Goal: Communication & Community: Share content

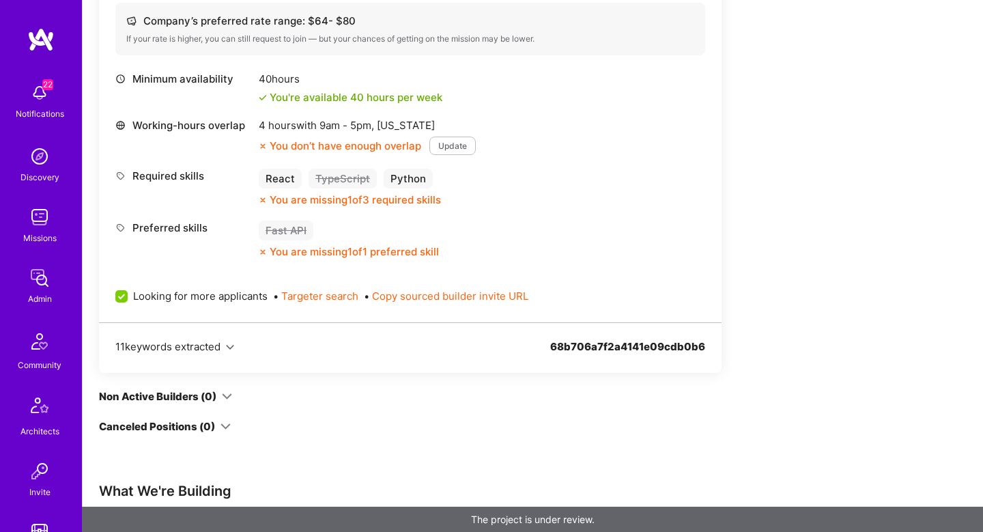
scroll to position [326, 0]
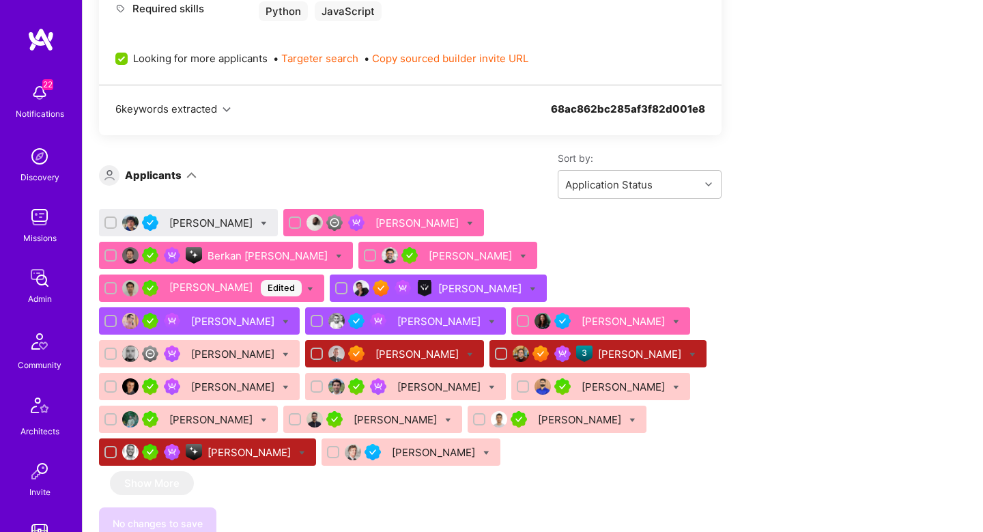
scroll to position [677, 0]
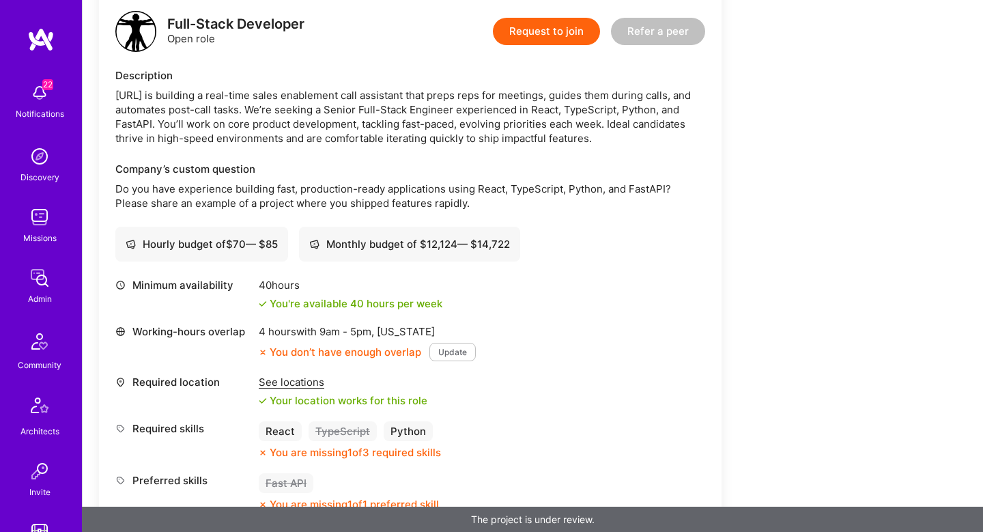
scroll to position [335, 0]
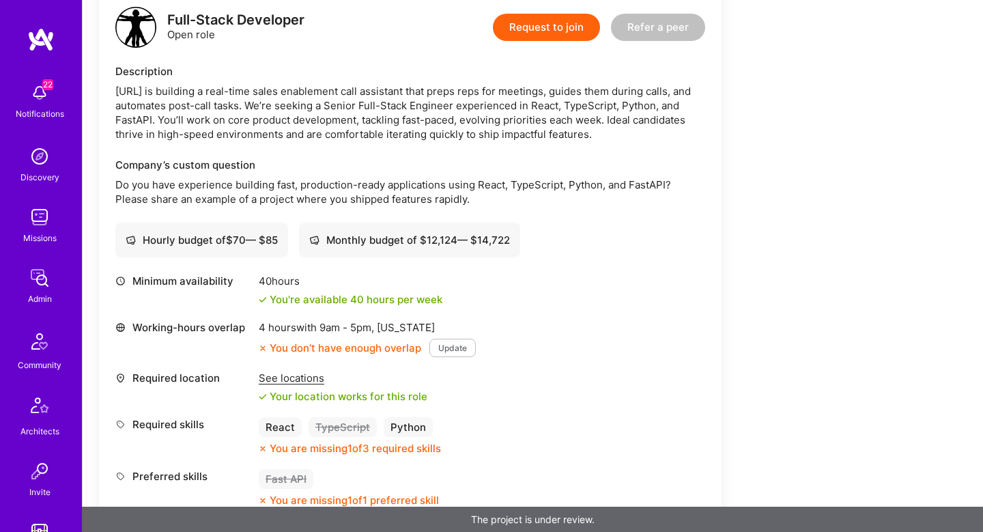
click at [283, 373] on div "See locations" at bounding box center [343, 378] width 169 height 14
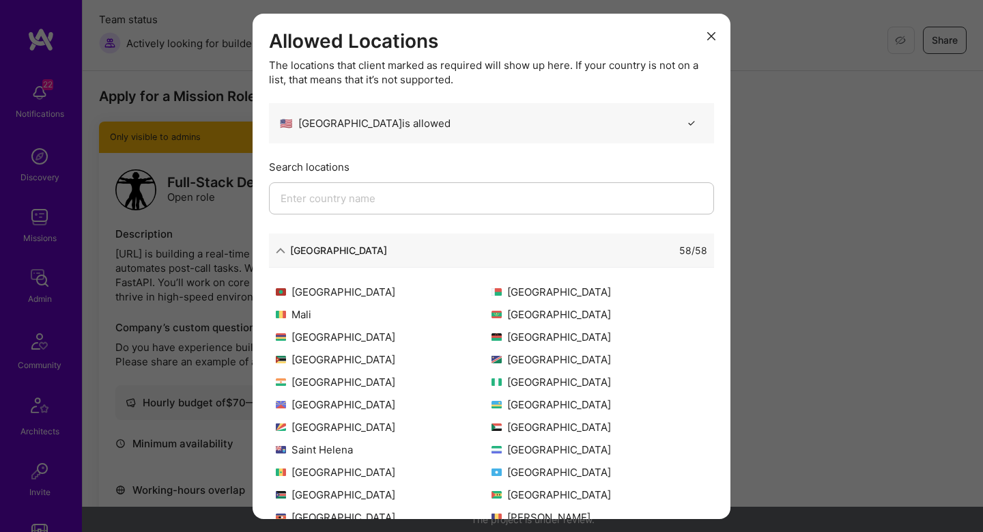
scroll to position [174, 0]
click at [926, 243] on div "Allowed Locations The locations that client marked as required will show up her…" at bounding box center [491, 266] width 983 height 532
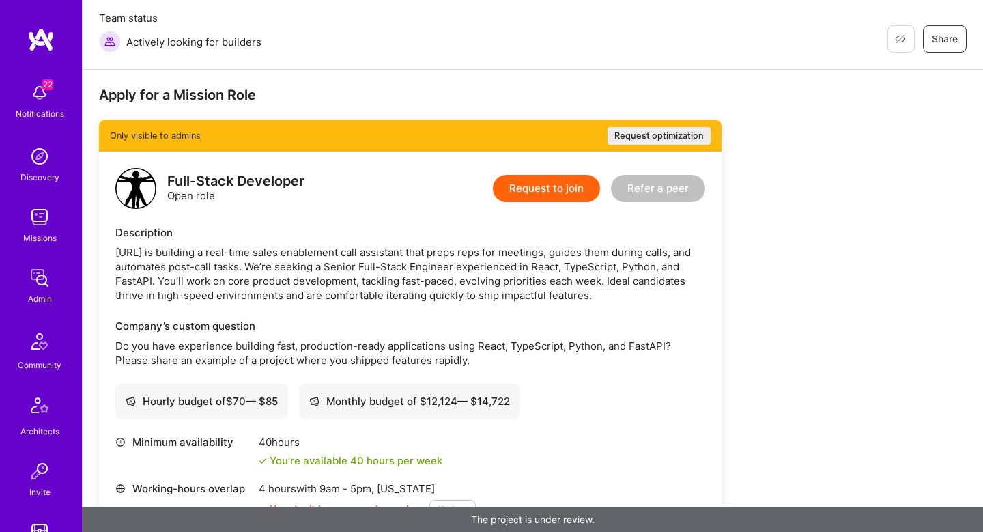
scroll to position [0, 0]
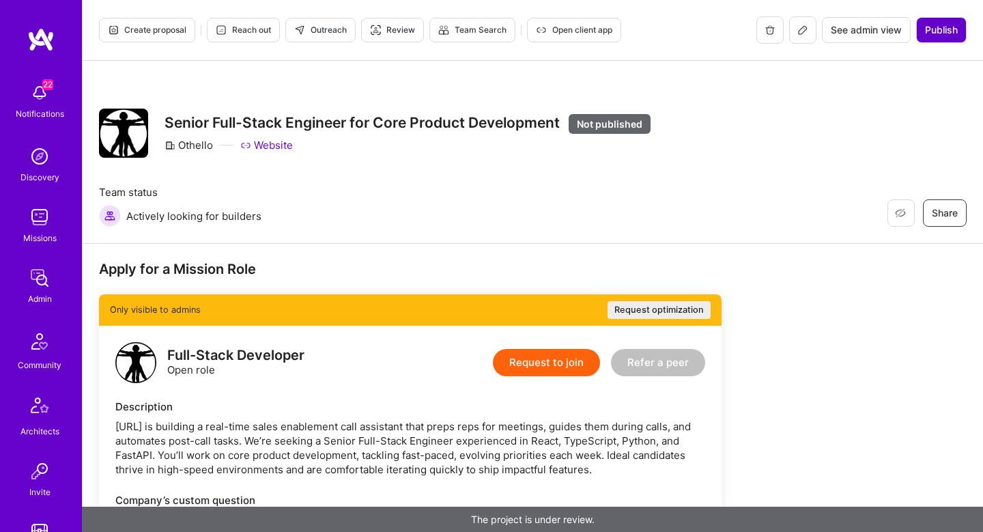
click at [946, 25] on span "Publish" at bounding box center [941, 30] width 33 height 14
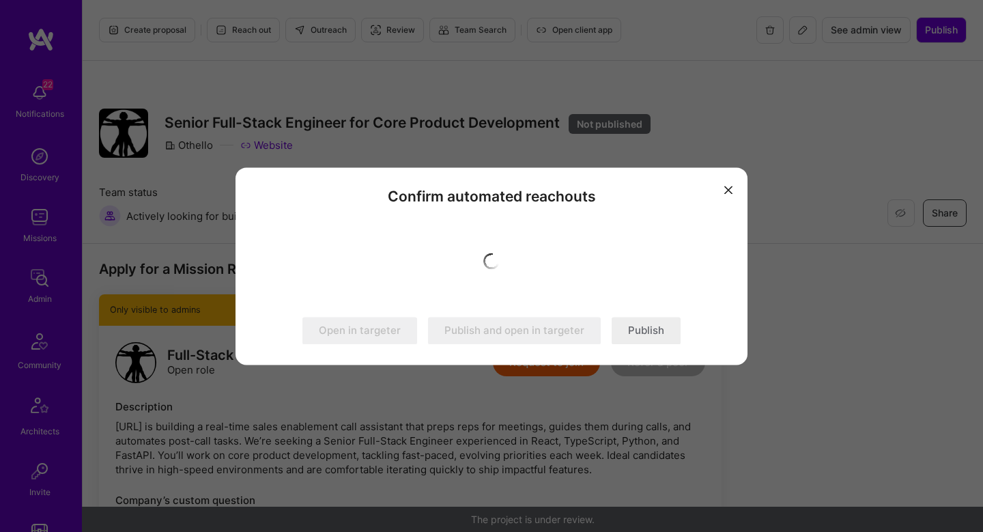
click at [727, 188] on icon "modal" at bounding box center [729, 190] width 8 height 8
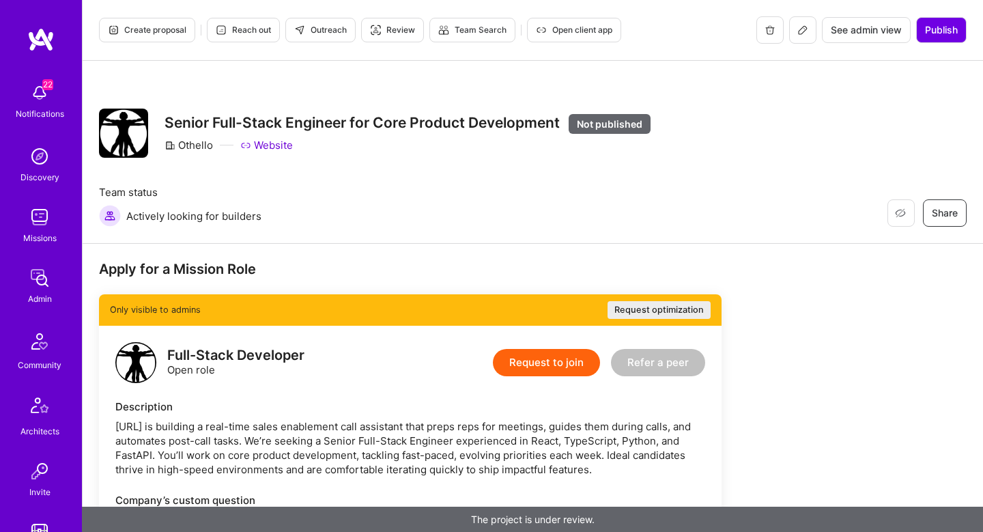
click at [796, 38] on button at bounding box center [802, 29] width 27 height 27
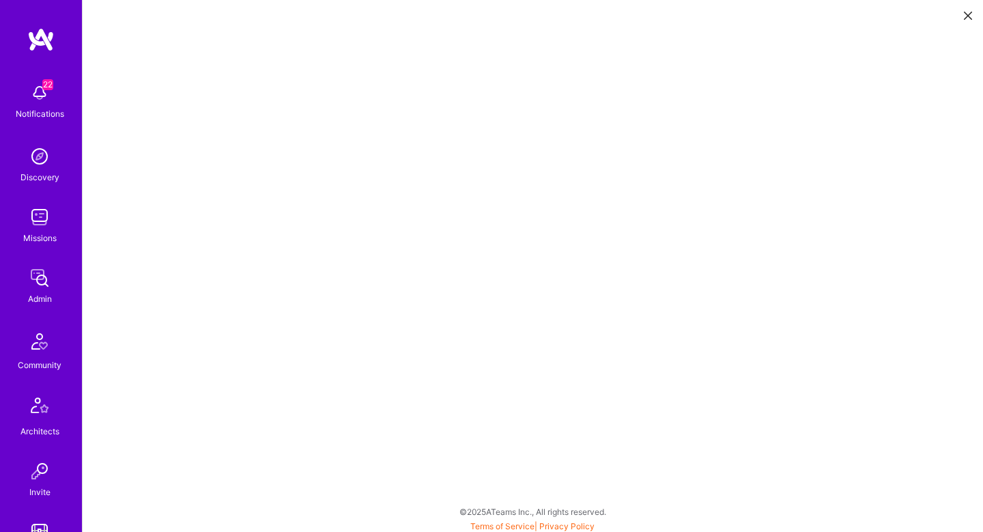
click at [974, 13] on button at bounding box center [968, 14] width 16 height 23
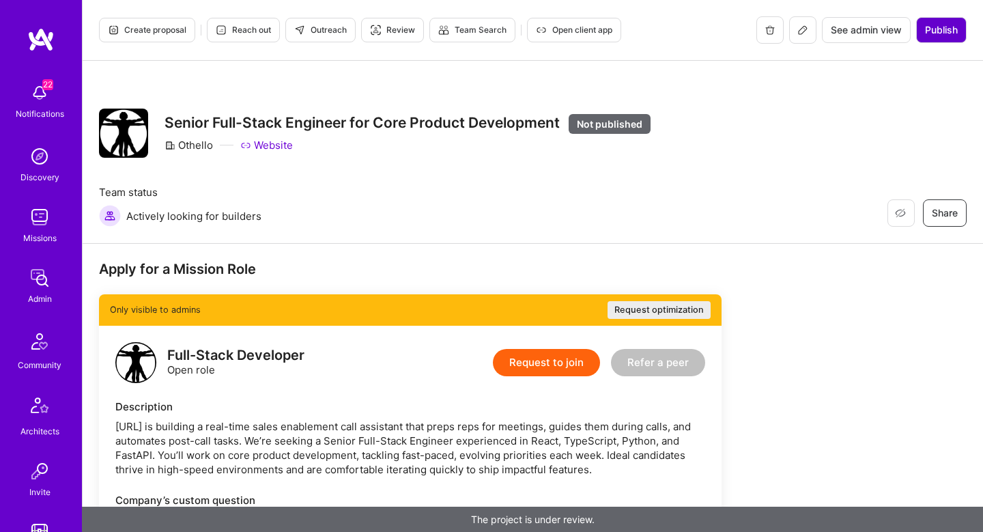
click at [937, 35] on span "Publish" at bounding box center [941, 30] width 33 height 14
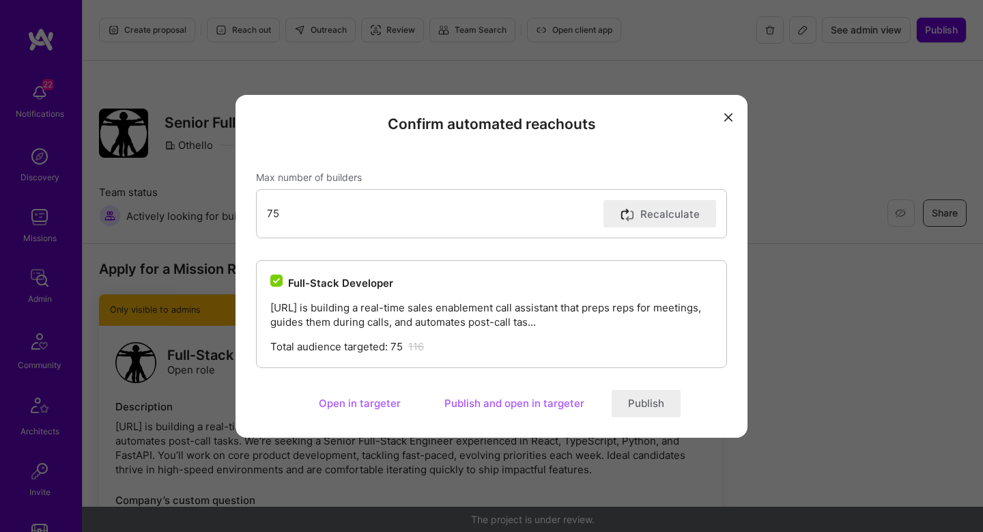
click at [465, 409] on button "Publish and open in targeter" at bounding box center [514, 403] width 173 height 27
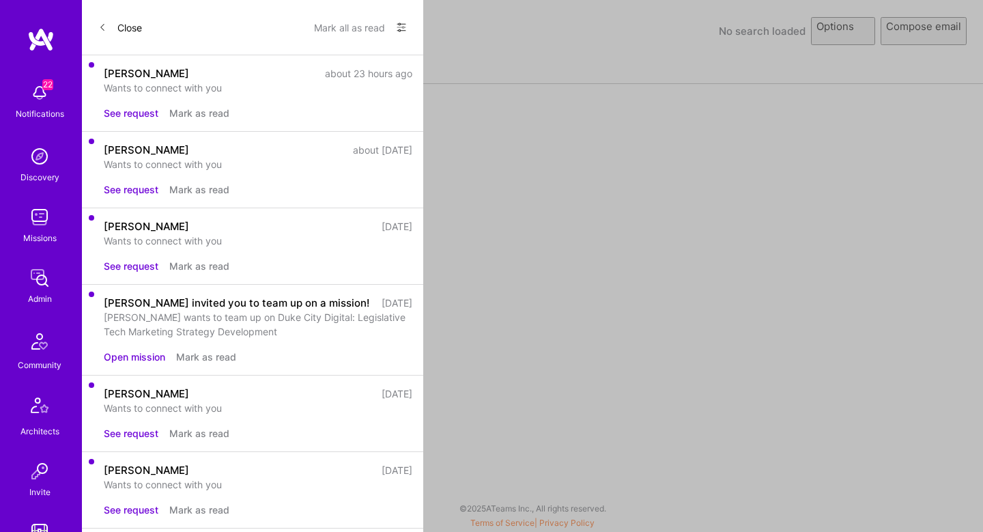
select select "rich-reachout"
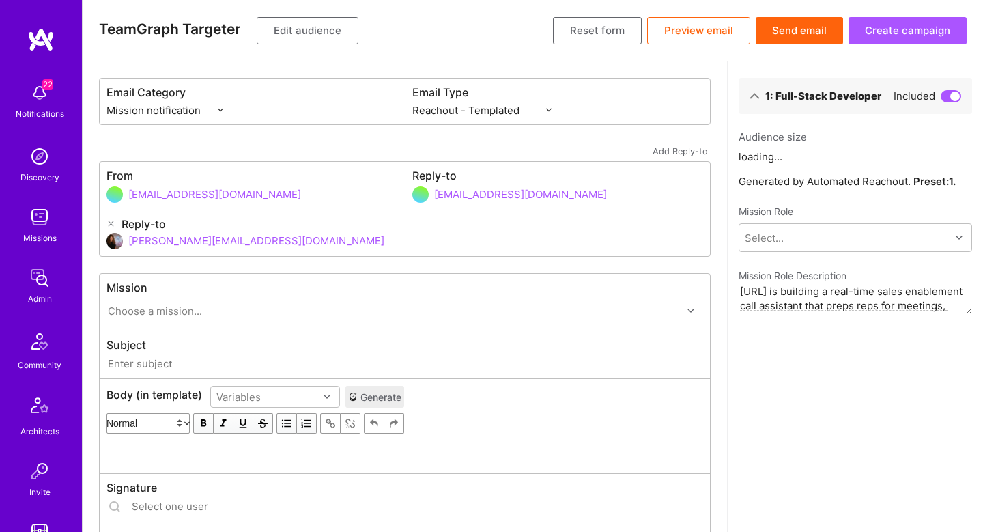
type input "A.Team // Othello: Senior Full-Stack Engineer for Core Product Development"
type input "shahar@a.team"
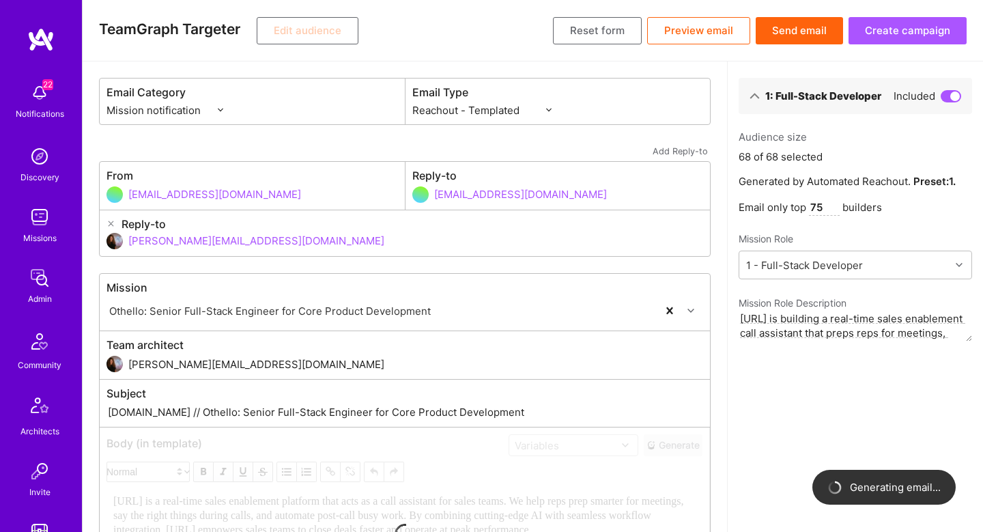
click at [250, 266] on div "Email Category Mission notification Community & Product Email Type Custom - Tem…" at bounding box center [405, 408] width 612 height 660
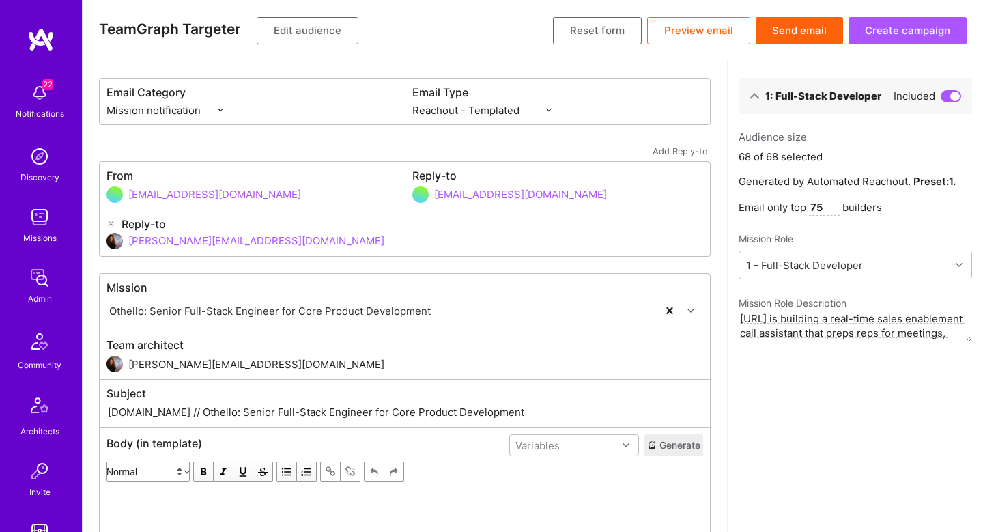
click at [316, 29] on button "Edit audience" at bounding box center [308, 30] width 102 height 27
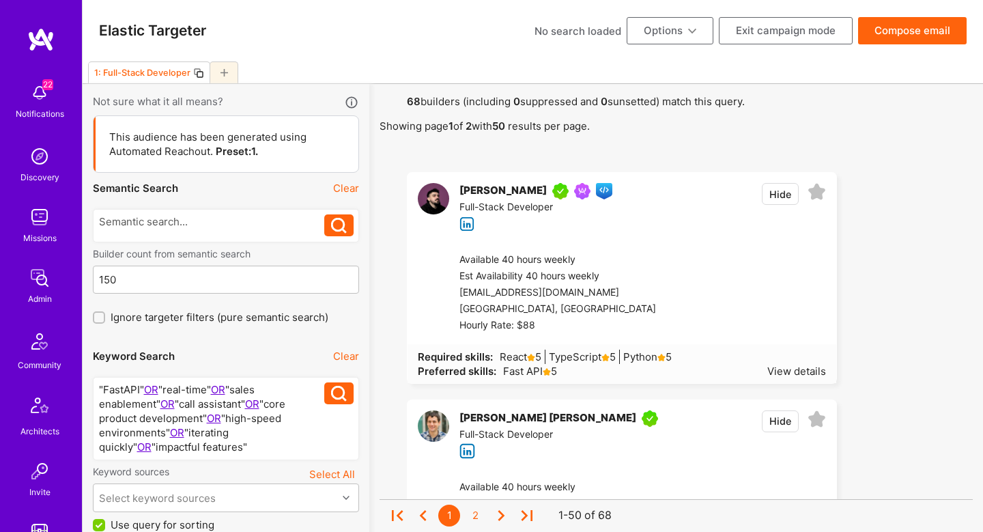
click at [891, 22] on button "Compose email" at bounding box center [912, 30] width 109 height 27
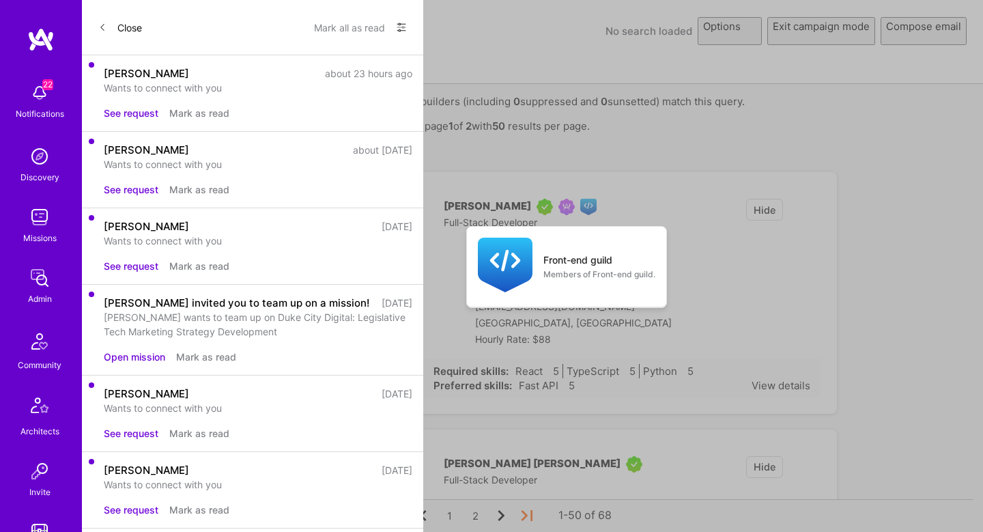
select select "rich-reachout"
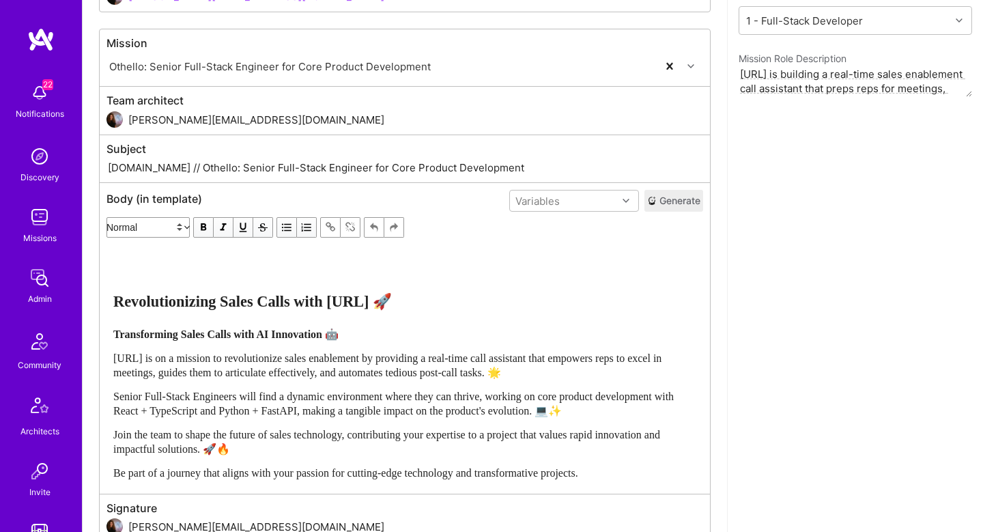
scroll to position [245, 0]
click at [682, 193] on button "Generate" at bounding box center [674, 200] width 59 height 22
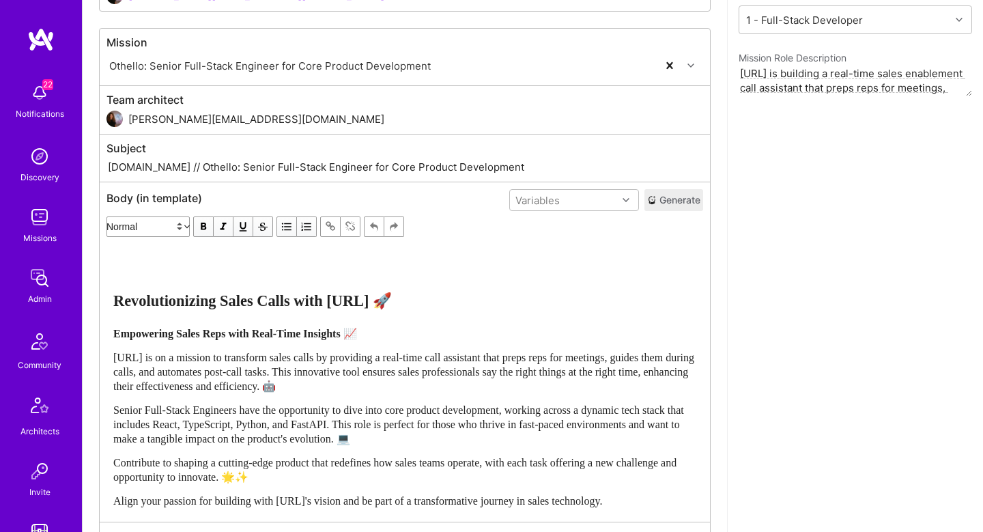
scroll to position [364, 0]
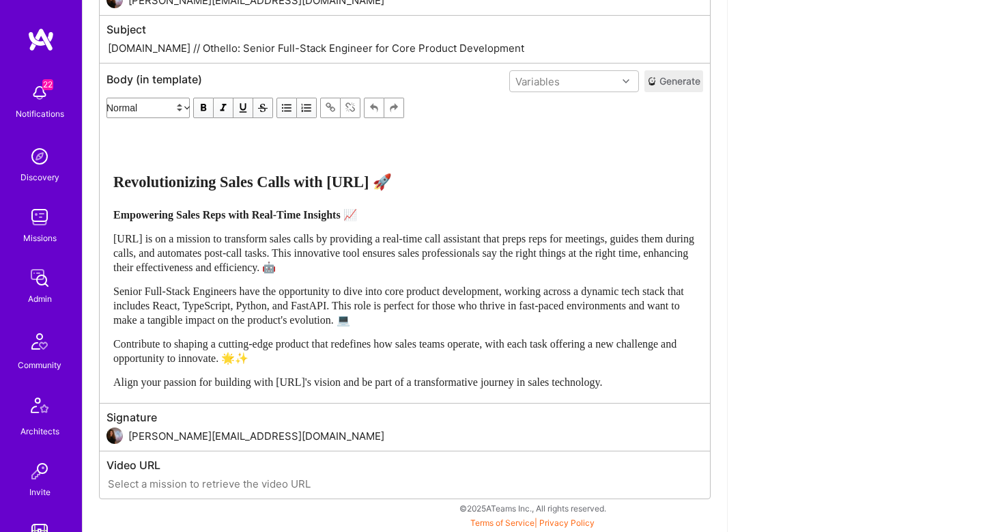
click at [129, 300] on span "Senior Full-Stack Engineers have the opportunity to dive into core product deve…" at bounding box center [400, 305] width 574 height 40
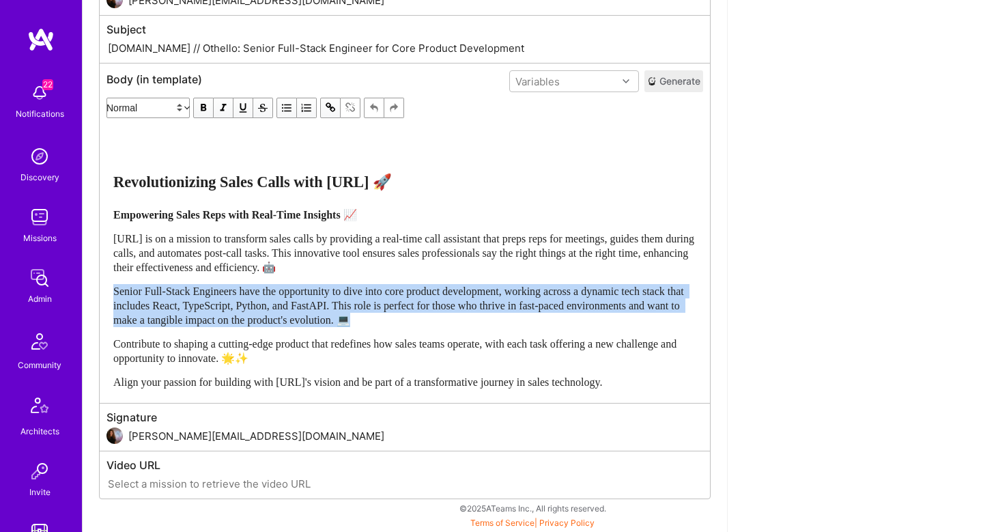
click at [129, 300] on span "Senior Full-Stack Engineers have the opportunity to dive into core product deve…" at bounding box center [400, 305] width 574 height 40
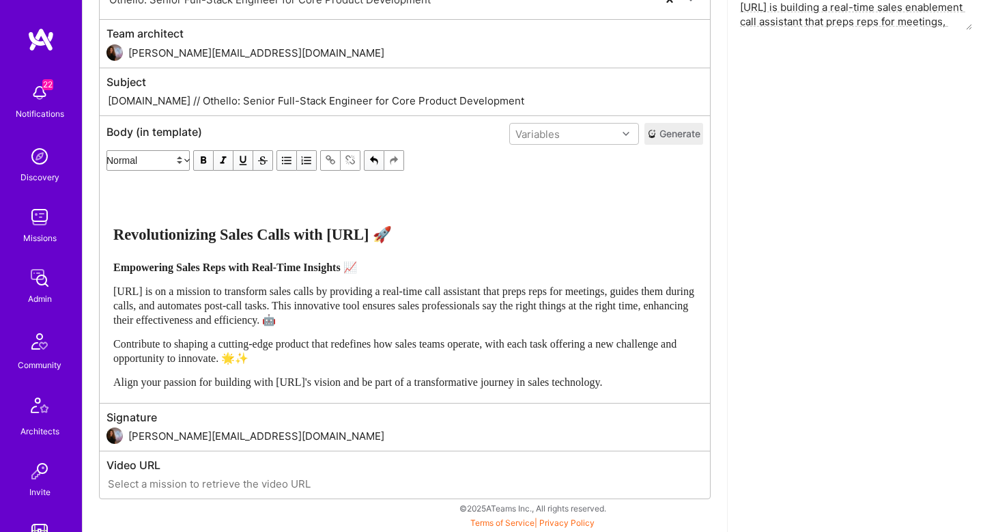
scroll to position [0, 0]
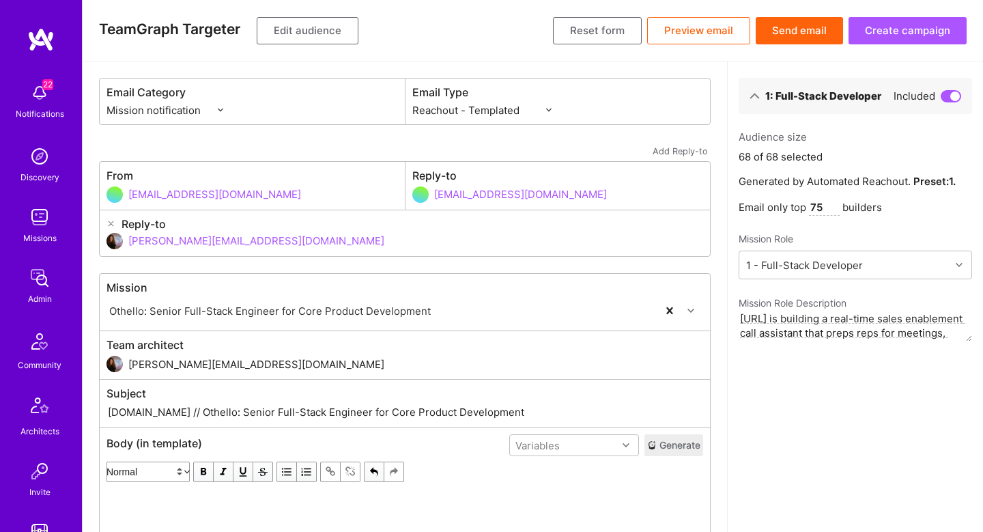
click at [800, 27] on button "Send email" at bounding box center [799, 30] width 87 height 27
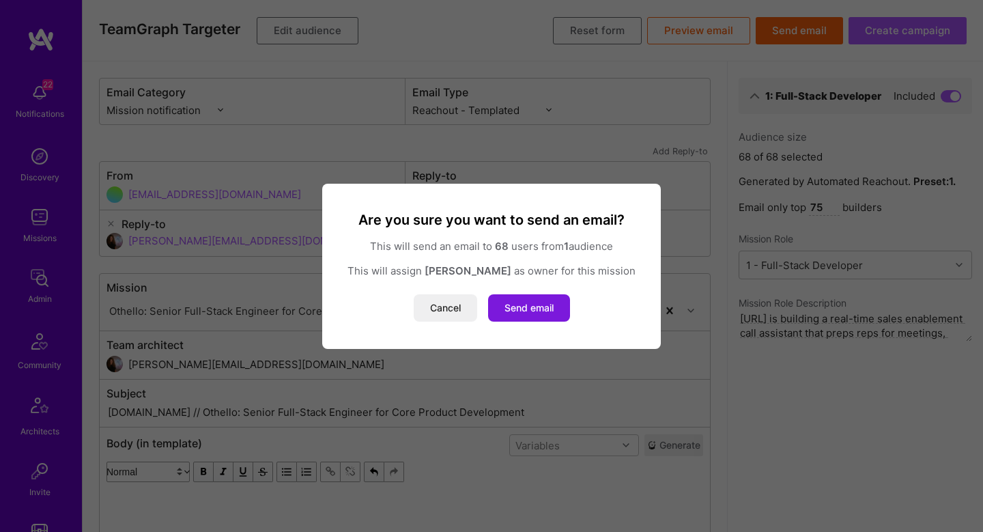
click at [534, 311] on button "Send email" at bounding box center [529, 307] width 82 height 27
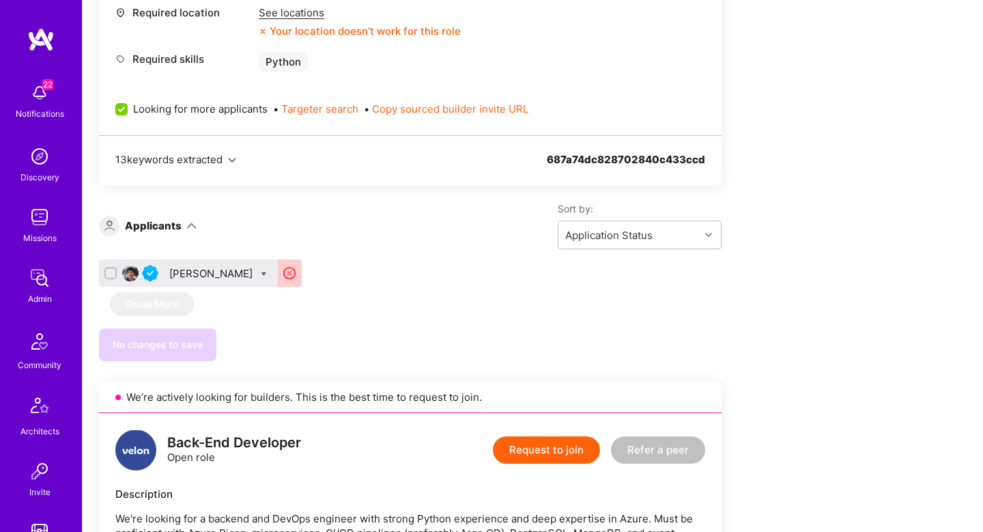
scroll to position [778, 0]
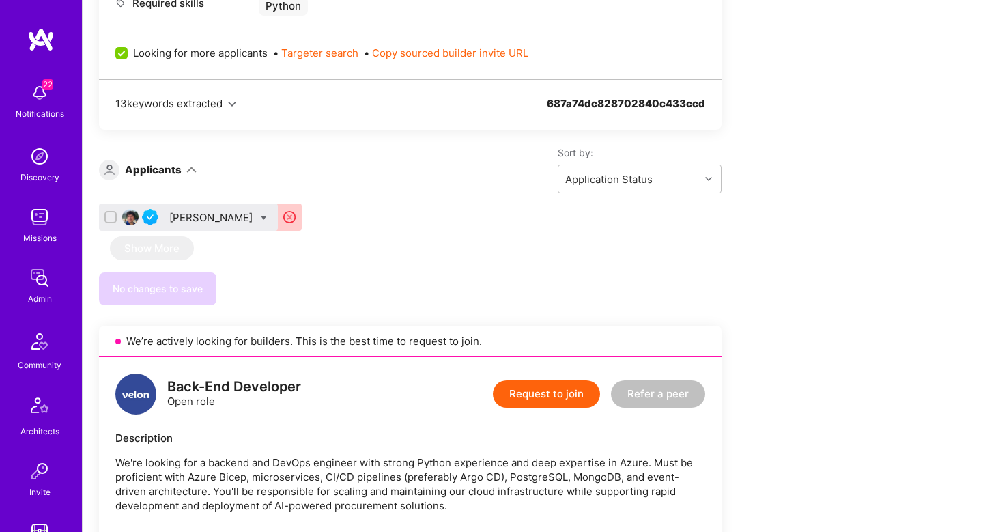
click at [261, 219] on icon at bounding box center [264, 218] width 6 height 6
checkbox input "true"
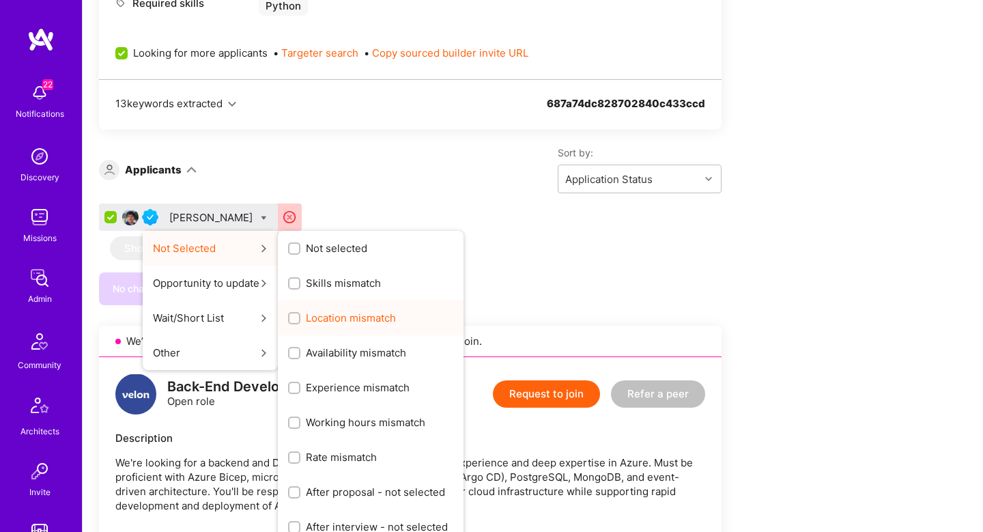
click at [348, 322] on span "Location mismatch" at bounding box center [351, 318] width 90 height 14
click at [300, 322] on input "Location mismatch" at bounding box center [296, 319] width 10 height 10
checkbox input "true"
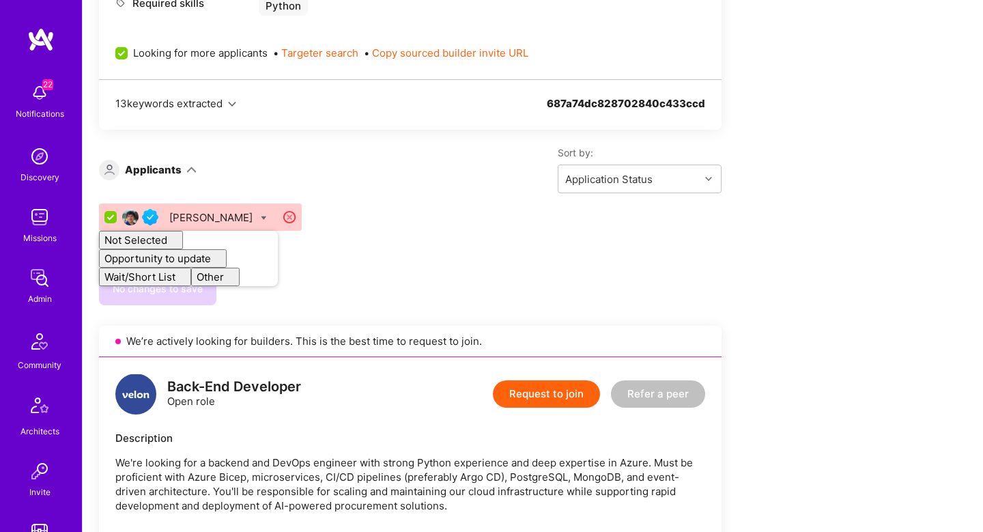
checkbox input "false"
click at [374, 190] on div "Sort by: Application Status" at bounding box center [459, 169] width 525 height 47
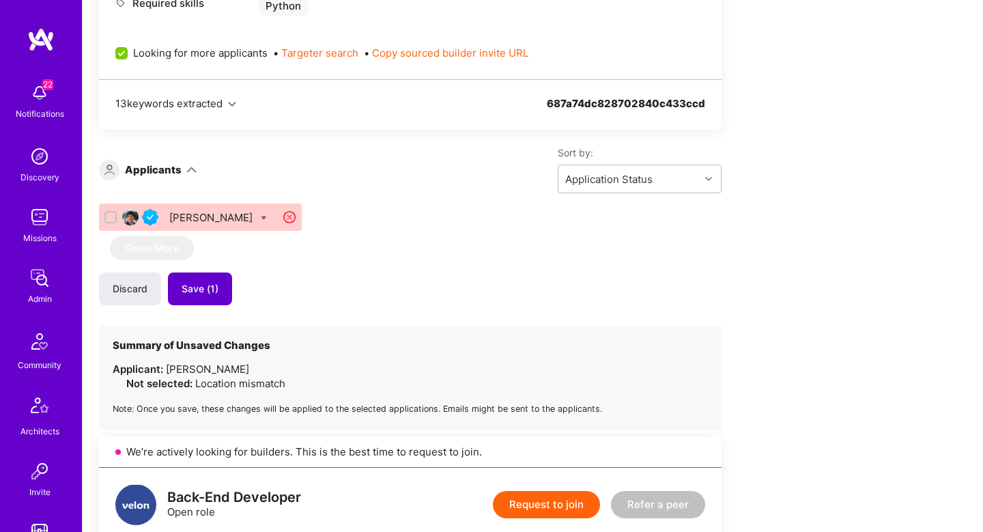
click at [200, 292] on span "Save (1)" at bounding box center [200, 289] width 37 height 14
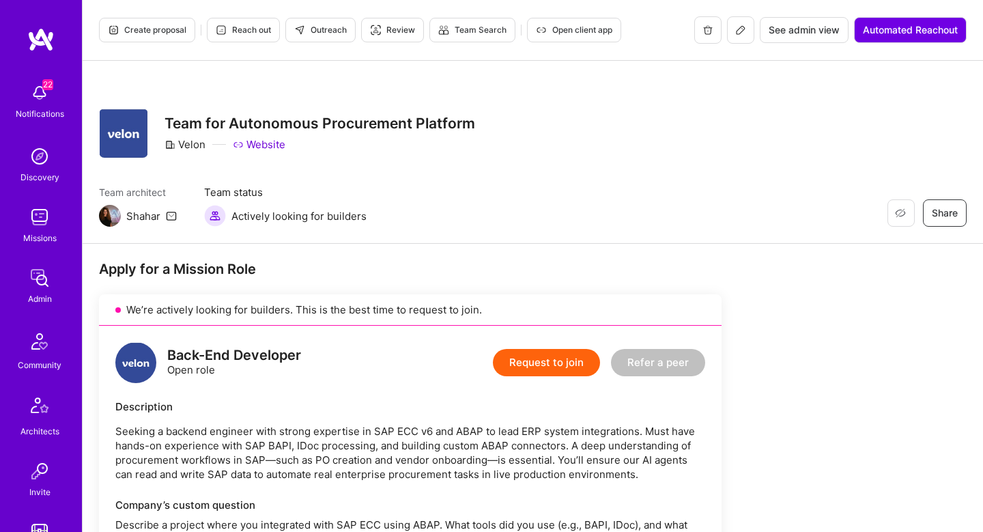
click at [337, 35] on span "Outreach" at bounding box center [320, 30] width 53 height 12
click at [744, 29] on icon at bounding box center [741, 30] width 11 height 11
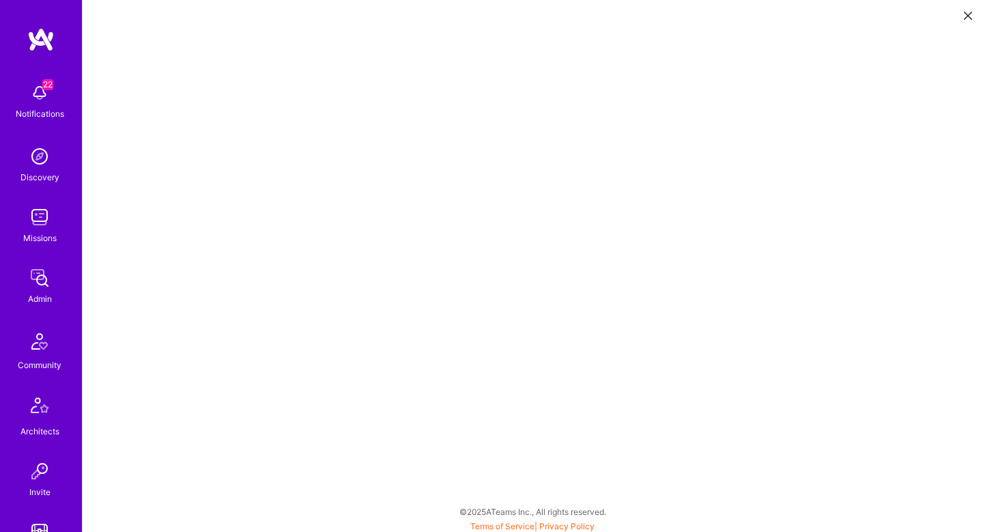
click at [966, 12] on icon at bounding box center [968, 16] width 8 height 8
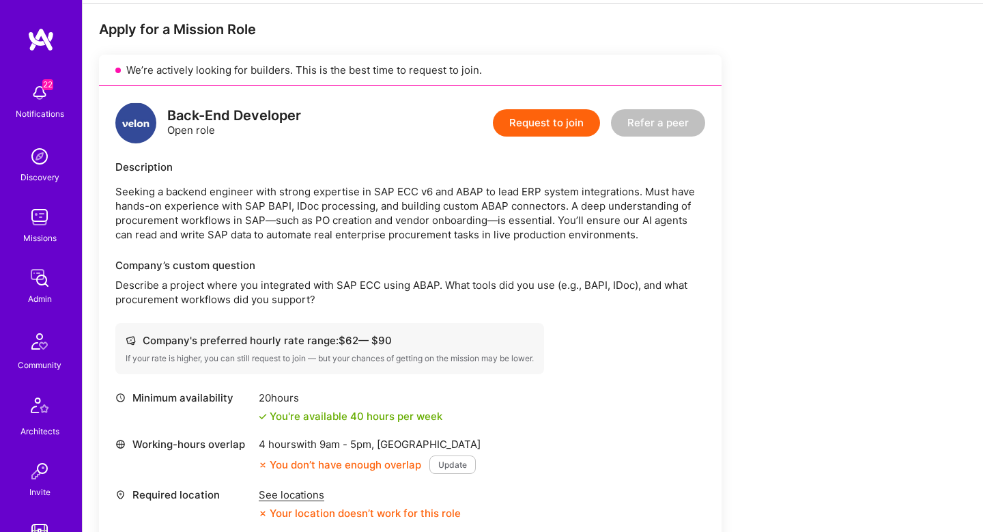
scroll to position [583, 0]
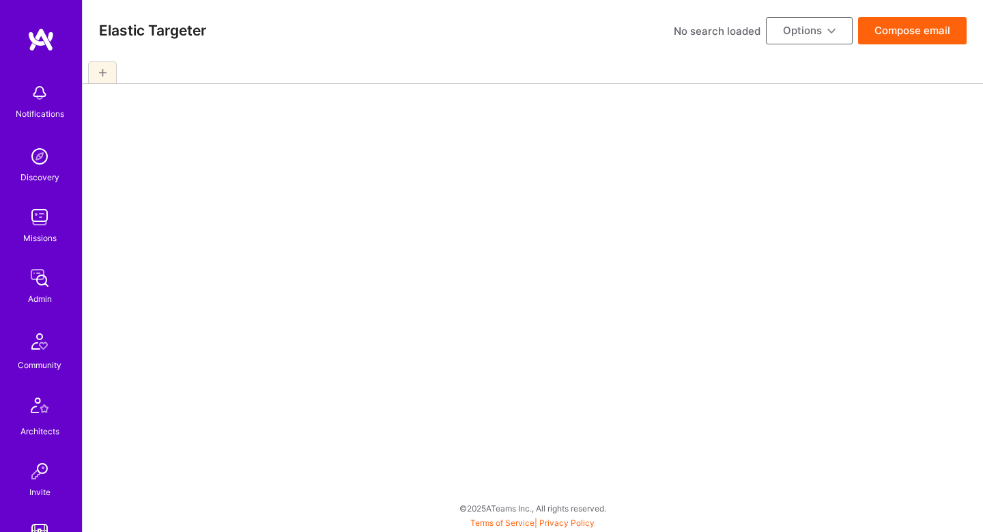
click at [358, 229] on div at bounding box center [533, 296] width 901 height 471
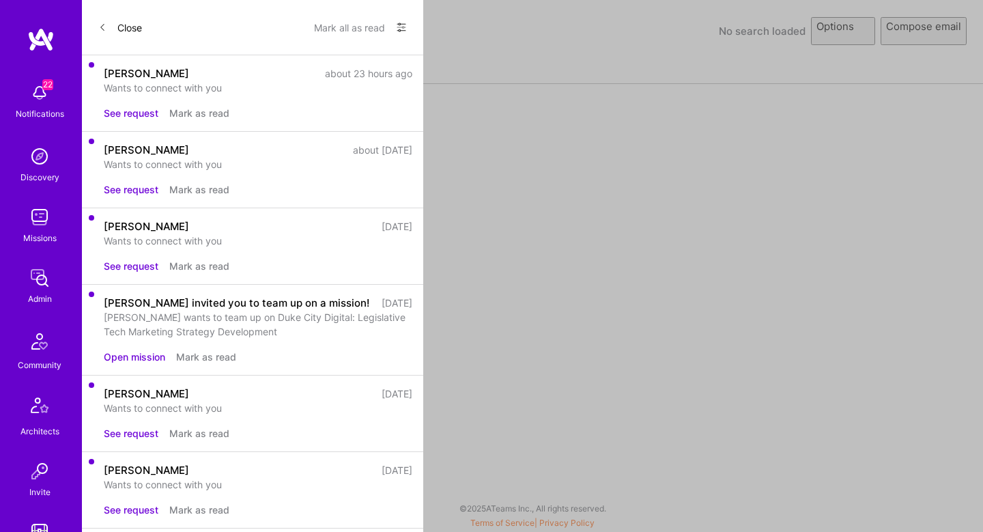
select select "rich-reachout"
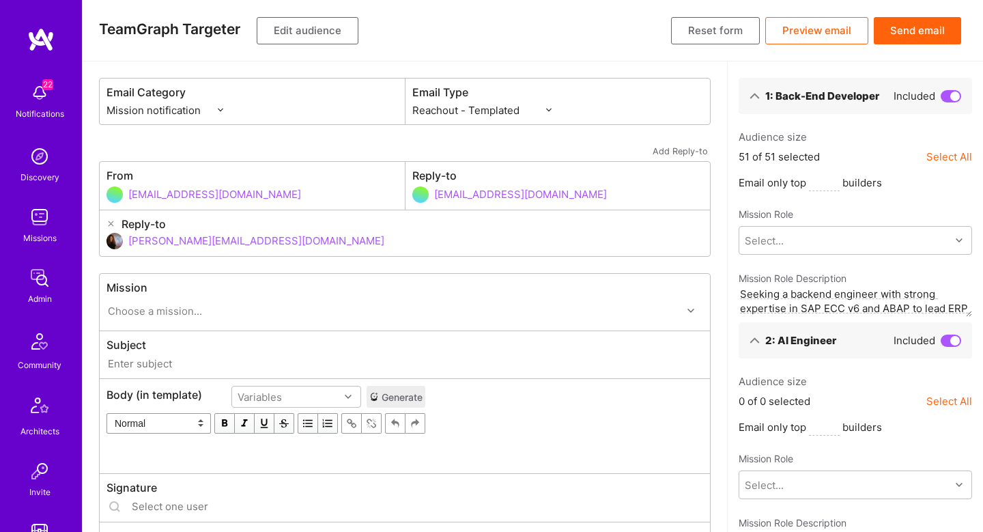
click at [309, 25] on button "Edit audience" at bounding box center [308, 30] width 102 height 27
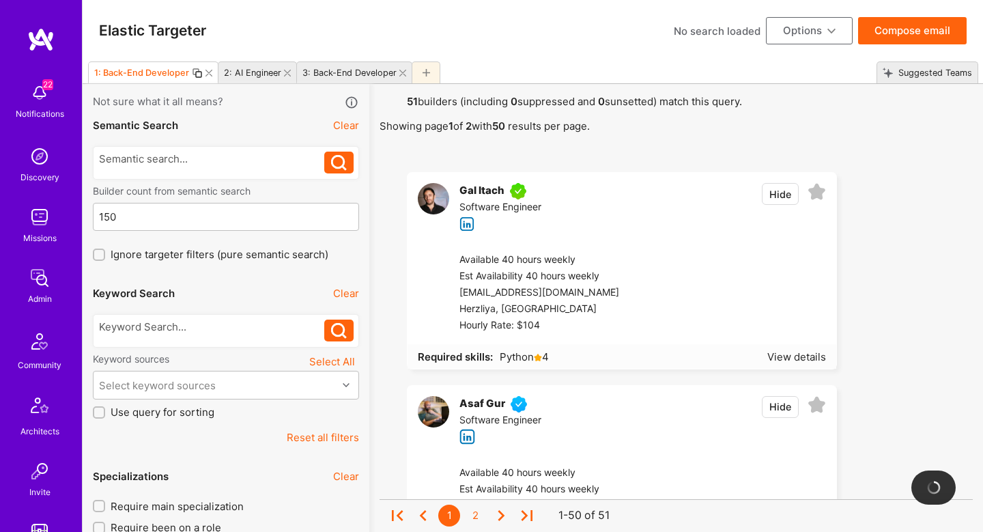
click at [285, 74] on icon at bounding box center [287, 73] width 7 height 7
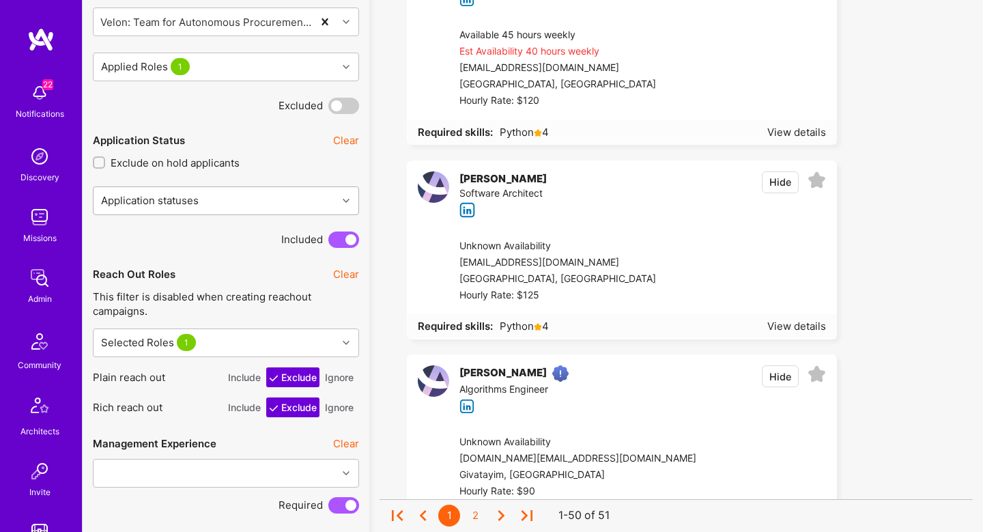
scroll to position [922, 0]
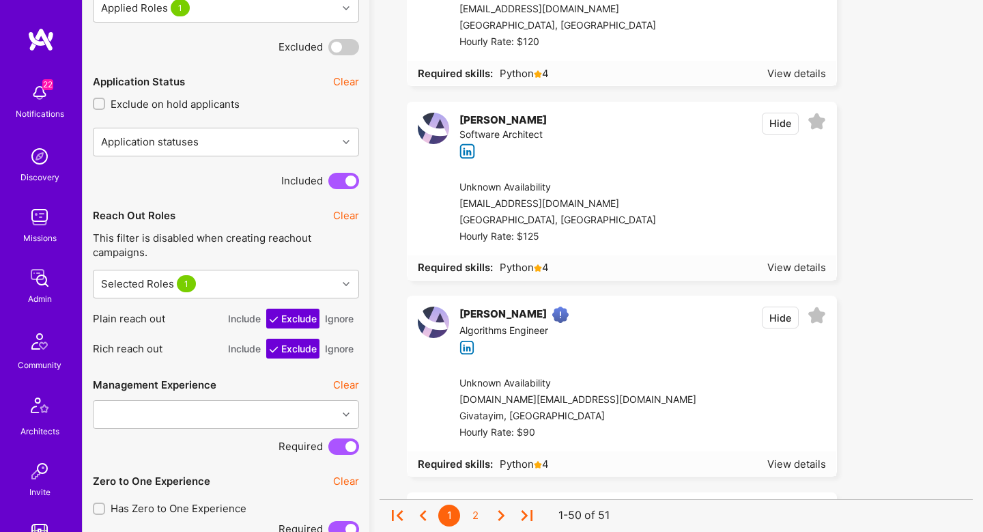
click at [335, 310] on button "Ignore" at bounding box center [339, 319] width 34 height 20
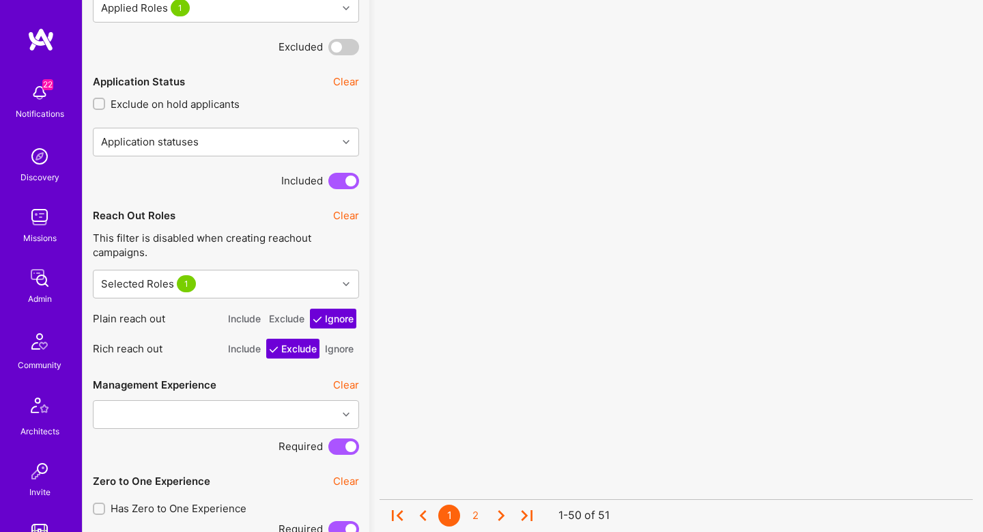
click at [348, 349] on button "Ignore" at bounding box center [339, 349] width 34 height 20
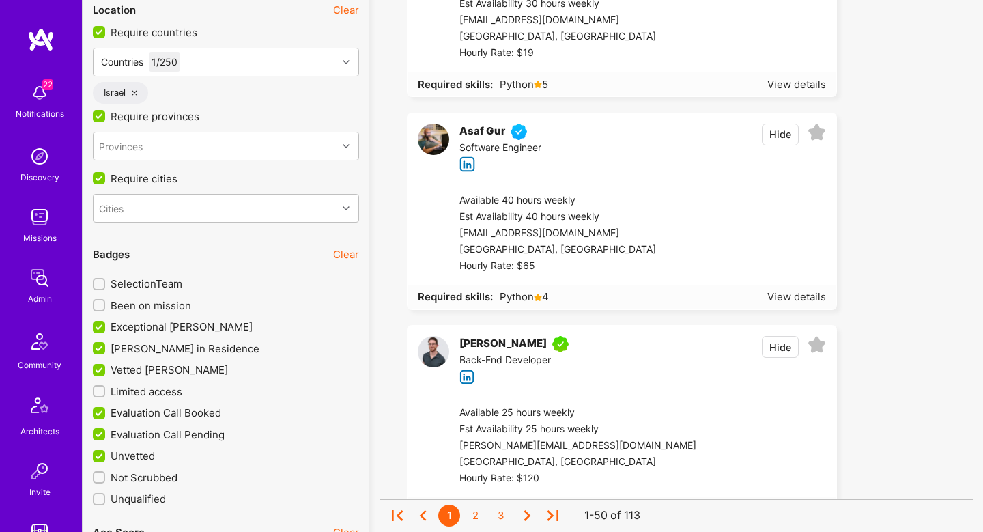
scroll to position [2839, 0]
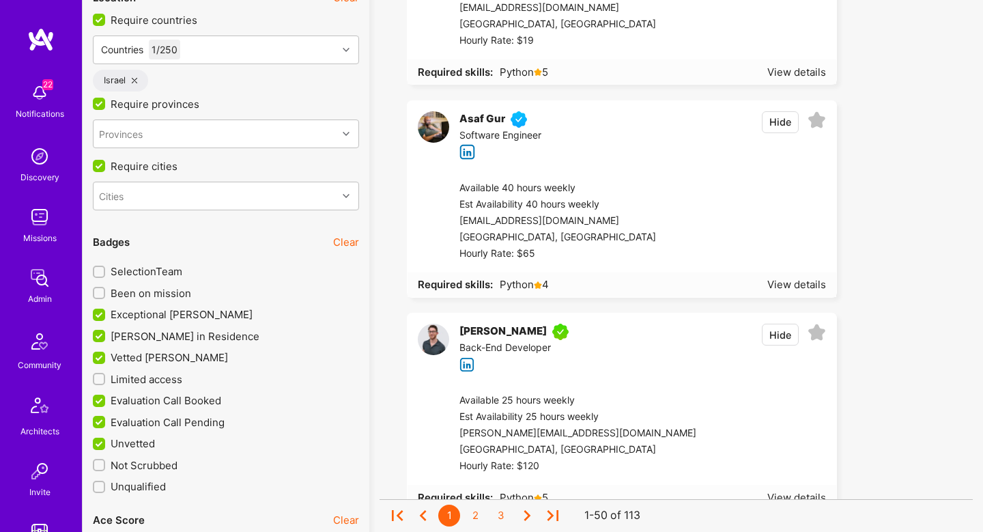
click at [161, 382] on span "Limited access" at bounding box center [147, 379] width 72 height 14
click at [105, 382] on input "Limited access" at bounding box center [101, 380] width 10 height 10
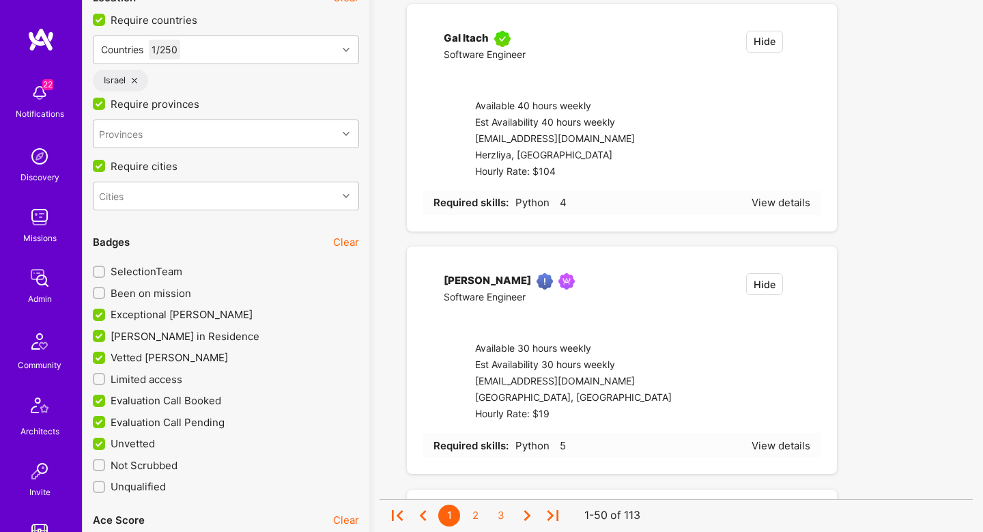
checkbox input "true"
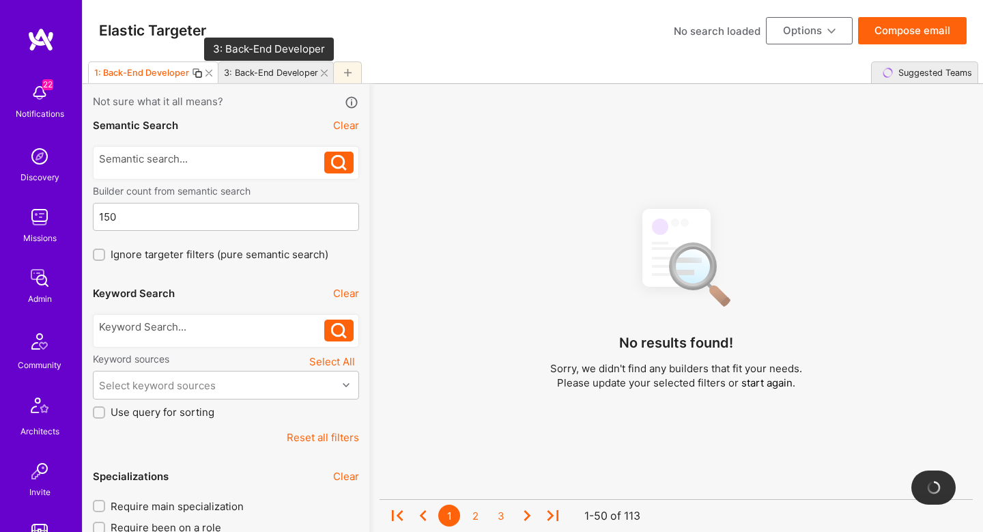
click at [281, 74] on div "3: Back-End Developer" at bounding box center [271, 73] width 94 height 10
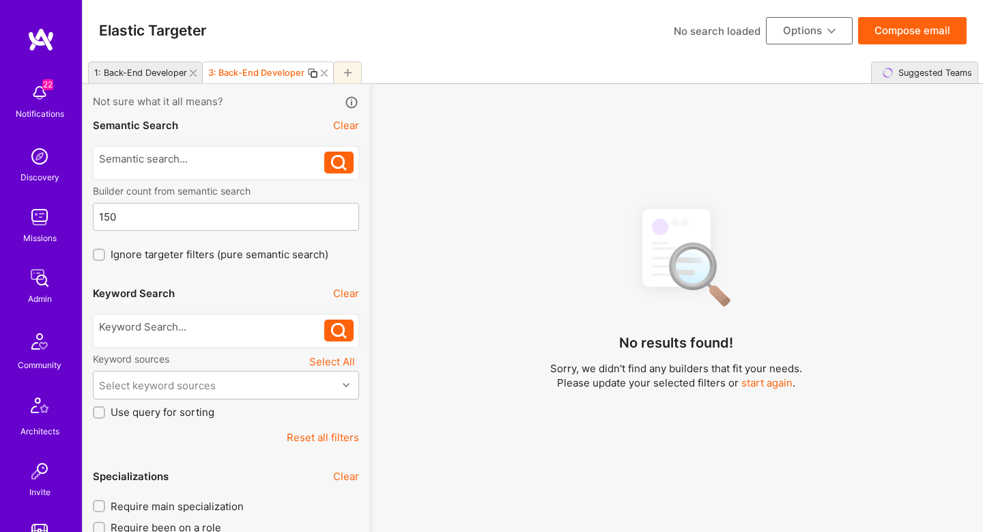
type input "3"
checkbox input "false"
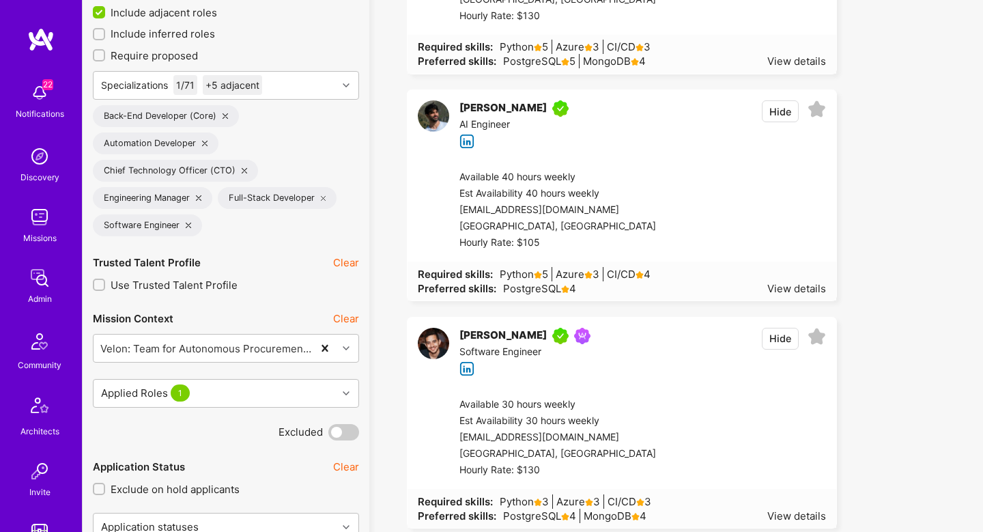
scroll to position [535, 0]
click at [774, 105] on button "Hide" at bounding box center [780, 113] width 37 height 22
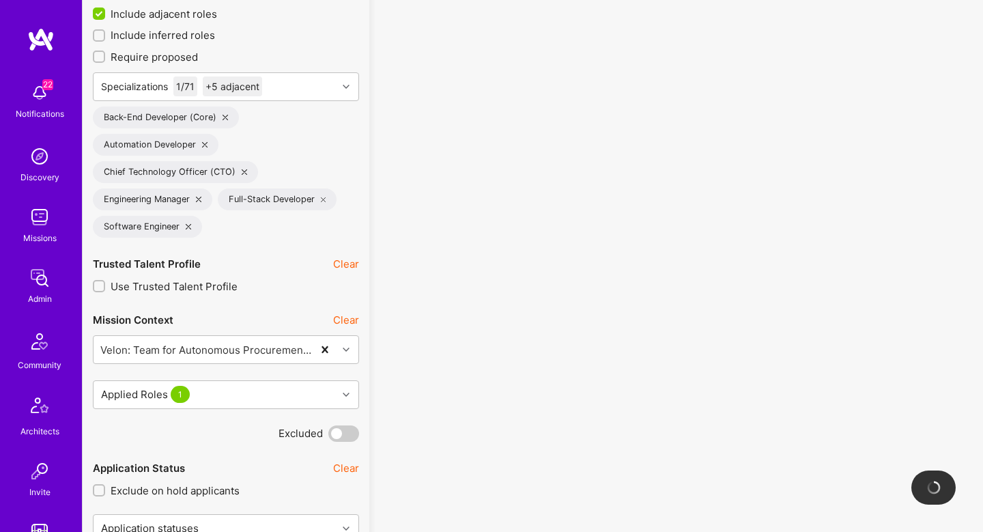
click at [237, 50] on label "Require proposed" at bounding box center [226, 57] width 266 height 14
click at [105, 53] on input "Require proposed" at bounding box center [101, 58] width 10 height 10
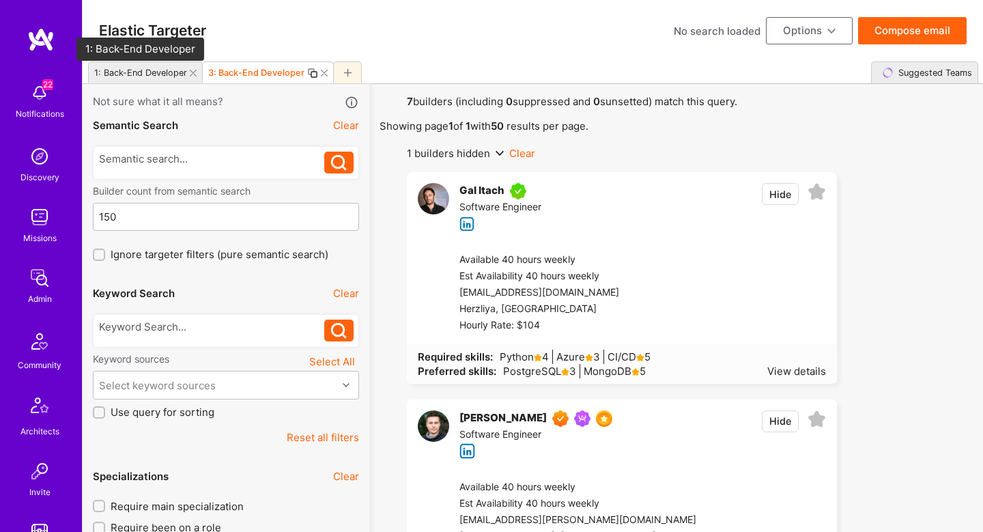
click at [144, 72] on div "1: Back-End Developer" at bounding box center [140, 73] width 93 height 10
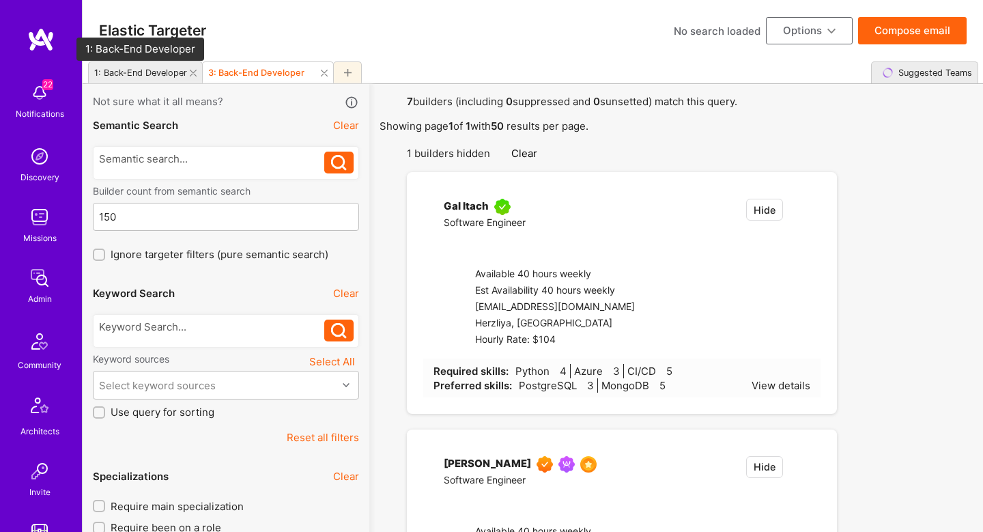
checkbox input "false"
type input "1"
checkbox input "true"
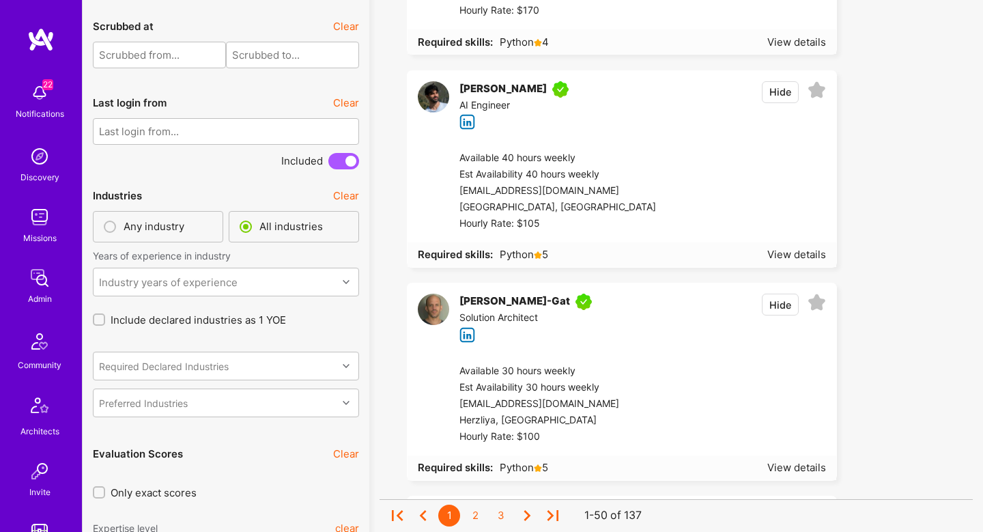
scroll to position [3884, 0]
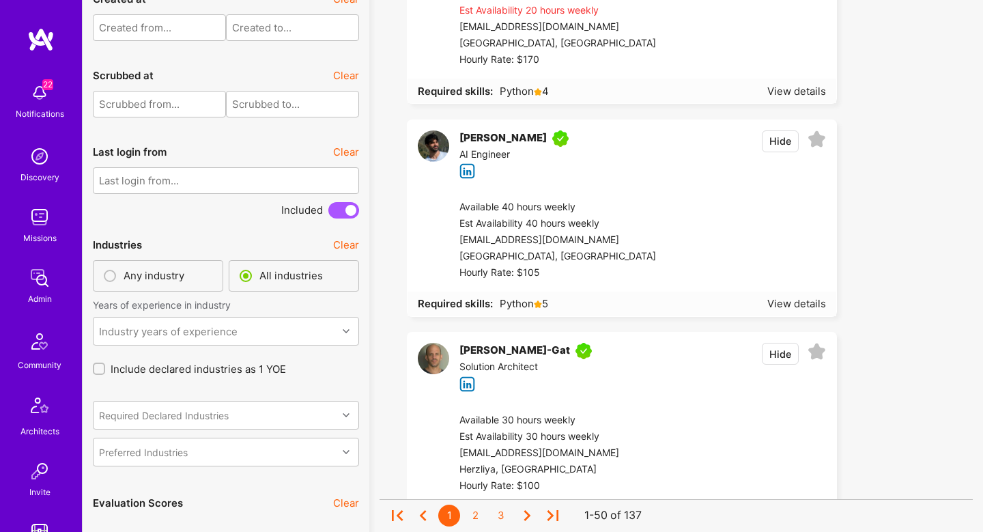
click at [781, 145] on button "Hide" at bounding box center [780, 141] width 37 height 22
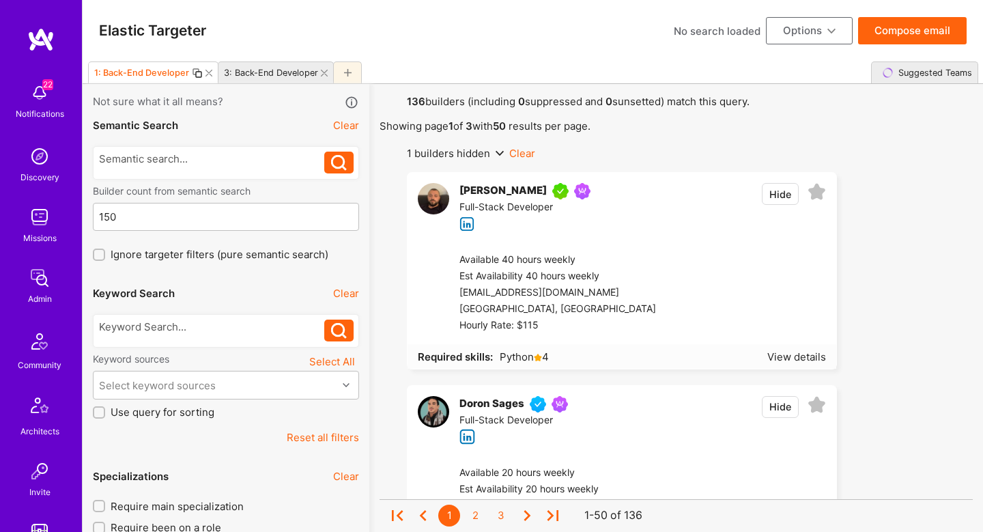
click at [246, 57] on div "Elastic Targeter No search loaded Options Compose email" at bounding box center [533, 30] width 901 height 61
click at [259, 75] on div "3: Back-End Developer" at bounding box center [271, 73] width 94 height 10
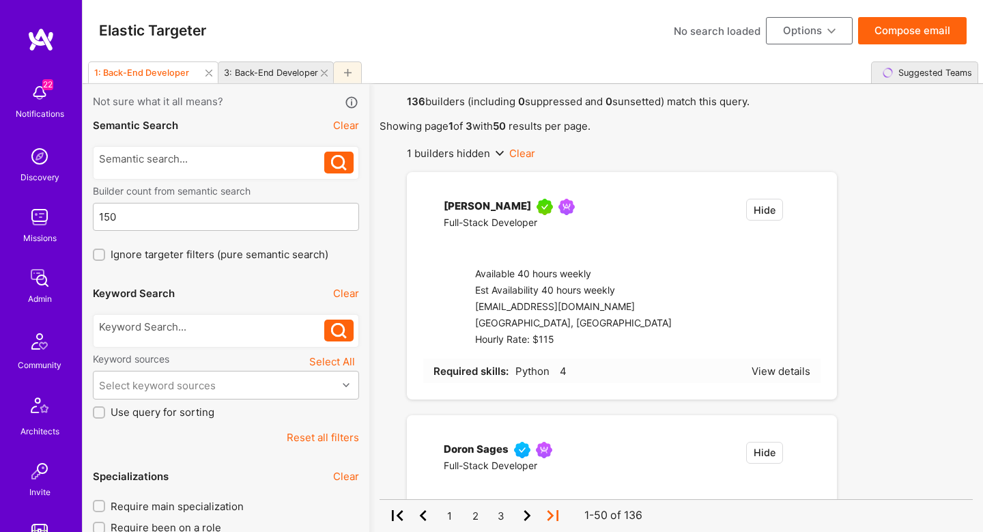
checkbox input "true"
type input "3"
checkbox input "false"
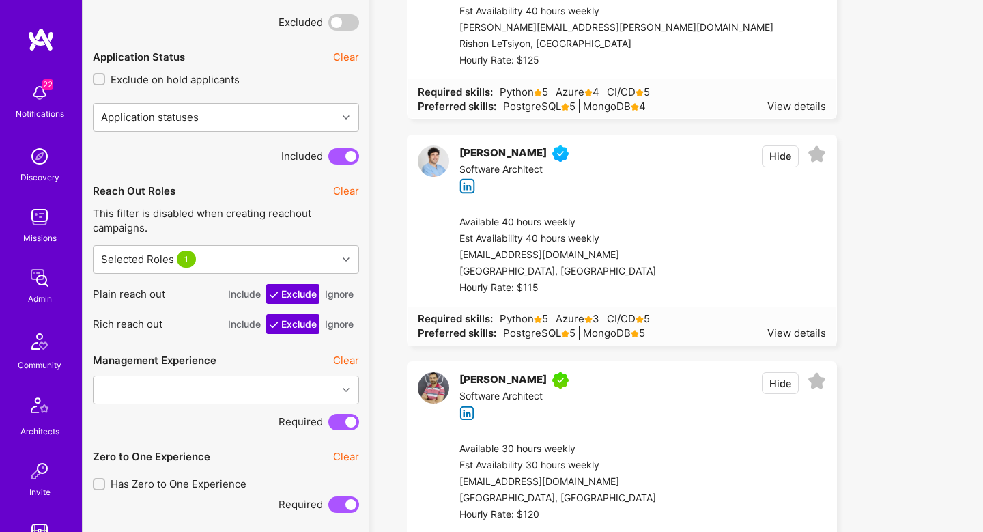
scroll to position [1084, 0]
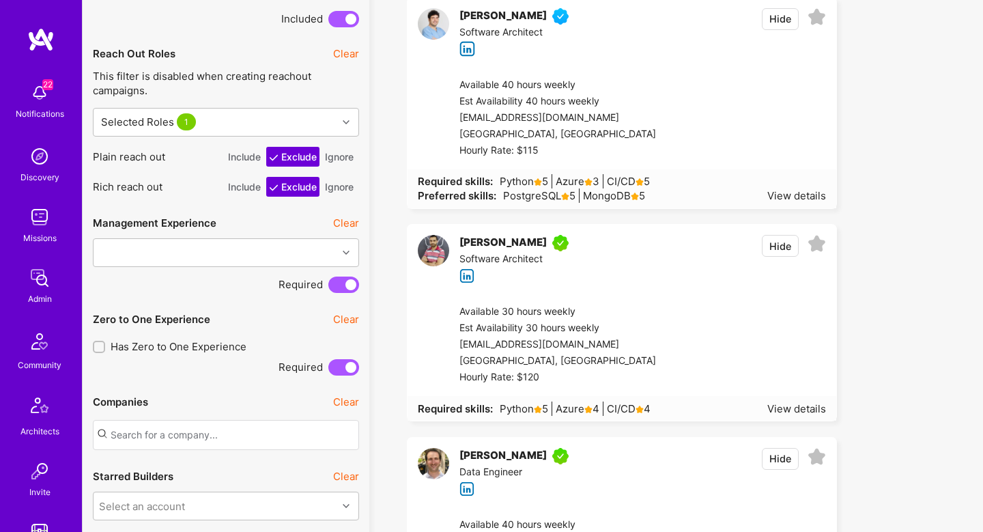
click at [328, 175] on div "Reach Out Roles Clear This filter is disabled when creating reachout campaigns.…" at bounding box center [226, 117] width 266 height 158
drag, startPoint x: 337, startPoint y: 151, endPoint x: 338, endPoint y: 216, distance: 64.9
click at [337, 150] on button "Ignore" at bounding box center [339, 157] width 34 height 20
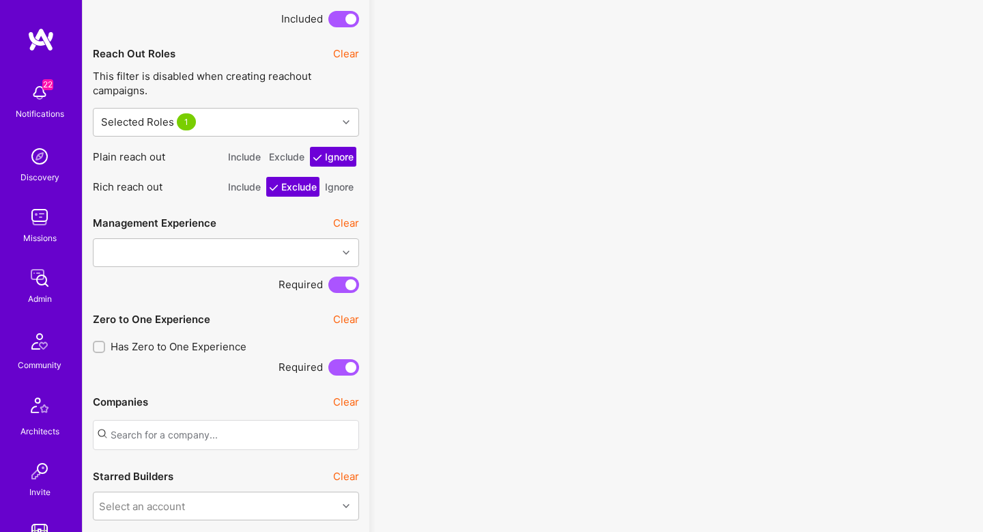
click at [341, 187] on button "Ignore" at bounding box center [339, 187] width 34 height 20
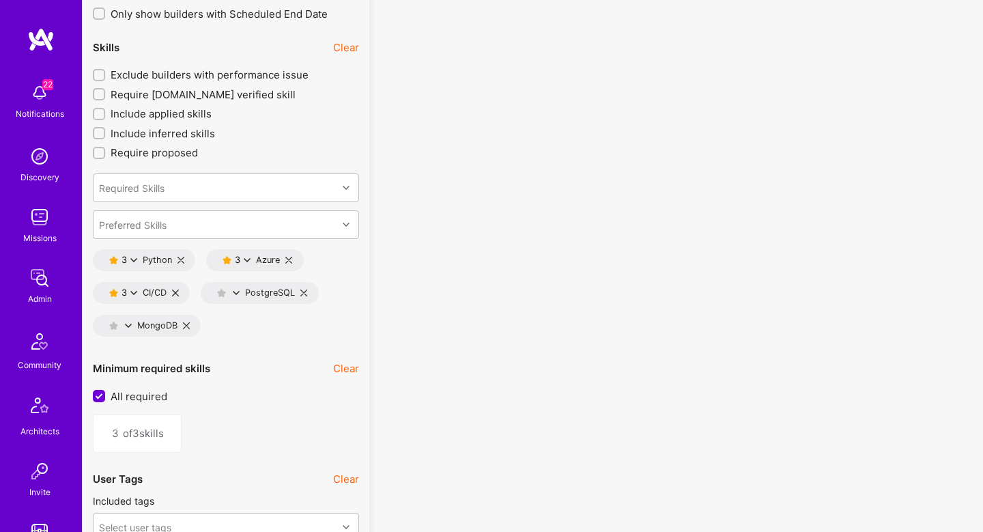
scroll to position [1983, 0]
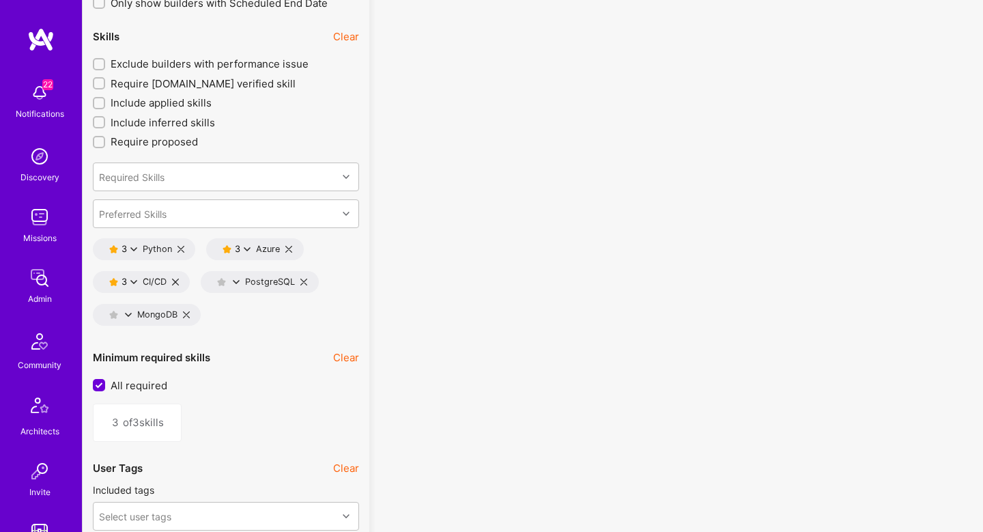
click at [173, 279] on icon at bounding box center [175, 282] width 7 height 7
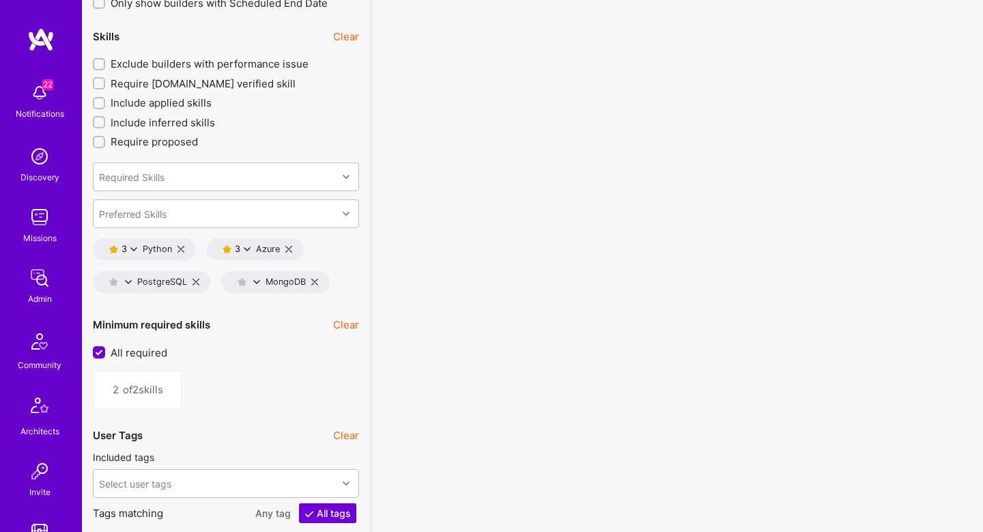
click at [290, 248] on icon at bounding box center [288, 249] width 7 height 7
click at [180, 247] on icon at bounding box center [181, 249] width 7 height 7
type input "0"
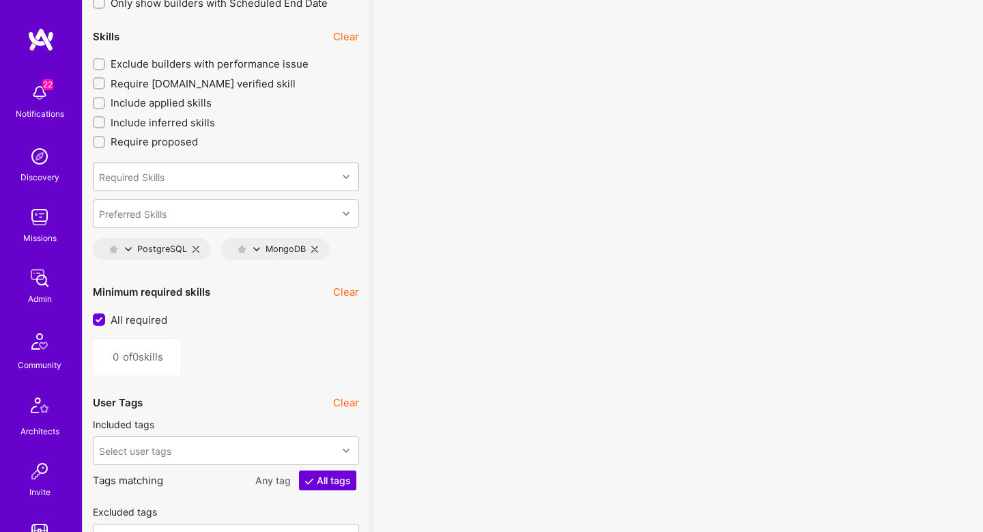
click at [173, 179] on div "Required Skills" at bounding box center [216, 176] width 244 height 27
type input "azure"
drag, startPoint x: 142, startPoint y: 208, endPoint x: 352, endPoint y: 204, distance: 209.7
click at [142, 208] on div "Azure" at bounding box center [226, 212] width 250 height 14
type input "1"
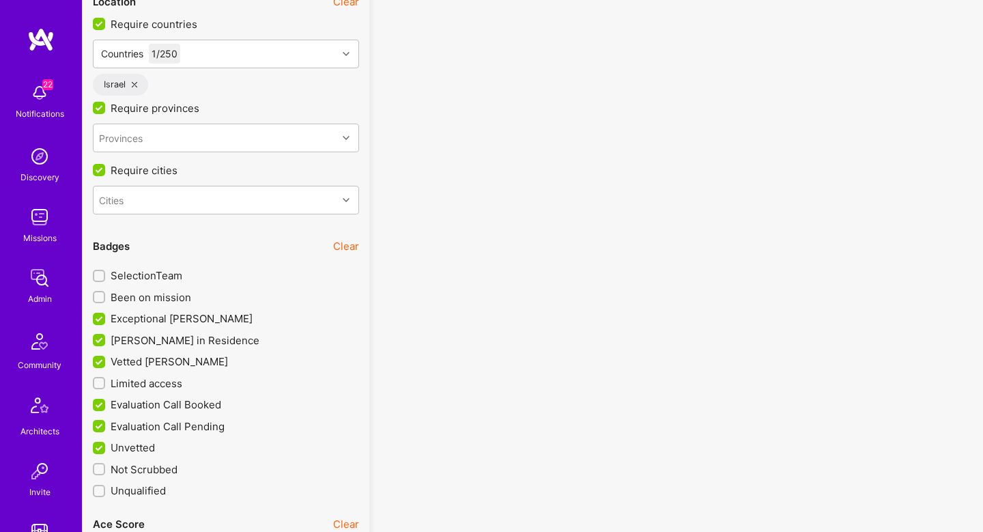
scroll to position [2872, 0]
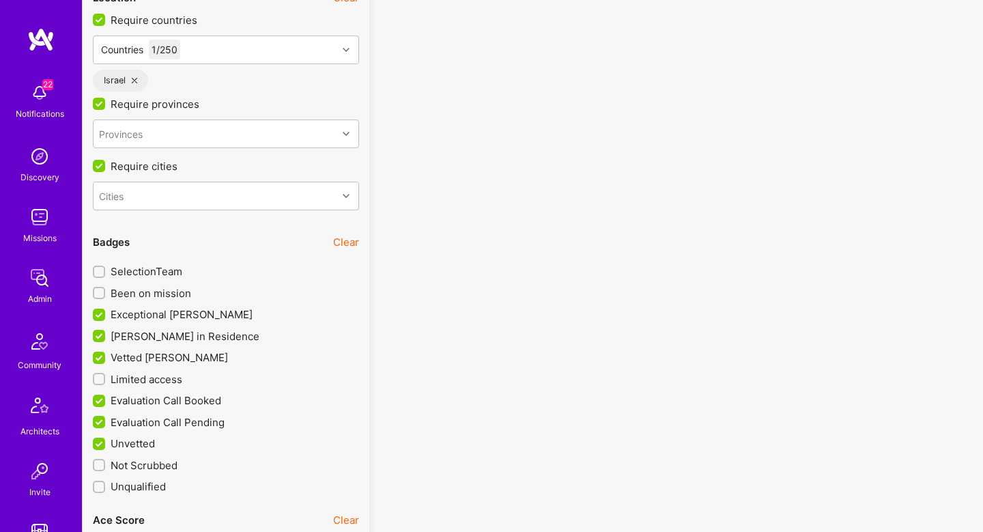
click at [180, 374] on span "Limited access" at bounding box center [147, 379] width 72 height 14
click at [105, 375] on input "Limited access" at bounding box center [101, 380] width 10 height 10
checkbox input "true"
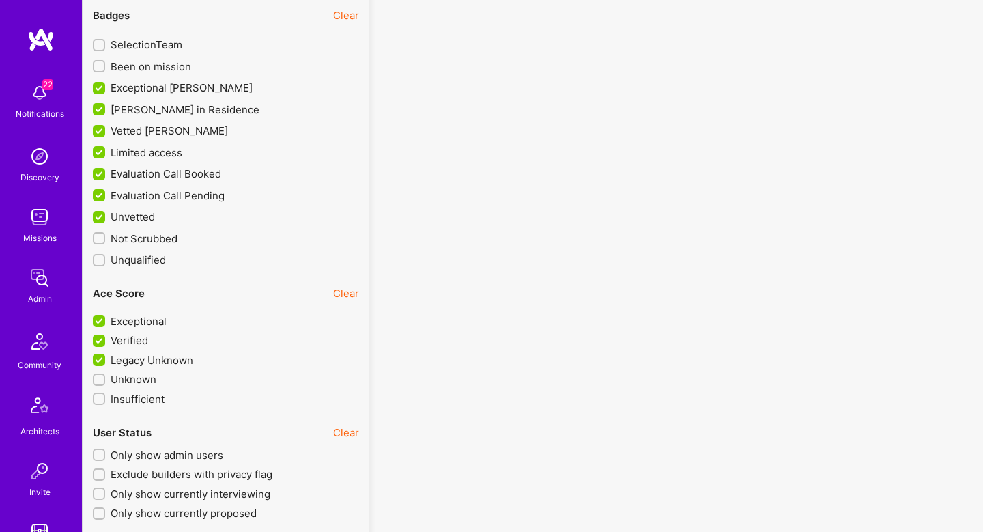
scroll to position [3047, 0]
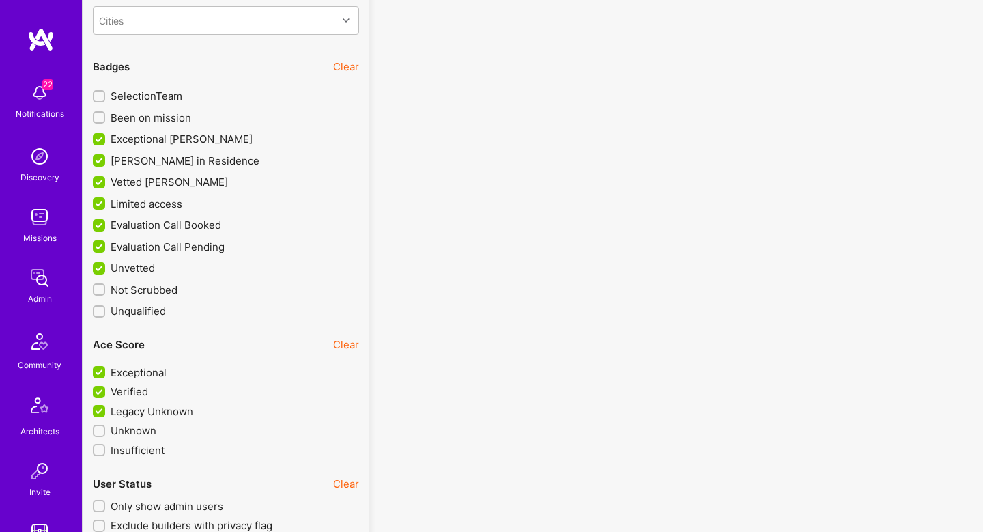
click at [104, 289] on div at bounding box center [99, 289] width 12 height 12
click at [104, 289] on input "Not Scrubbed" at bounding box center [101, 290] width 10 height 10
checkbox input "true"
click at [104, 428] on div at bounding box center [99, 431] width 12 height 12
click at [104, 428] on input "Unknown" at bounding box center [101, 432] width 10 height 10
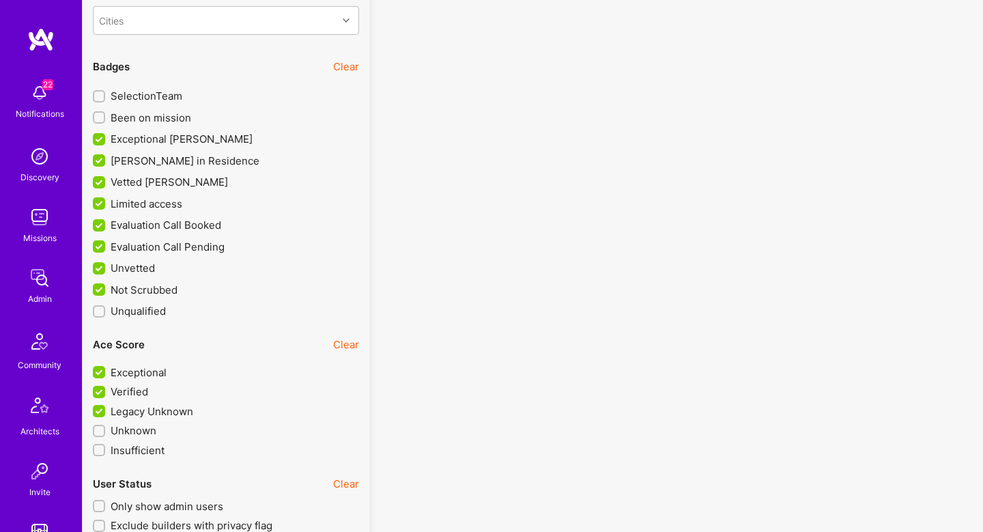
checkbox input "true"
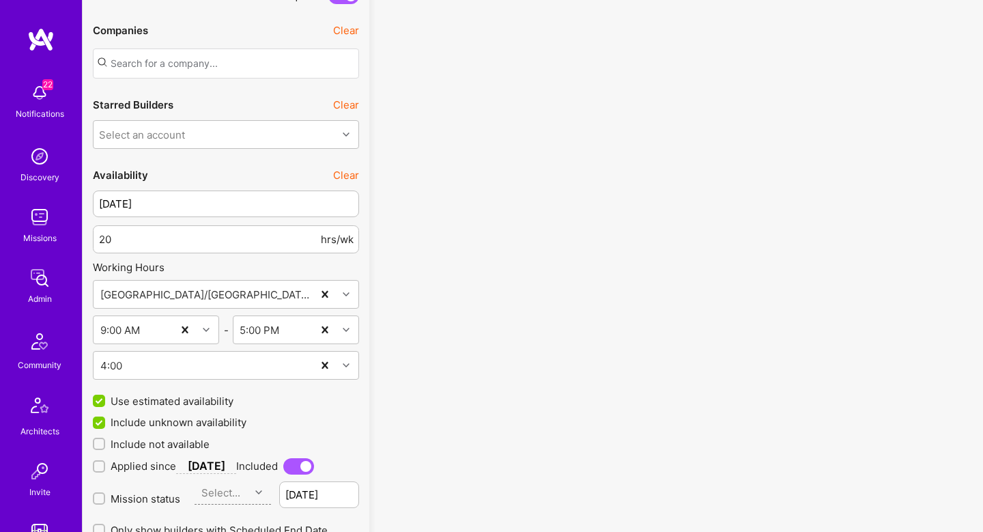
scroll to position [1537, 0]
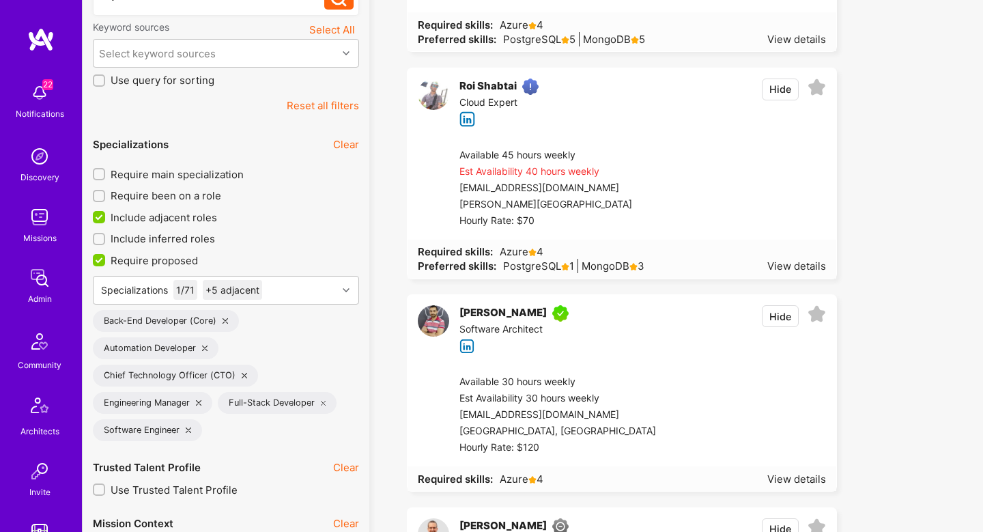
scroll to position [330, 0]
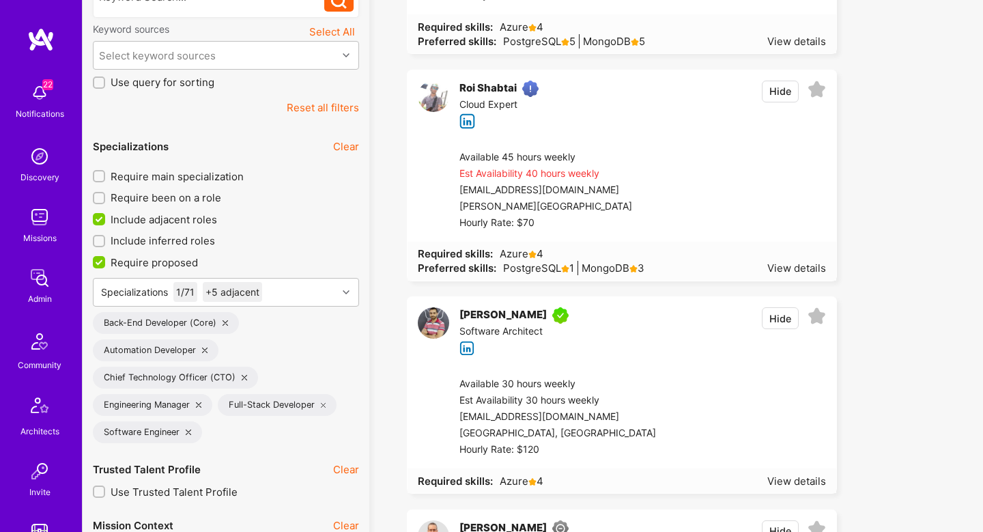
click at [284, 310] on div "Specializations 1 / 71 +5 adjacent Back-End Developer (Core) Automation Develop…" at bounding box center [226, 360] width 266 height 165
click at [288, 288] on div "Specializations 1 / 71 +5 adjacent" at bounding box center [216, 292] width 244 height 27
click at [279, 298] on div "Specializations 1 / 71 +5 adjacent" at bounding box center [216, 292] width 244 height 27
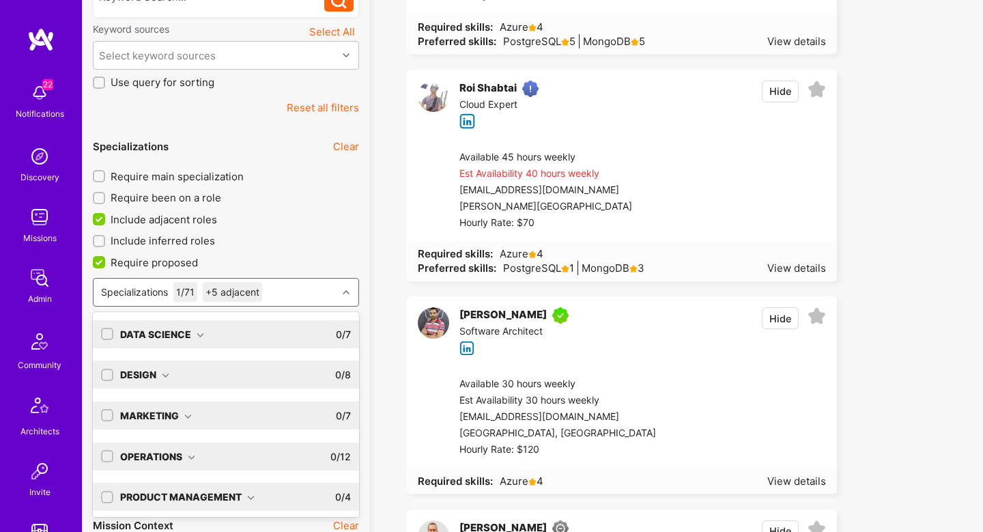
click at [268, 295] on input "text" at bounding box center [267, 292] width 1 height 14
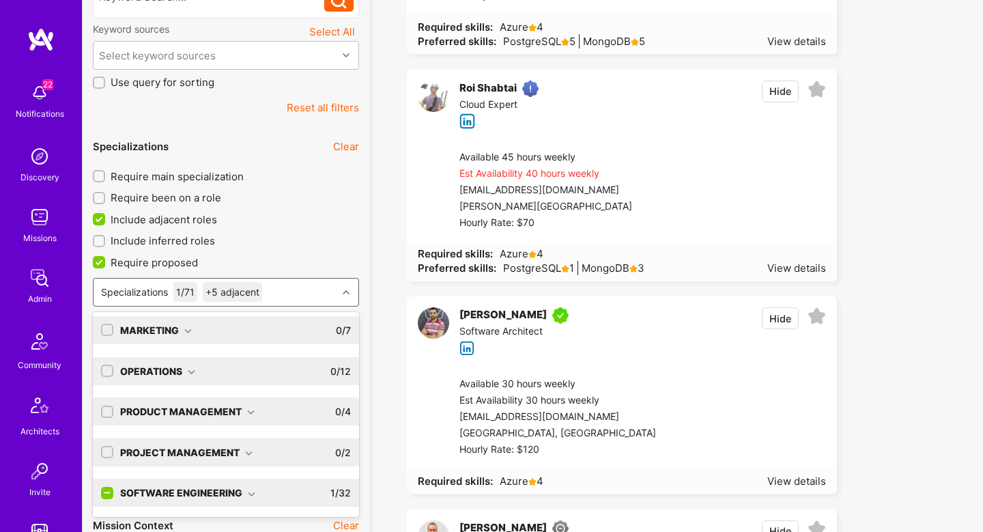
click at [104, 490] on input "checkbox" at bounding box center [108, 494] width 12 height 12
click at [106, 498] on input "checkbox" at bounding box center [108, 494] width 12 height 12
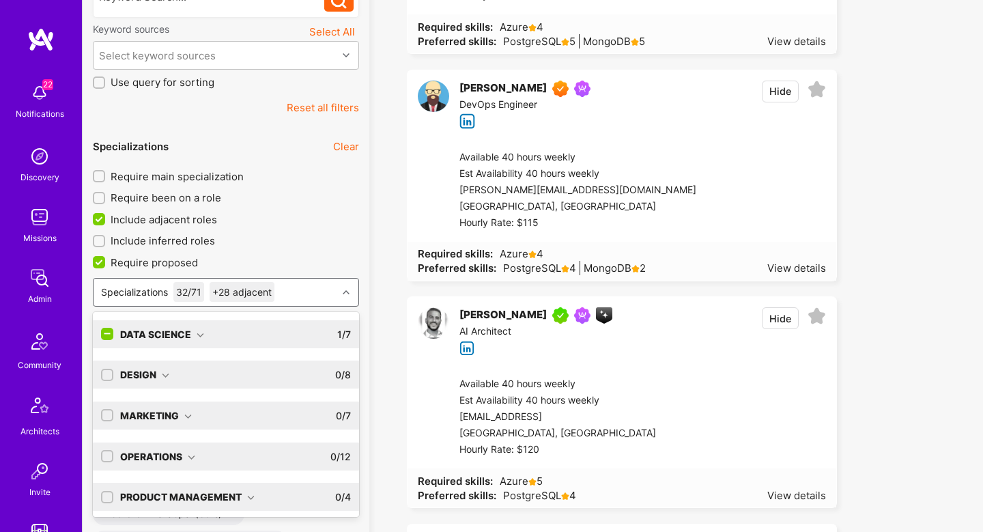
click at [107, 337] on input "checkbox" at bounding box center [108, 334] width 12 height 12
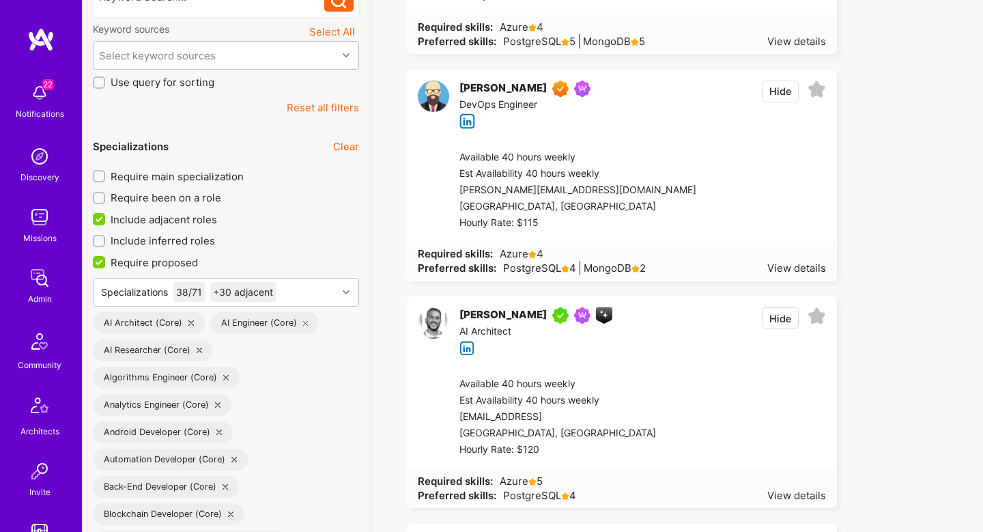
drag, startPoint x: 781, startPoint y: 317, endPoint x: 697, endPoint y: 317, distance: 84.7
click at [781, 317] on button "Hide" at bounding box center [780, 318] width 37 height 22
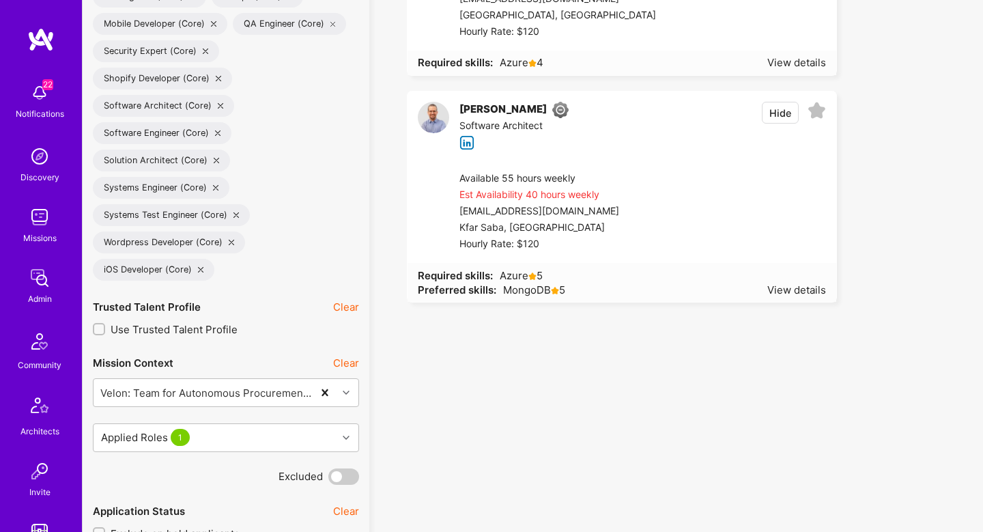
scroll to position [1440, 0]
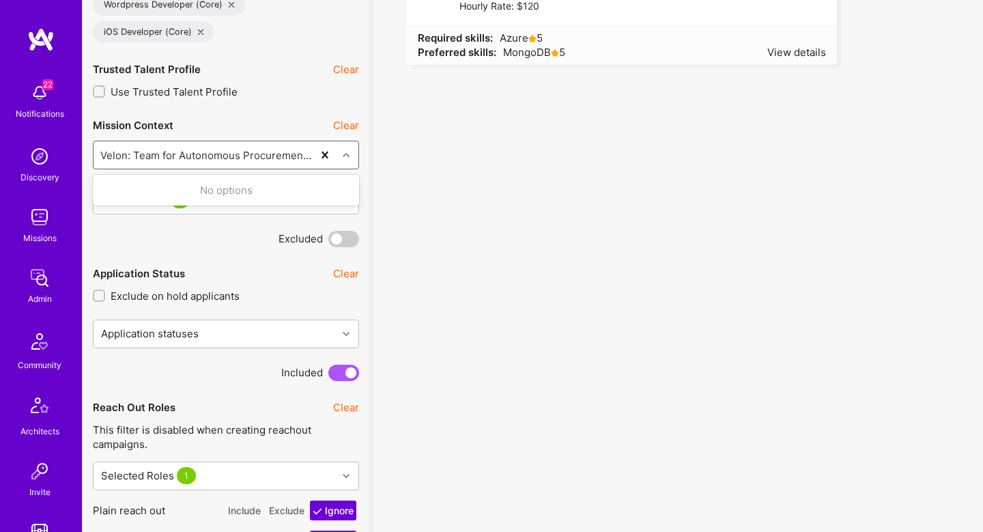
click at [261, 163] on div "Velon: Team for Autonomous Procurement Platform" at bounding box center [203, 154] width 219 height 27
click at [261, 205] on div "Applied Roles 1" at bounding box center [216, 199] width 244 height 27
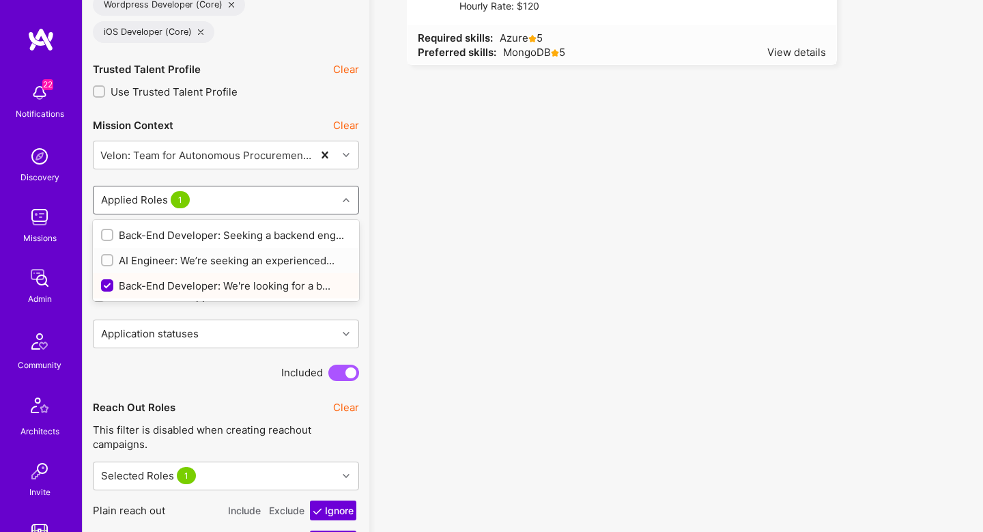
click at [108, 260] on input "checkbox" at bounding box center [109, 261] width 10 height 10
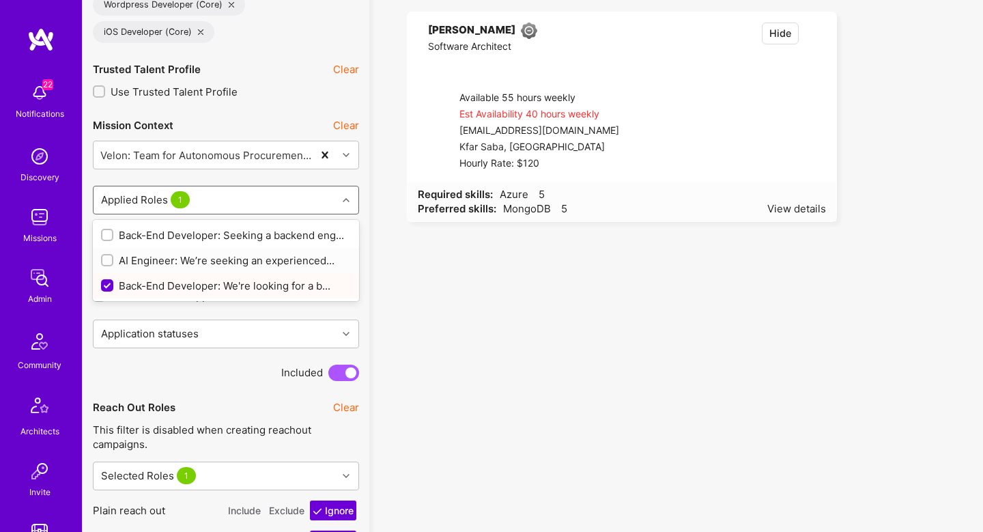
checkbox input "true"
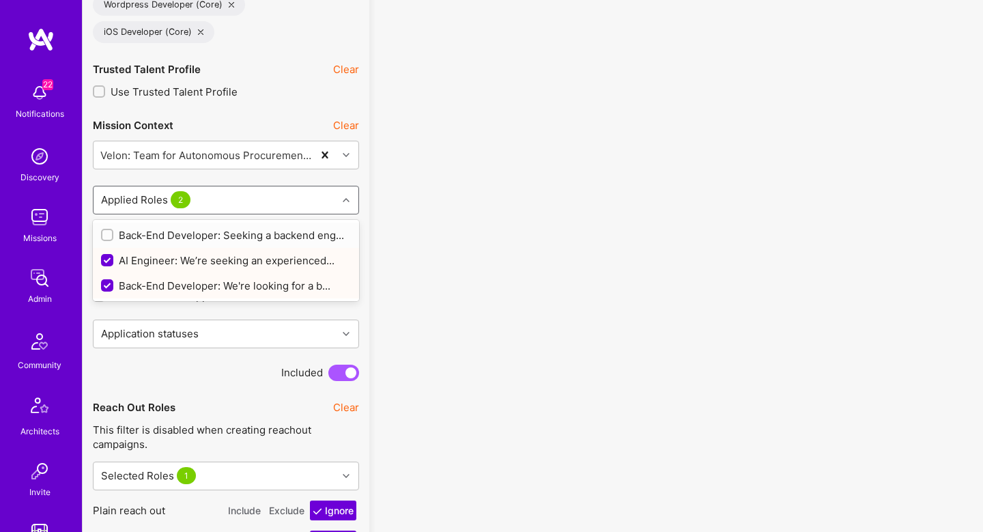
click at [109, 236] on input "checkbox" at bounding box center [109, 236] width 10 height 10
checkbox input "true"
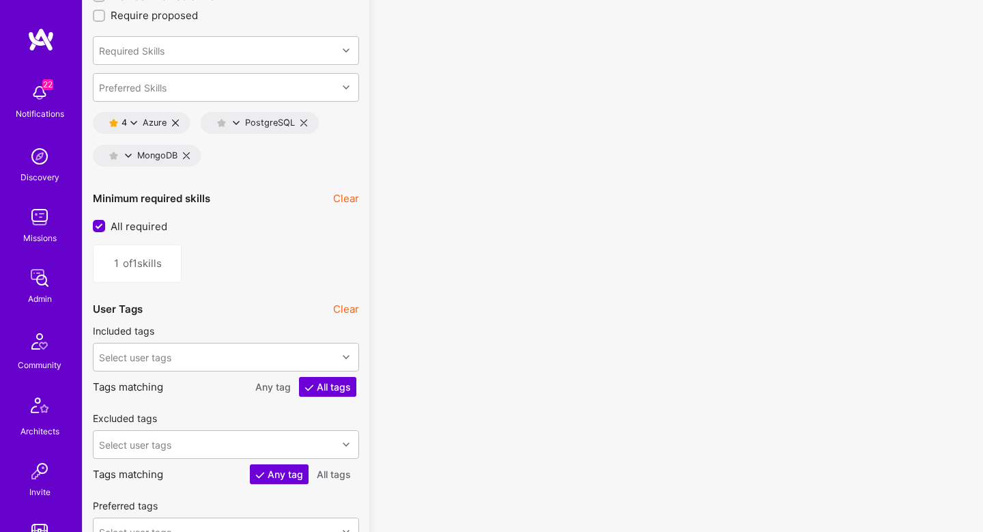
scroll to position [2819, 0]
click at [138, 119] on div "4 Azure" at bounding box center [135, 122] width 63 height 11
click at [137, 124] on icon at bounding box center [133, 123] width 7 height 7
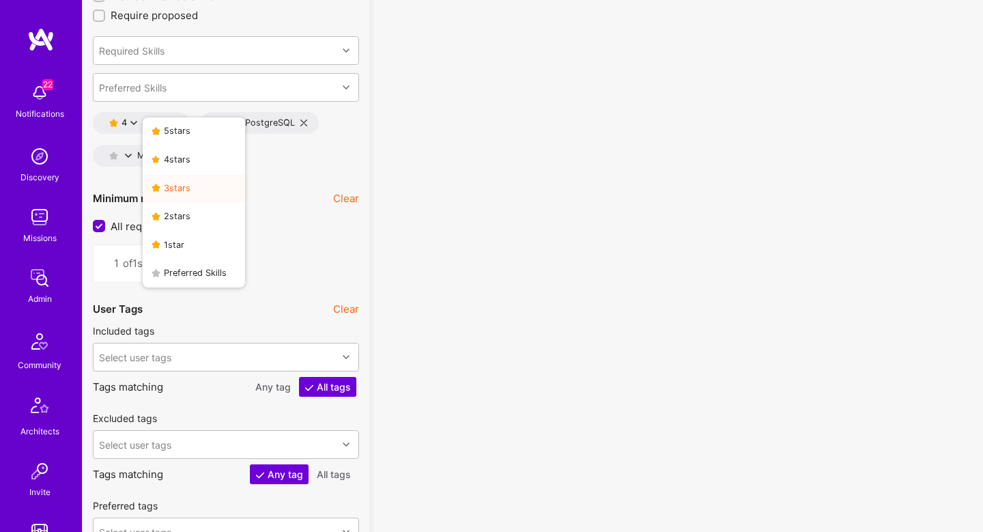
click at [188, 199] on button "3 star s" at bounding box center [194, 188] width 102 height 29
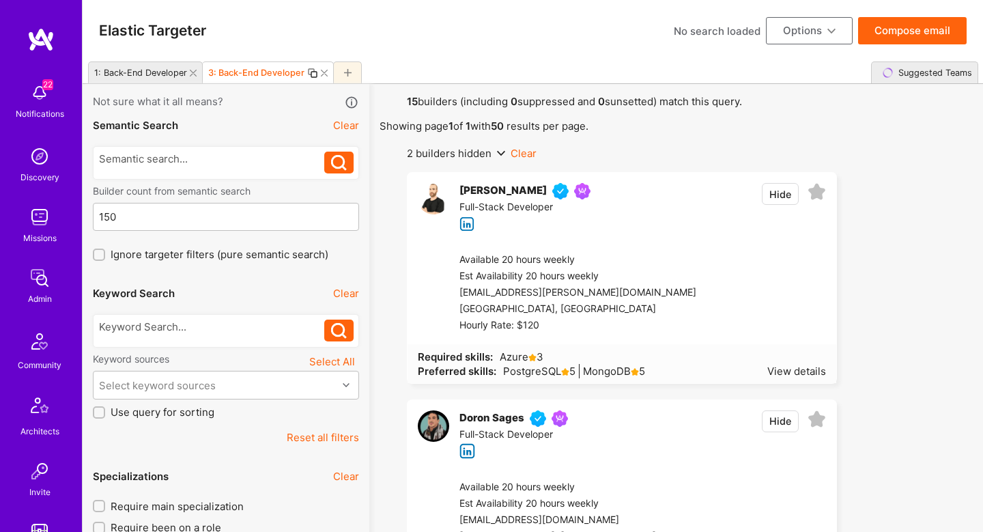
drag, startPoint x: 112, startPoint y: 64, endPoint x: 277, endPoint y: 148, distance: 184.5
click at [112, 65] on div "1: Back-End Developer" at bounding box center [138, 73] width 98 height 20
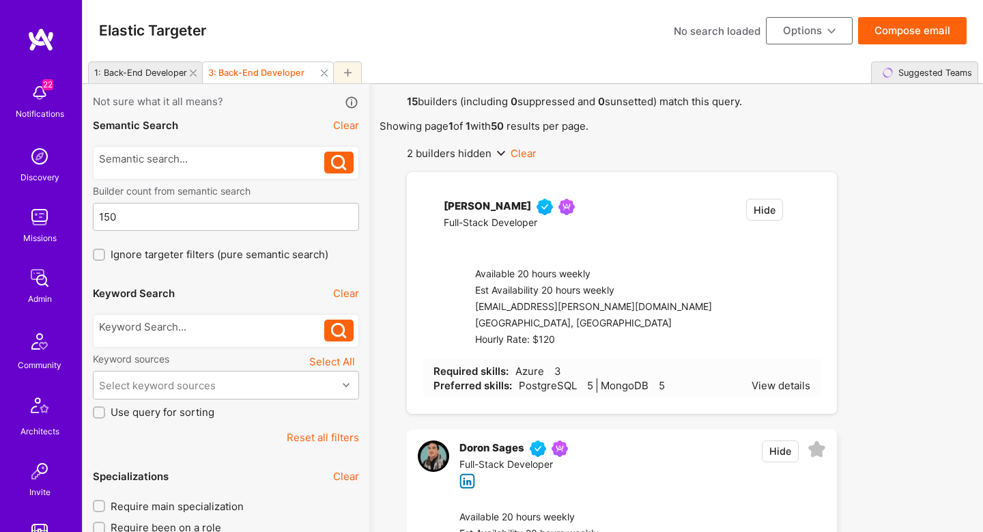
checkbox input "false"
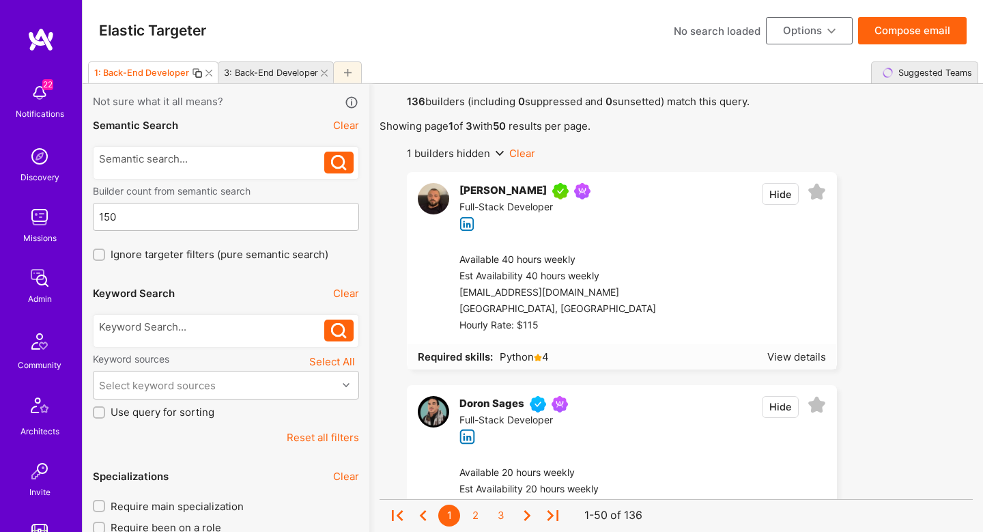
click at [950, 28] on button "Compose email" at bounding box center [912, 30] width 109 height 27
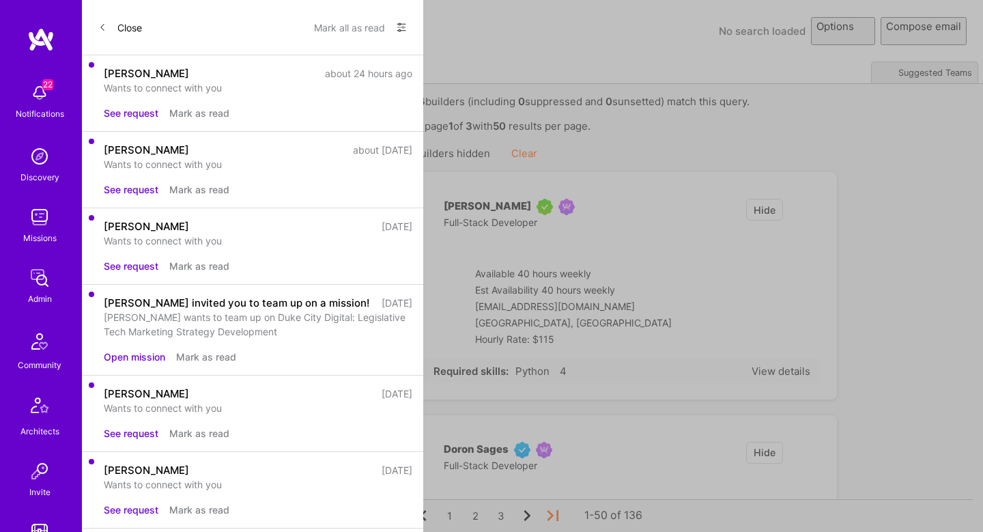
select select "rich-reachout"
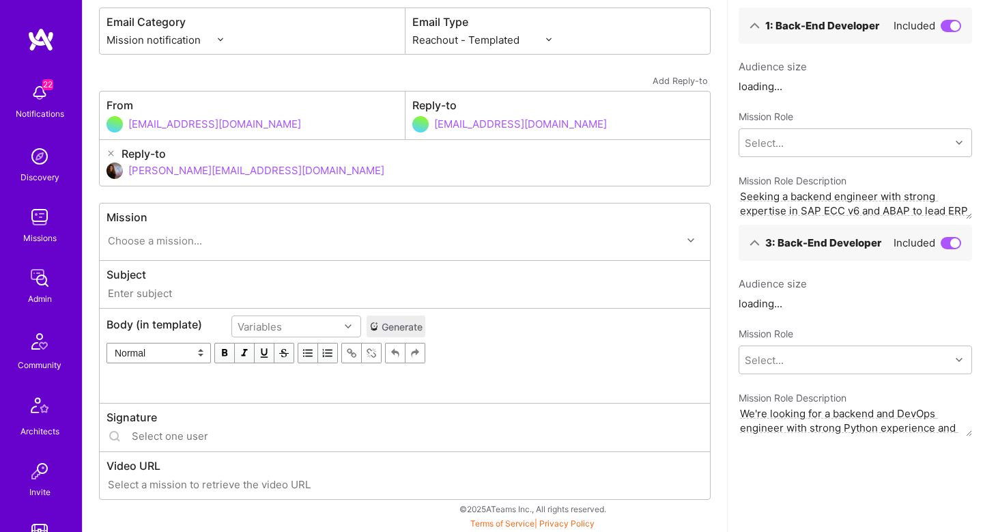
type input "A.Team // Velon: Team for Autonomous Procurement Platform"
type input "shahar@a.team"
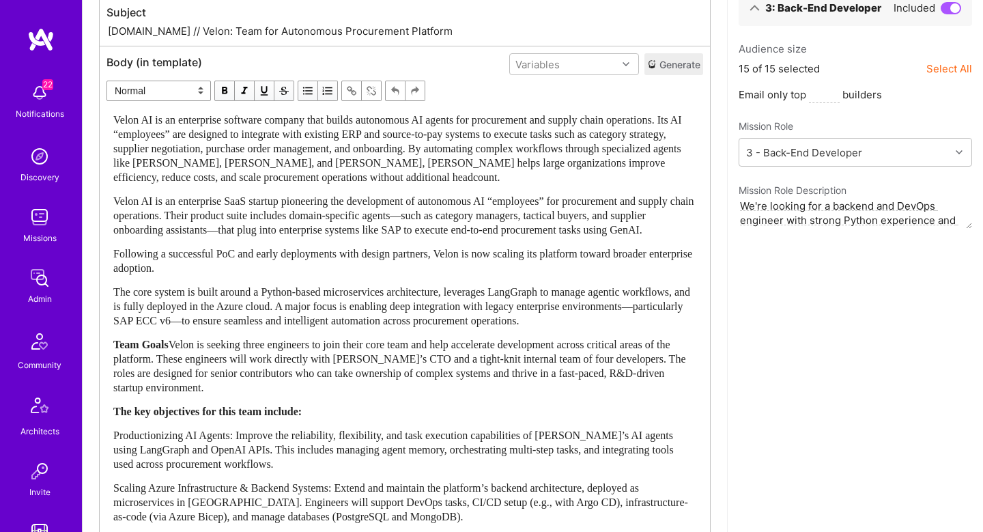
scroll to position [352, 0]
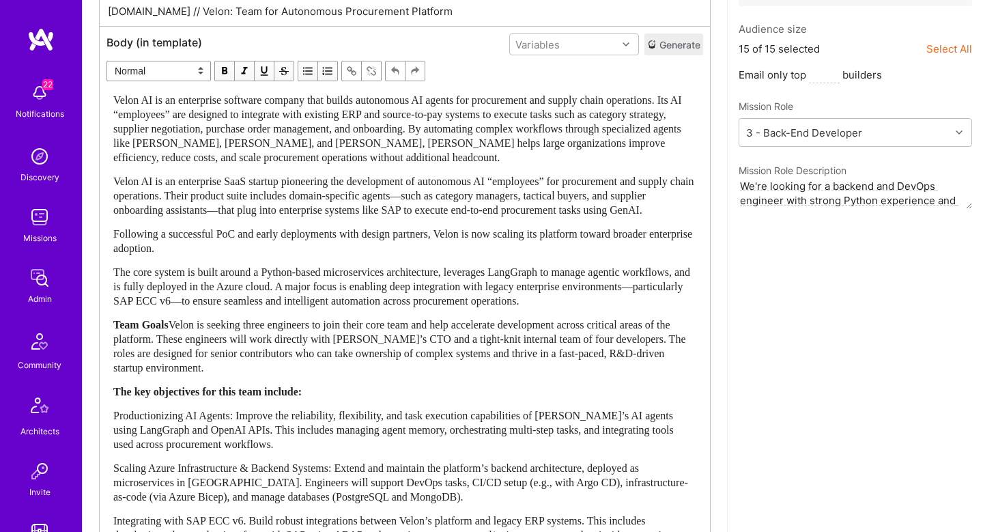
click at [659, 48] on button "Generate" at bounding box center [674, 44] width 59 height 22
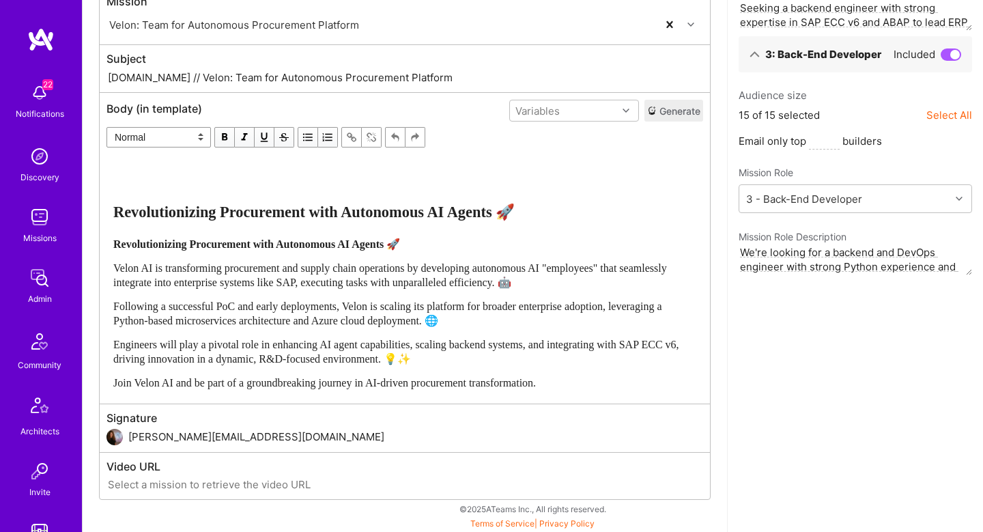
scroll to position [0, 0]
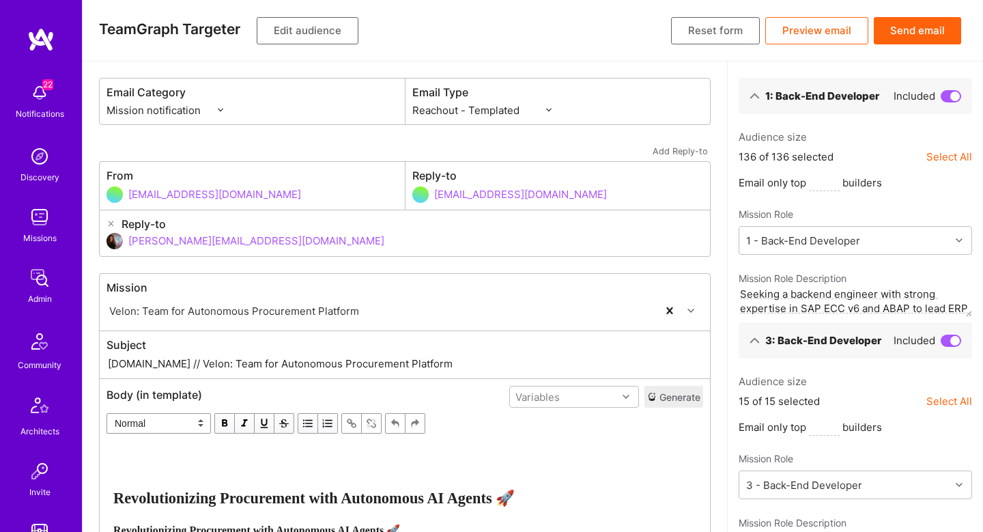
click at [921, 42] on button "Send email" at bounding box center [917, 30] width 87 height 27
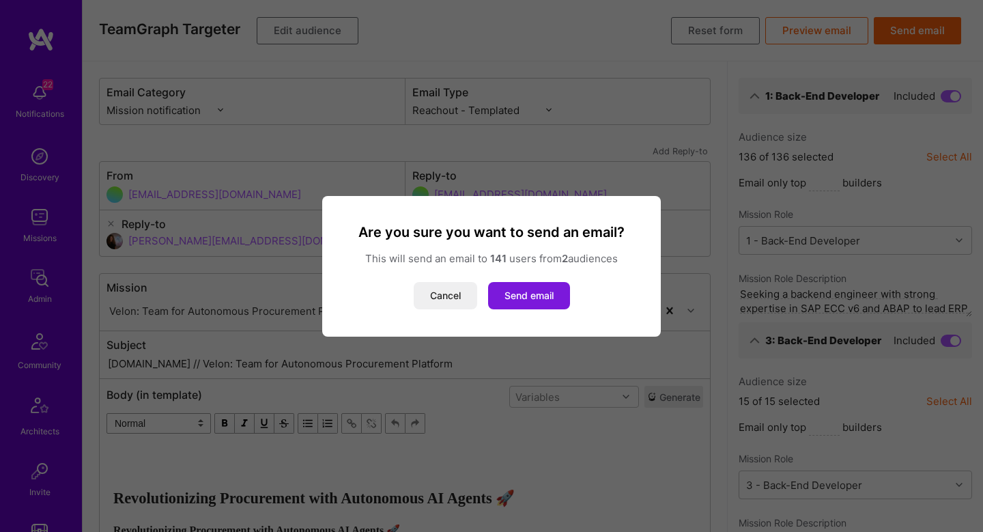
click at [531, 305] on button "Send email" at bounding box center [529, 295] width 82 height 27
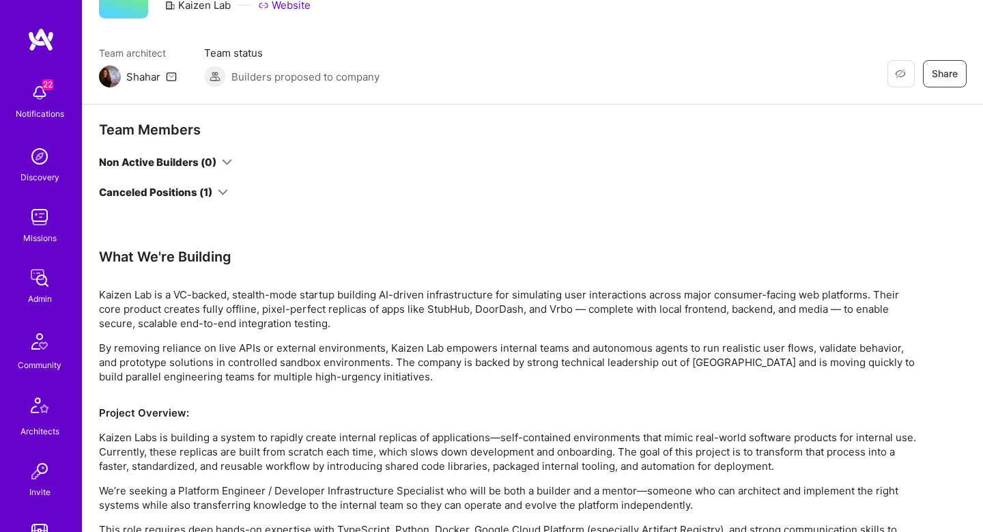
scroll to position [190, 0]
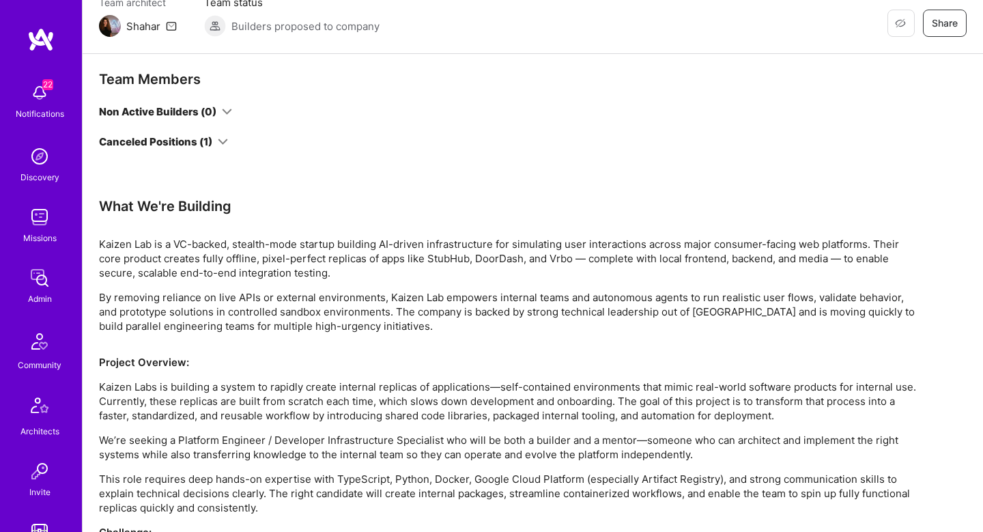
click at [222, 141] on icon at bounding box center [223, 142] width 10 height 10
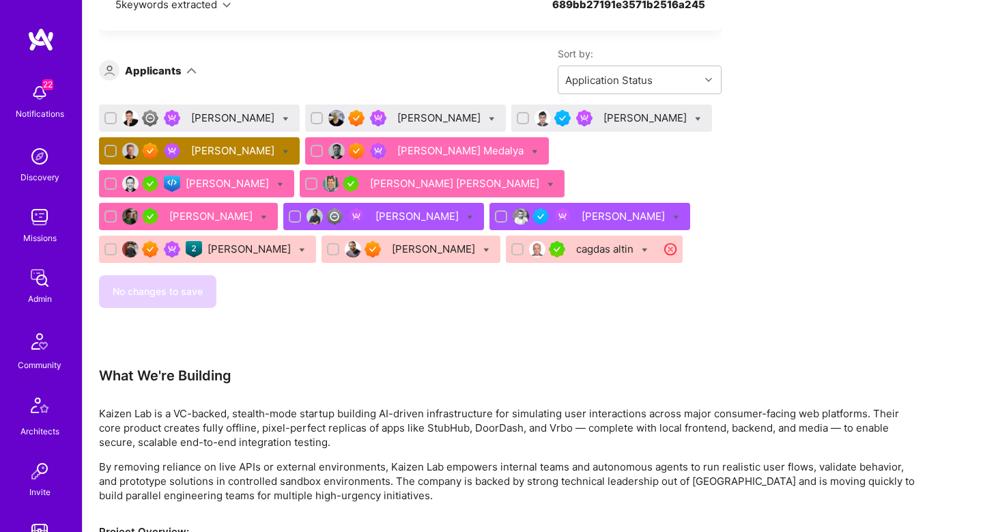
scroll to position [0, 0]
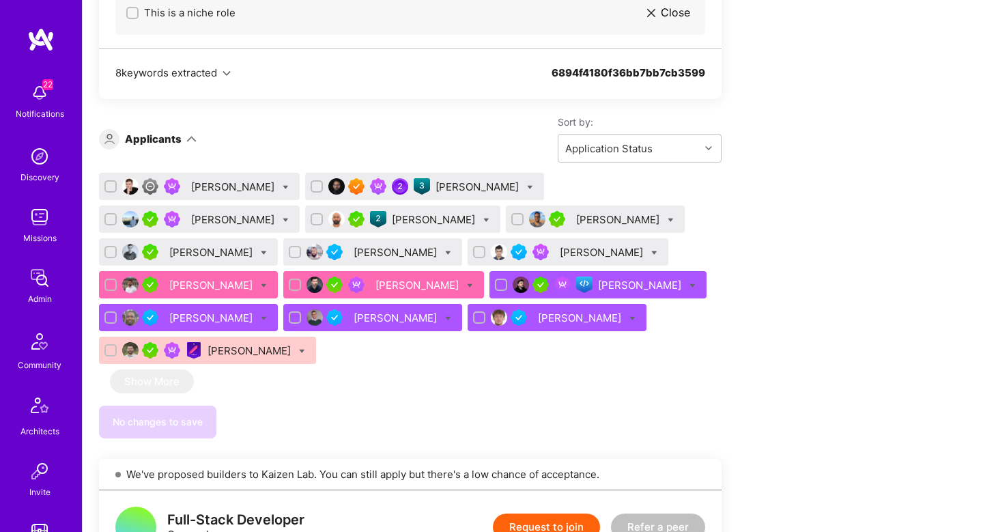
scroll to position [886, 0]
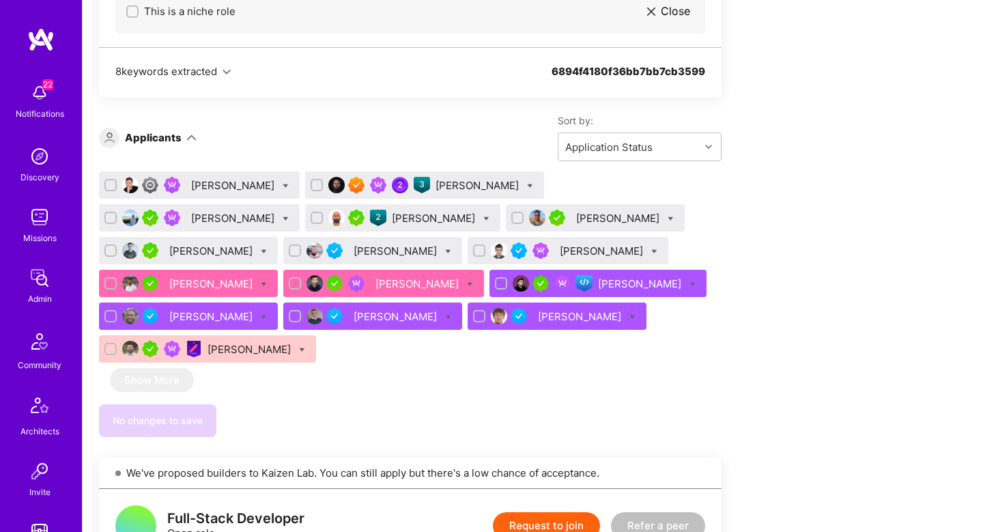
click at [445, 184] on div "[PERSON_NAME]" at bounding box center [479, 185] width 86 height 14
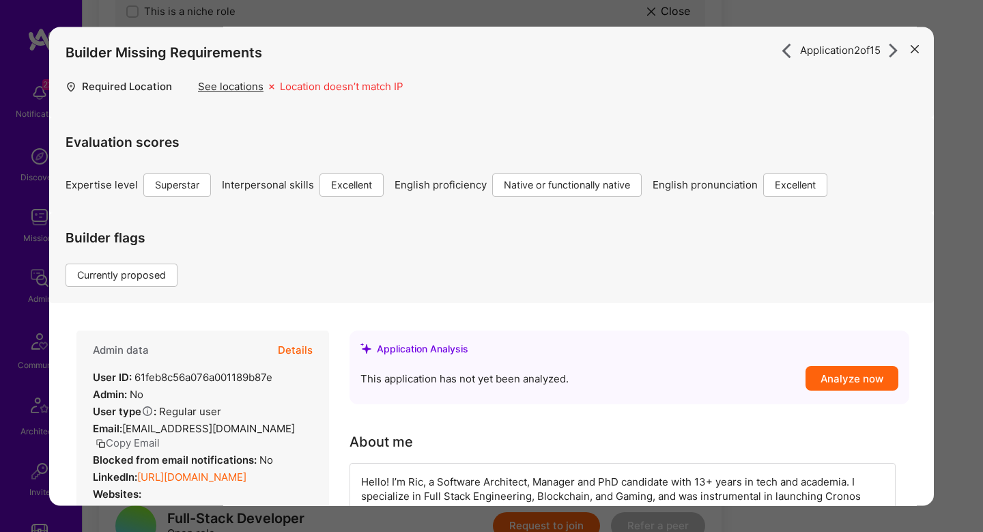
click at [298, 350] on button "Details" at bounding box center [295, 351] width 35 height 40
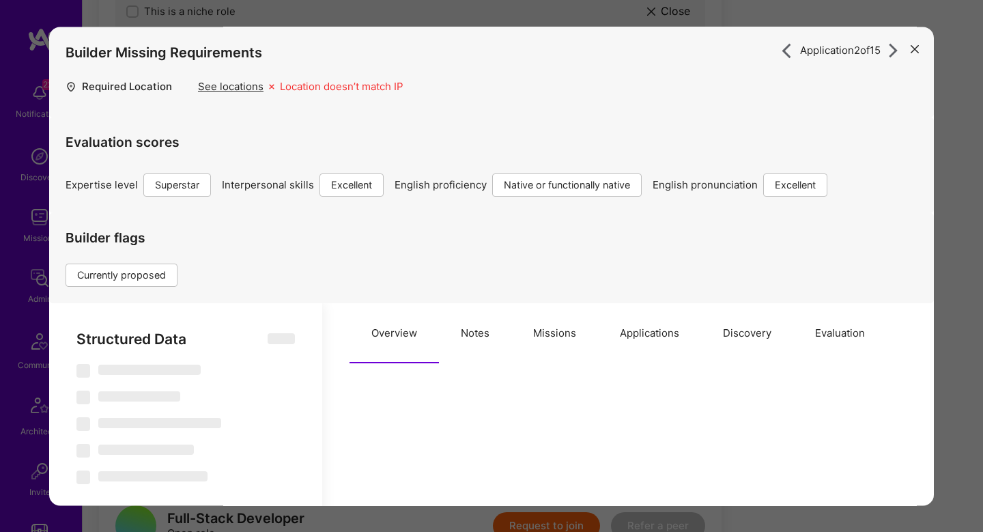
click at [540, 340] on button "Missions" at bounding box center [555, 333] width 87 height 60
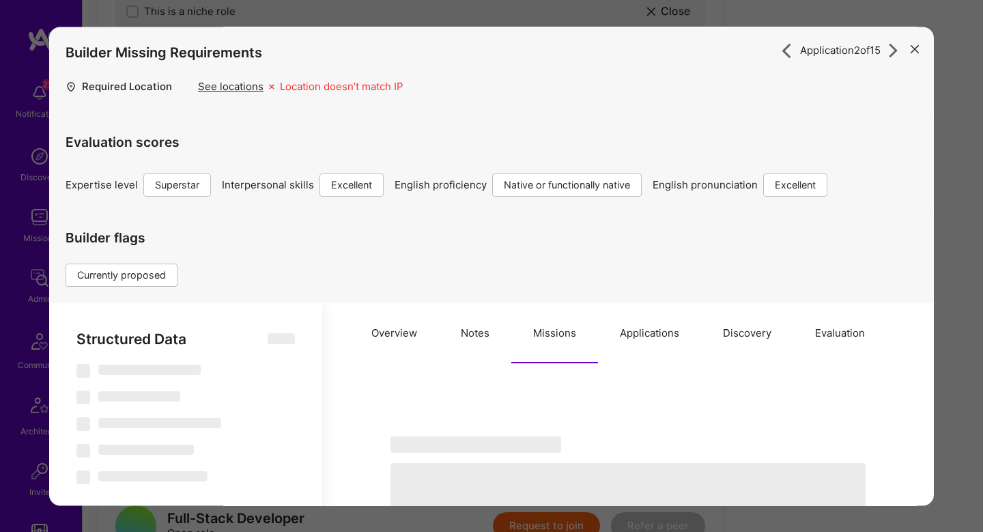
click at [490, 352] on button "Notes" at bounding box center [475, 333] width 72 height 60
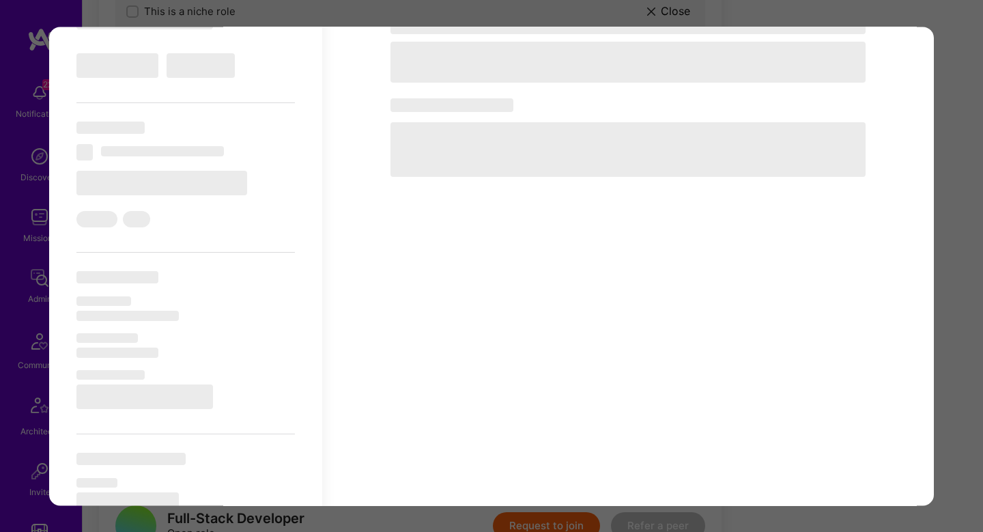
scroll to position [578, 0]
select select "Right Now"
select select "7"
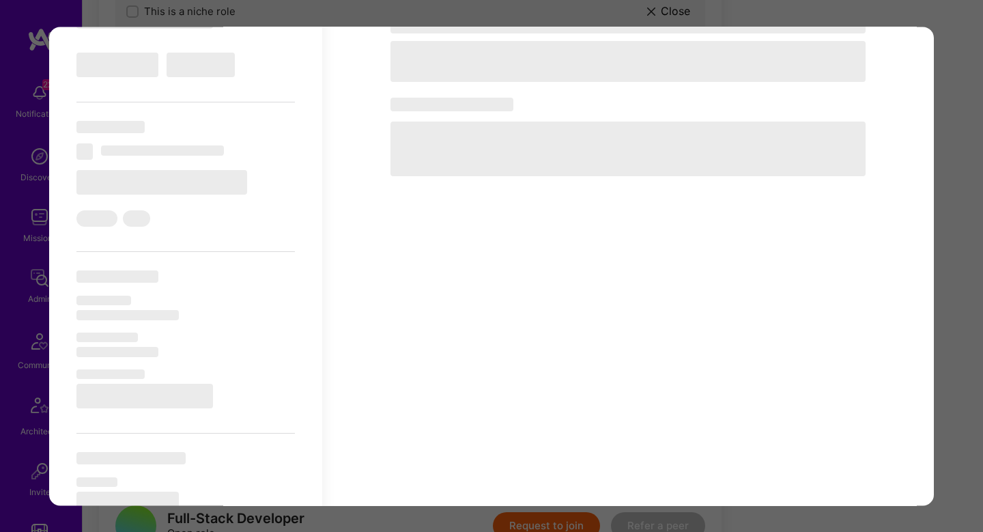
select select "7"
select select "US"
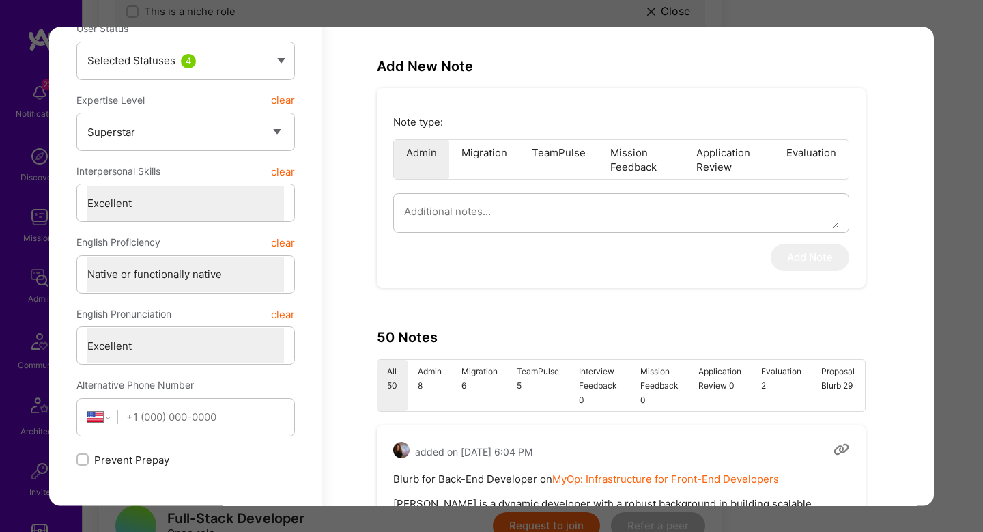
click at [435, 376] on li "Admin 8" at bounding box center [430, 385] width 44 height 51
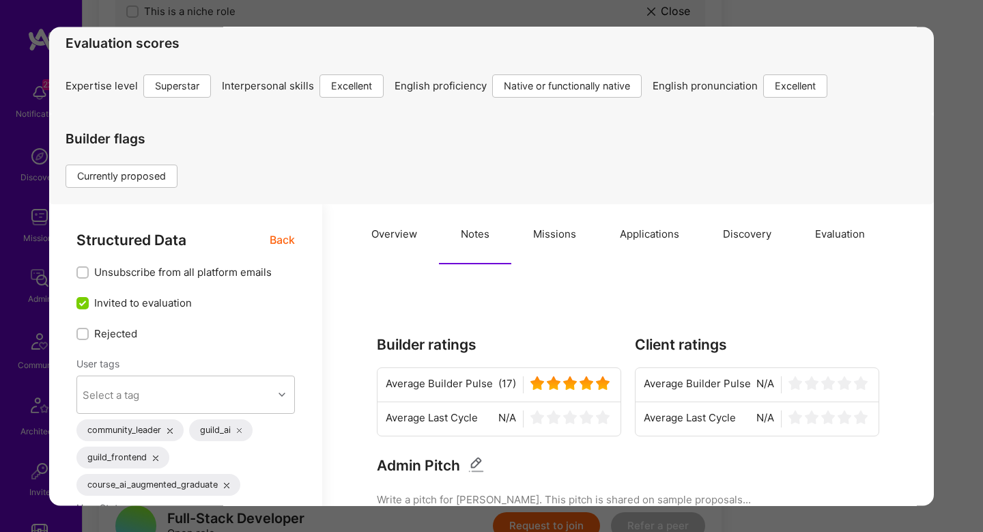
scroll to position [0, 0]
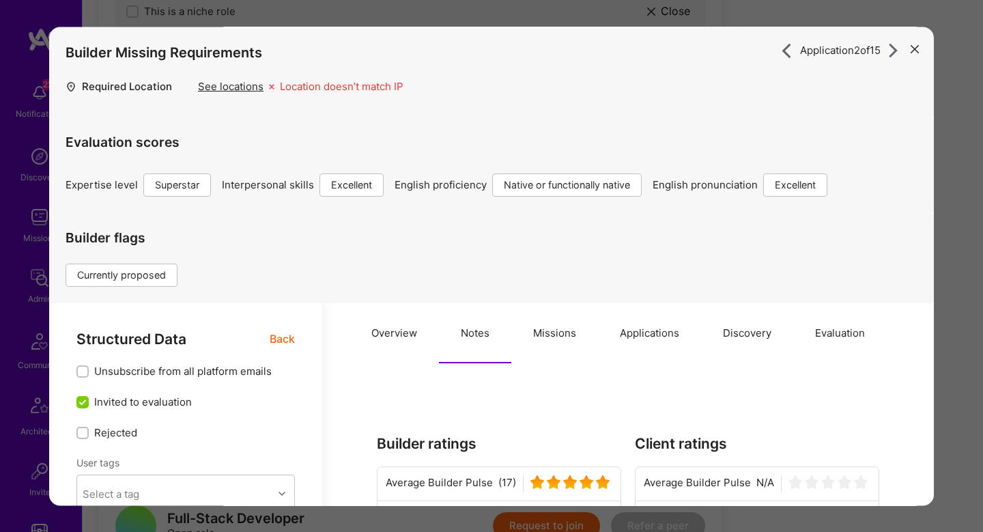
click at [558, 319] on button "Missions" at bounding box center [555, 333] width 87 height 60
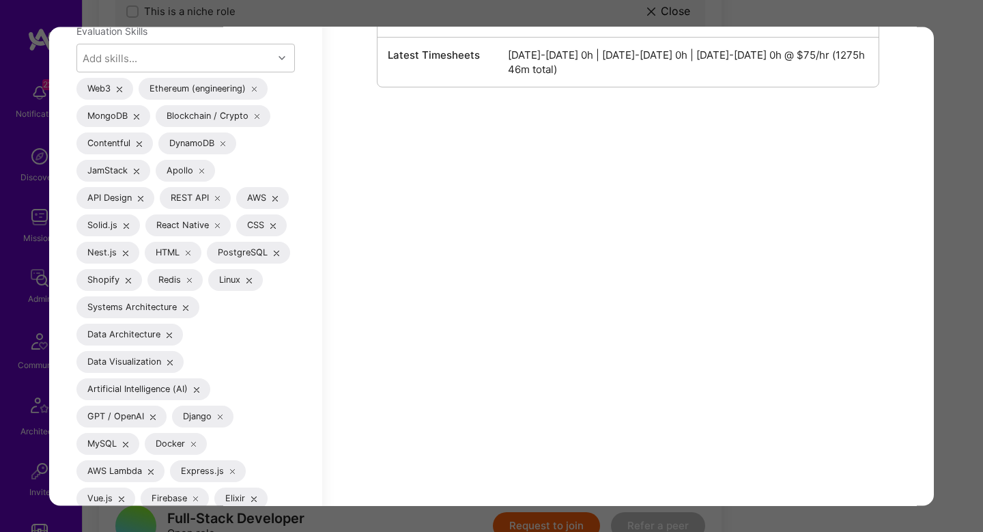
scroll to position [2044, 0]
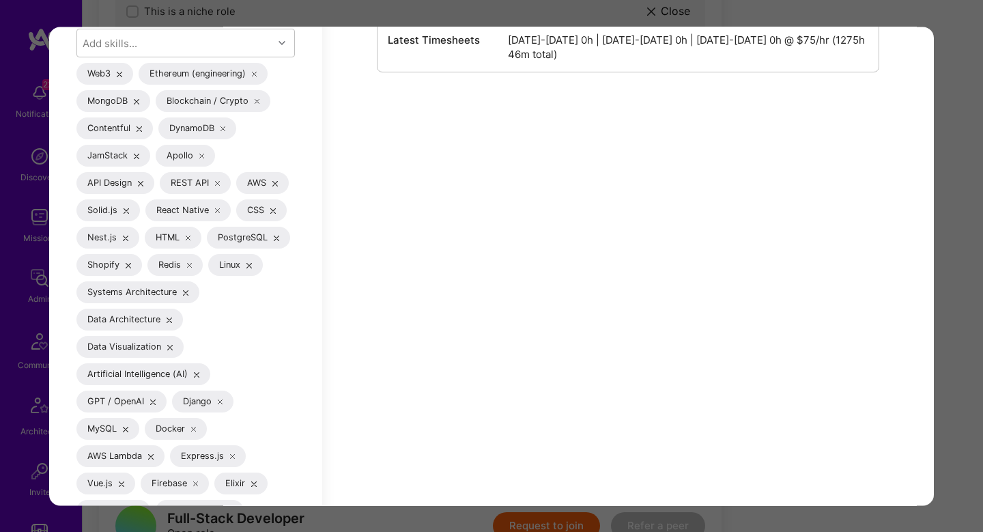
click at [961, 139] on div "Application 2 of 15 Builder Missing Requirements Required Location See location…" at bounding box center [491, 266] width 983 height 532
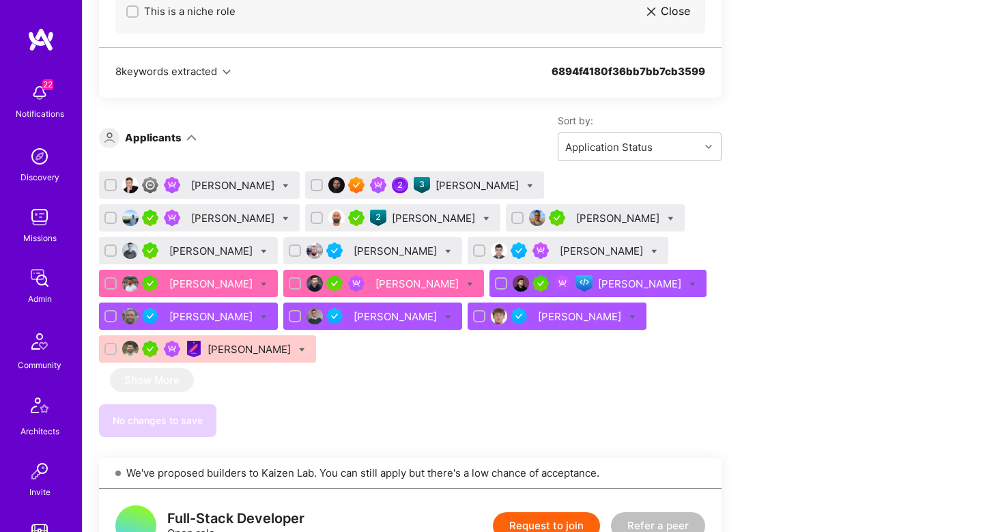
click at [376, 277] on div "Greg Navis" at bounding box center [419, 284] width 86 height 14
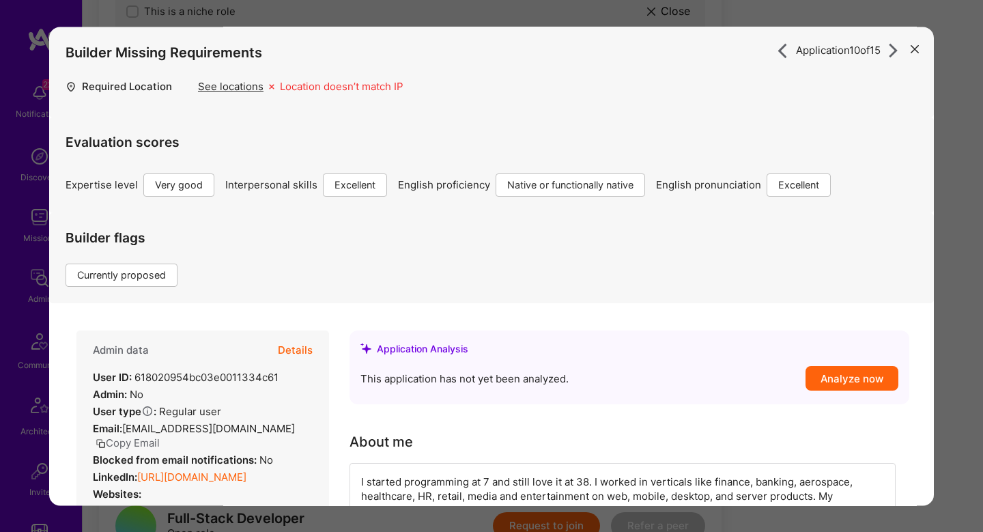
click at [285, 348] on button "Details" at bounding box center [295, 351] width 35 height 40
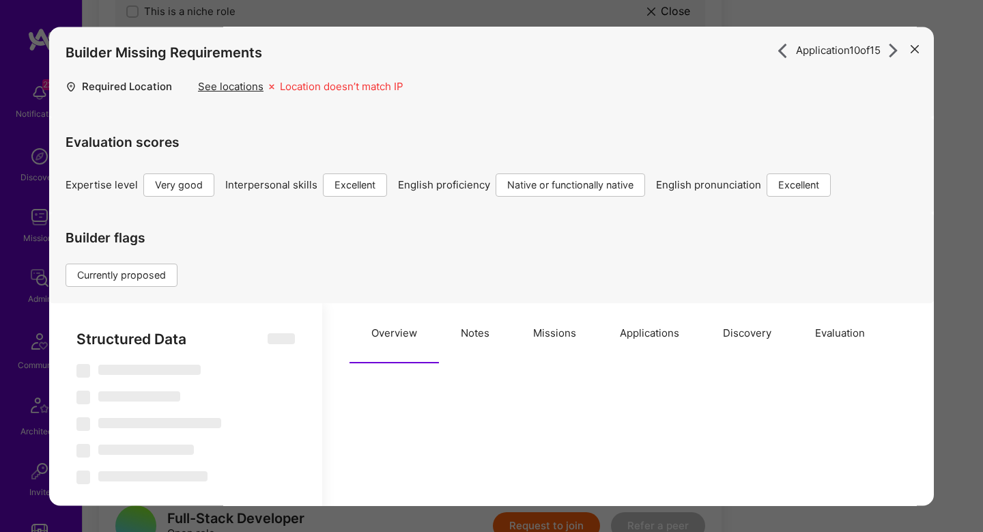
click at [559, 324] on button "Missions" at bounding box center [555, 333] width 87 height 60
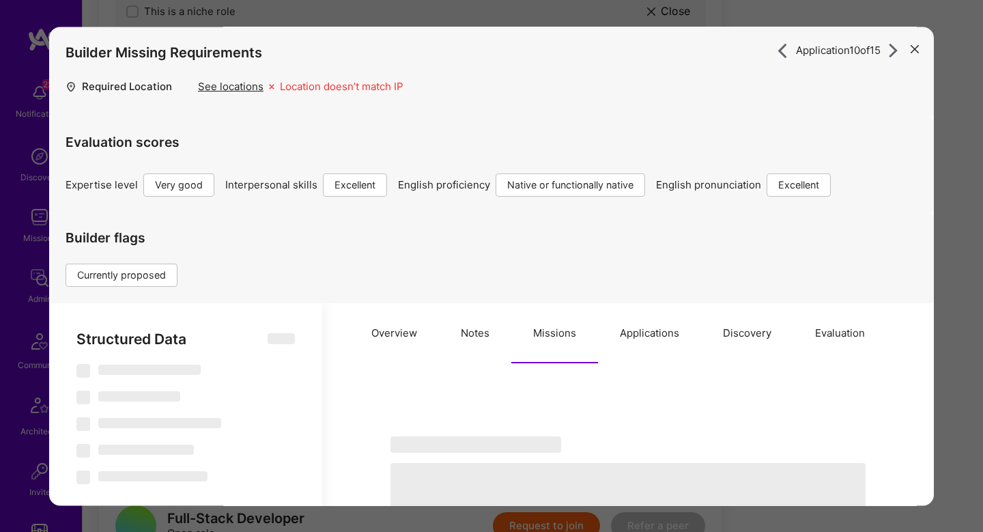
type textarea "x"
select select "Right Now"
select select "5"
select select "7"
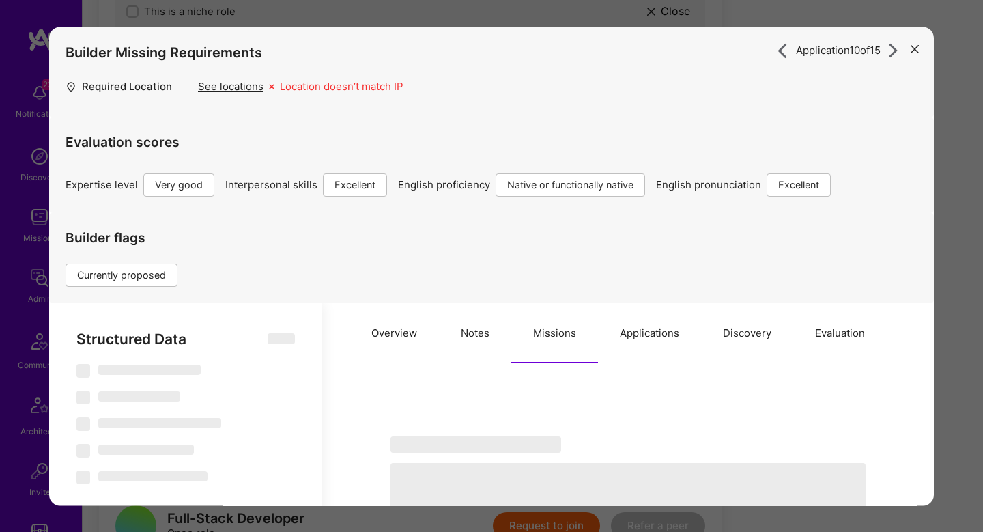
select select "7"
select select "PL"
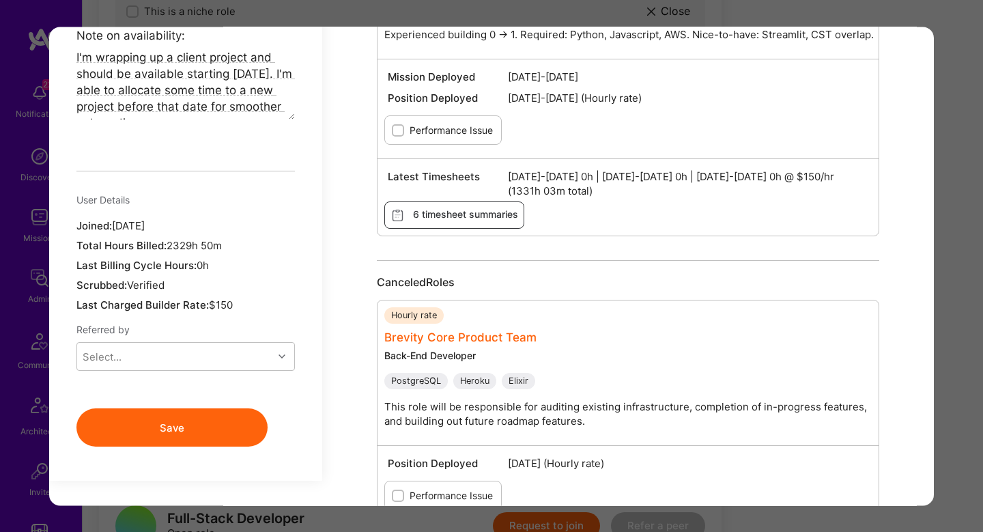
scroll to position [1312, 0]
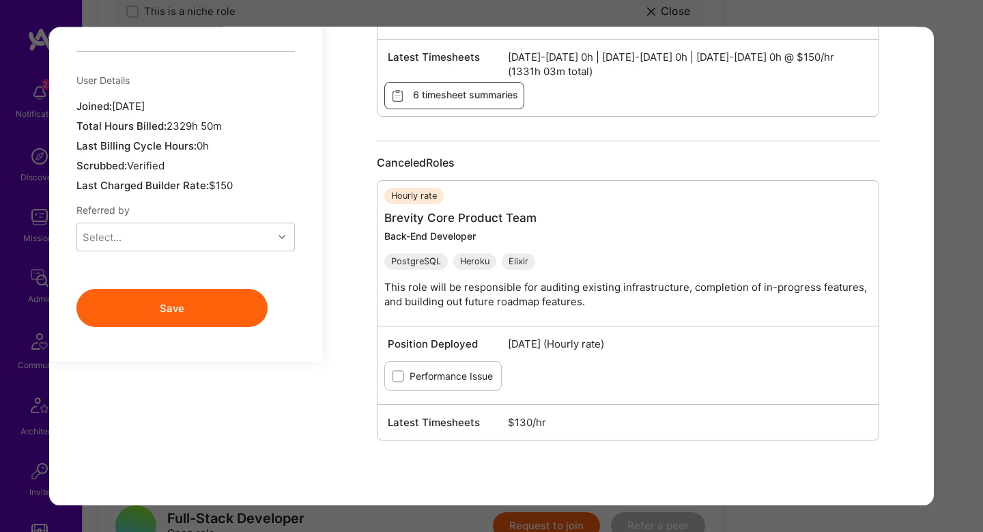
click at [939, 201] on div "Application 10 of 15 Builder Missing Requirements Required Location See locatio…" at bounding box center [491, 266] width 983 height 532
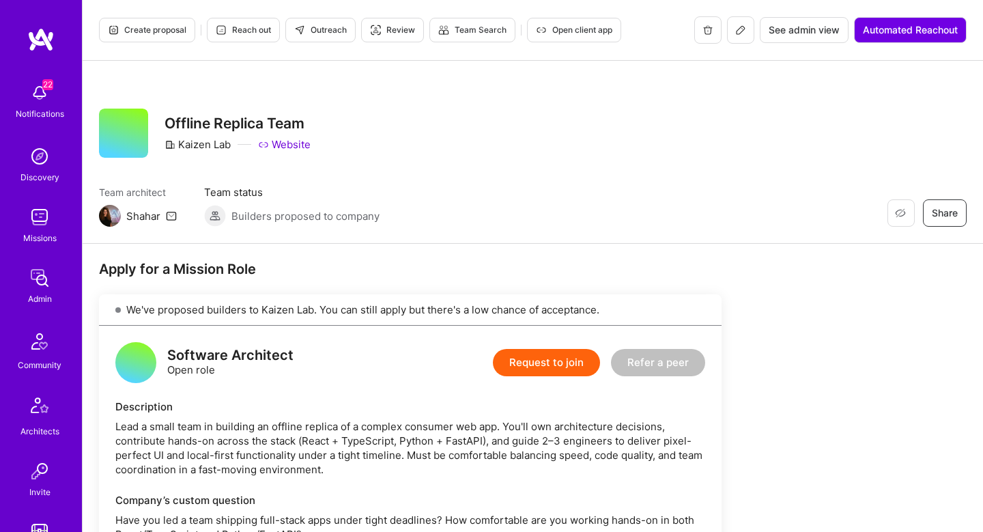
click at [310, 27] on span "Outreach" at bounding box center [320, 30] width 53 height 12
click at [247, 27] on span "Reach out" at bounding box center [243, 30] width 55 height 12
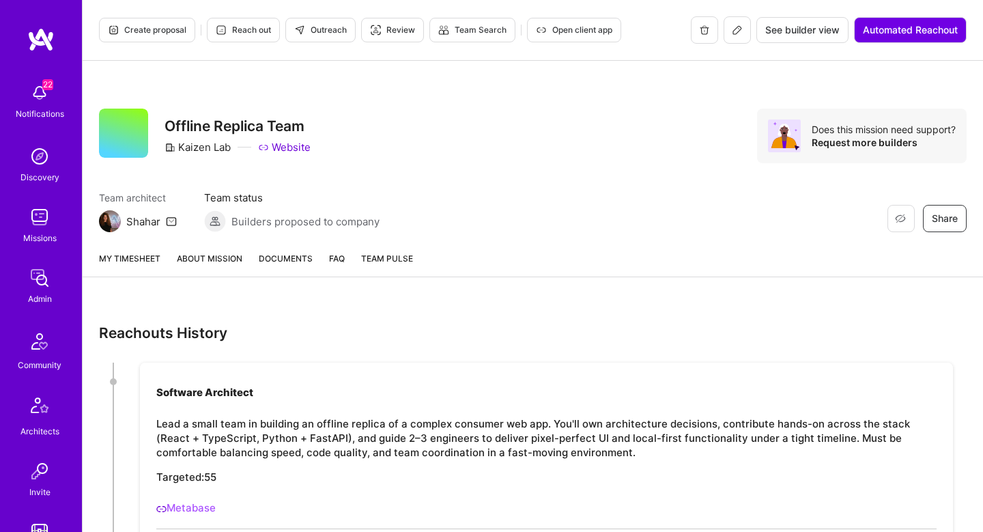
click at [208, 257] on link "About Mission" at bounding box center [210, 263] width 66 height 25
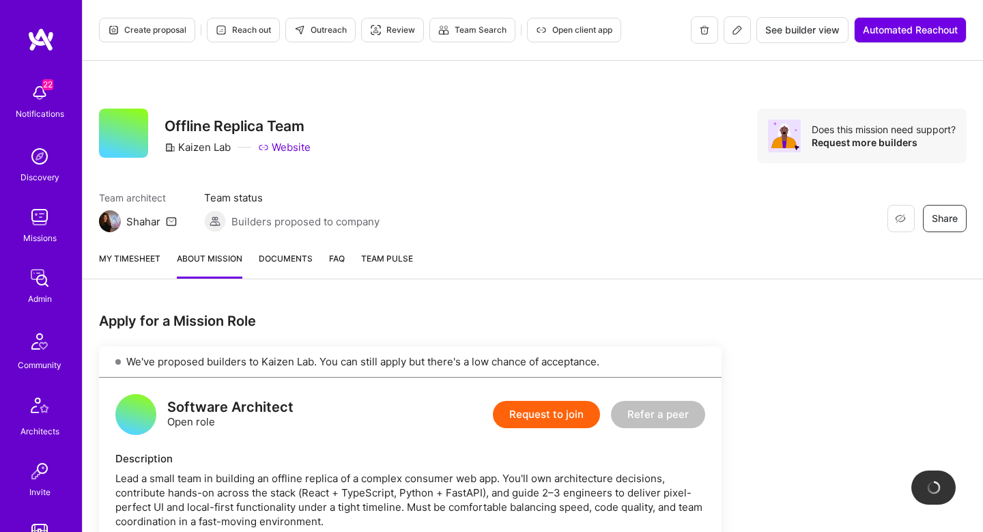
click at [208, 257] on link "About Mission" at bounding box center [210, 264] width 66 height 27
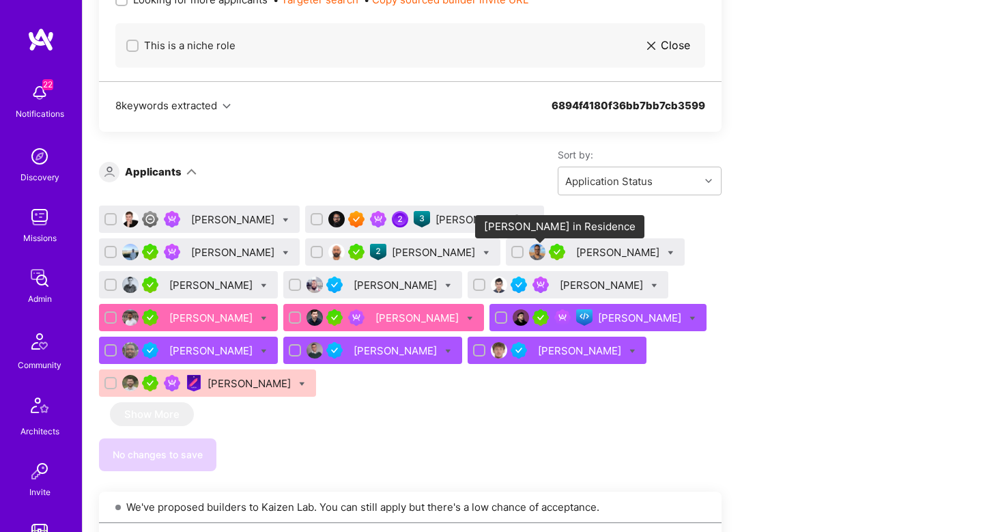
scroll to position [901, 0]
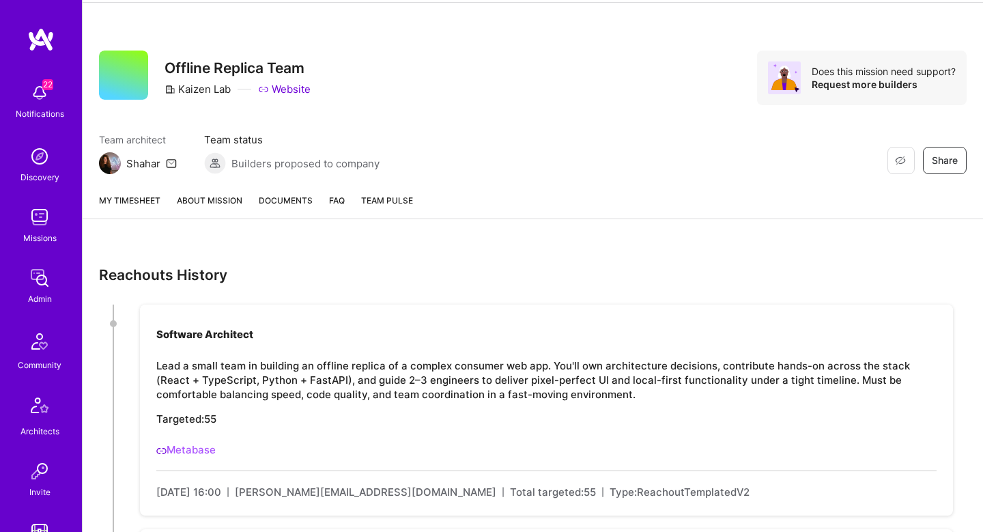
scroll to position [104, 0]
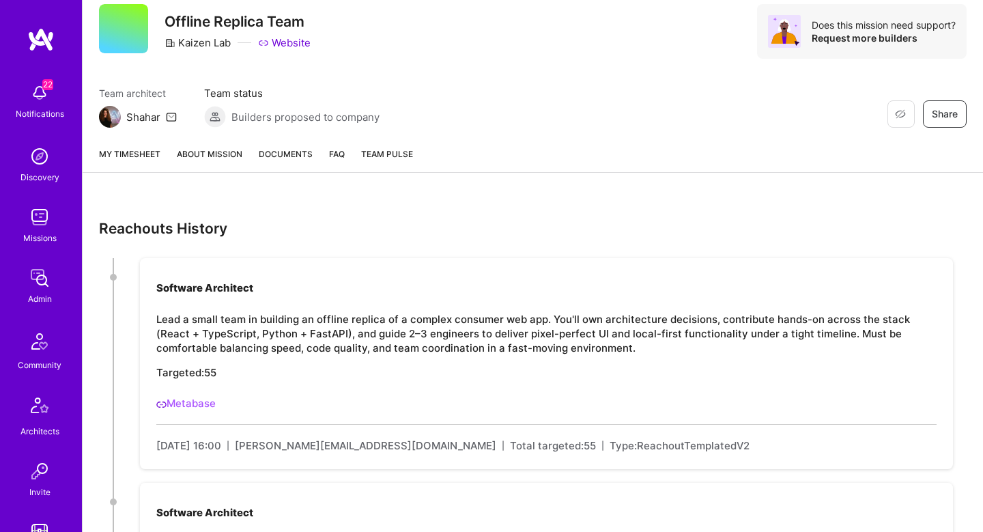
click at [213, 162] on link "About Mission" at bounding box center [210, 159] width 66 height 25
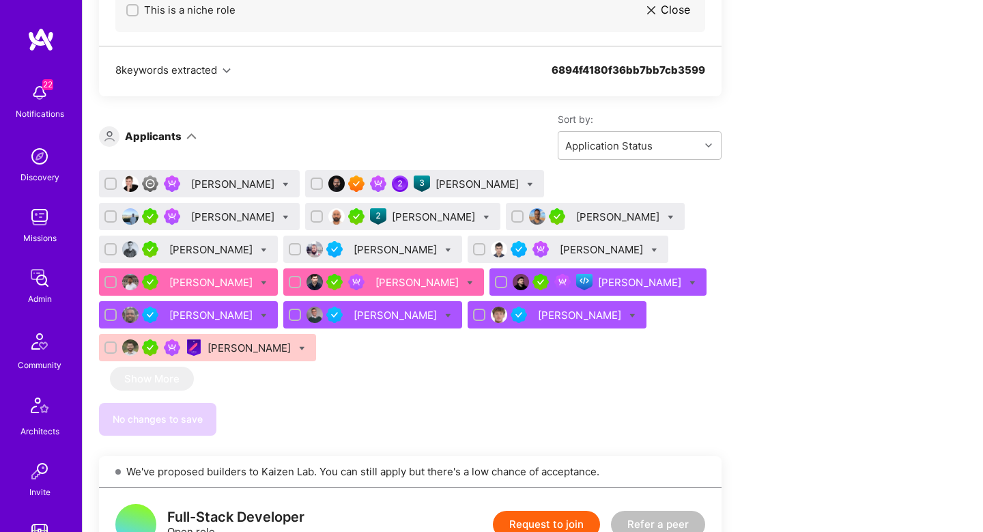
scroll to position [922, 0]
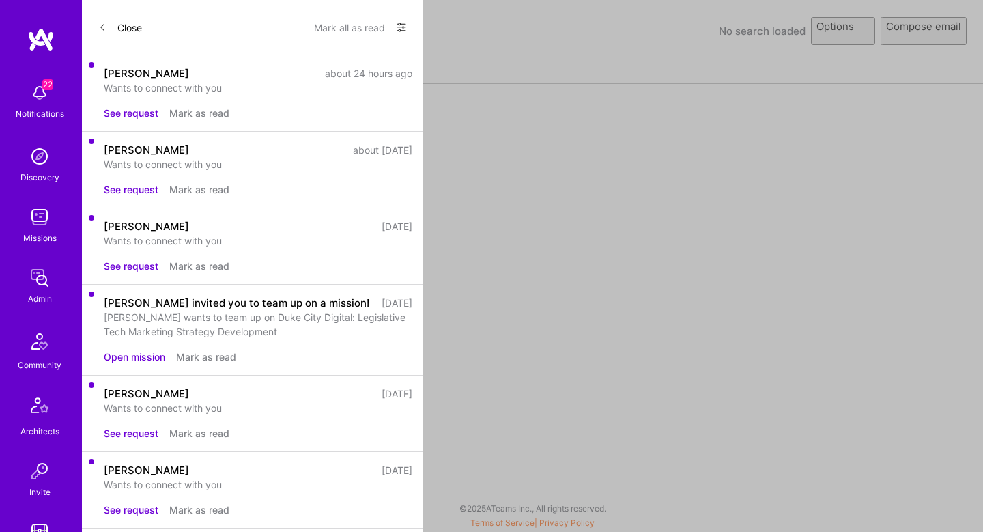
select select "rich-reachout"
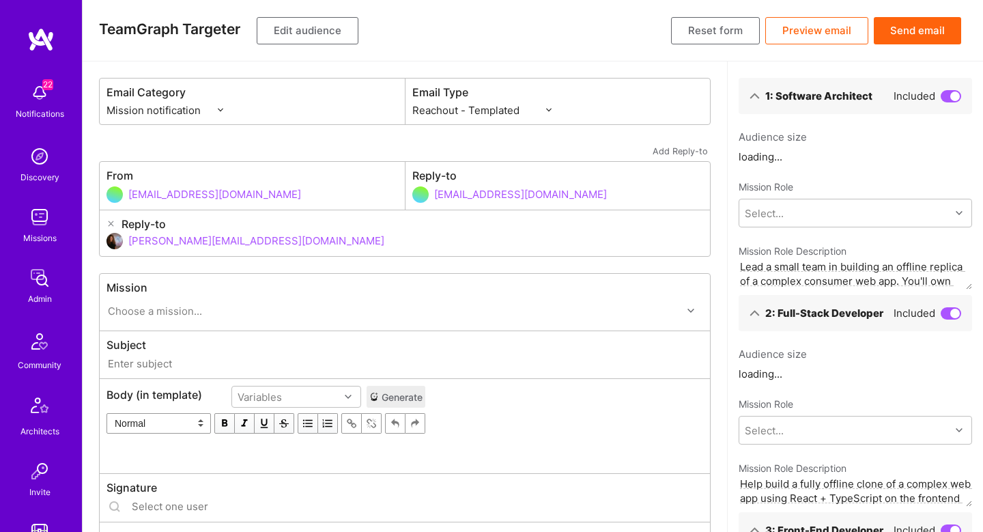
click at [316, 33] on button "Edit audience" at bounding box center [308, 30] width 102 height 27
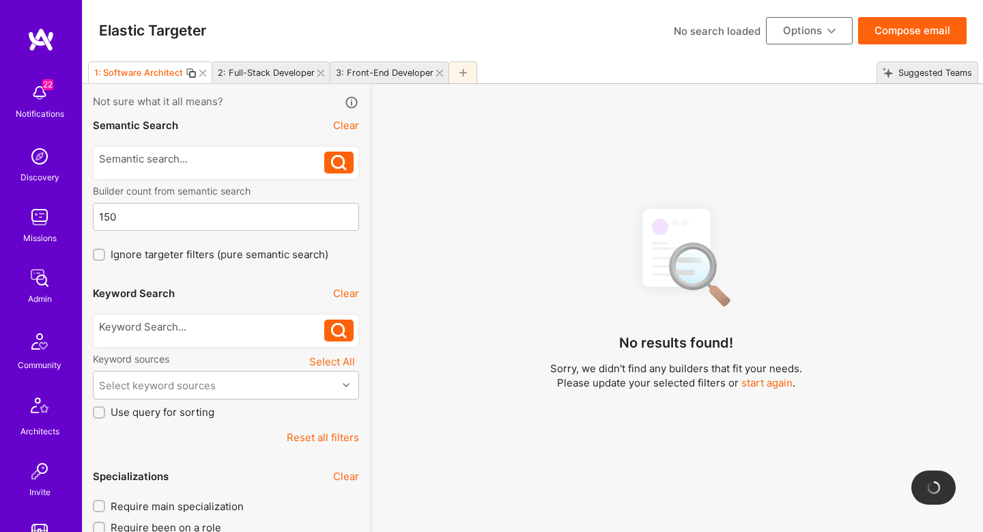
click at [316, 76] on div "2: Full-Stack Developer" at bounding box center [271, 72] width 119 height 22
click at [318, 74] on icon at bounding box center [321, 73] width 7 height 7
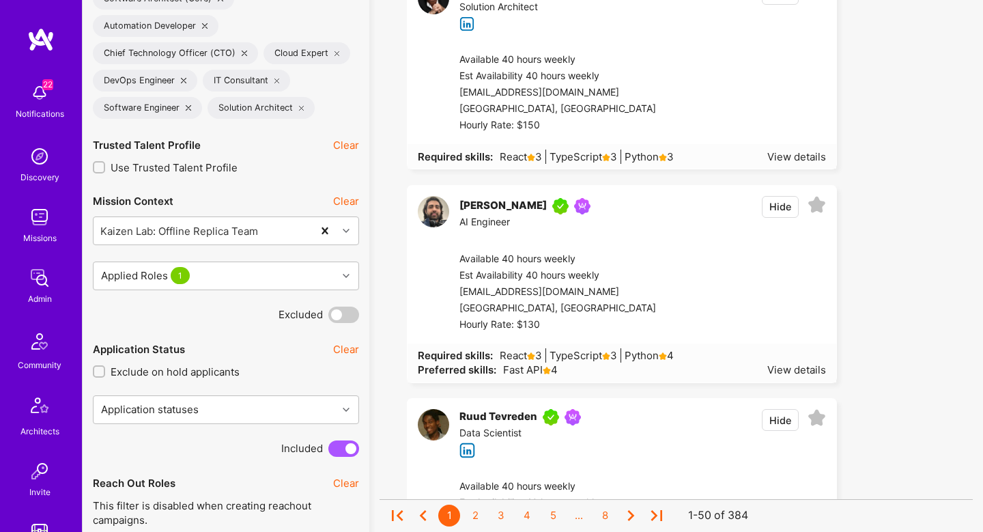
scroll to position [848, 0]
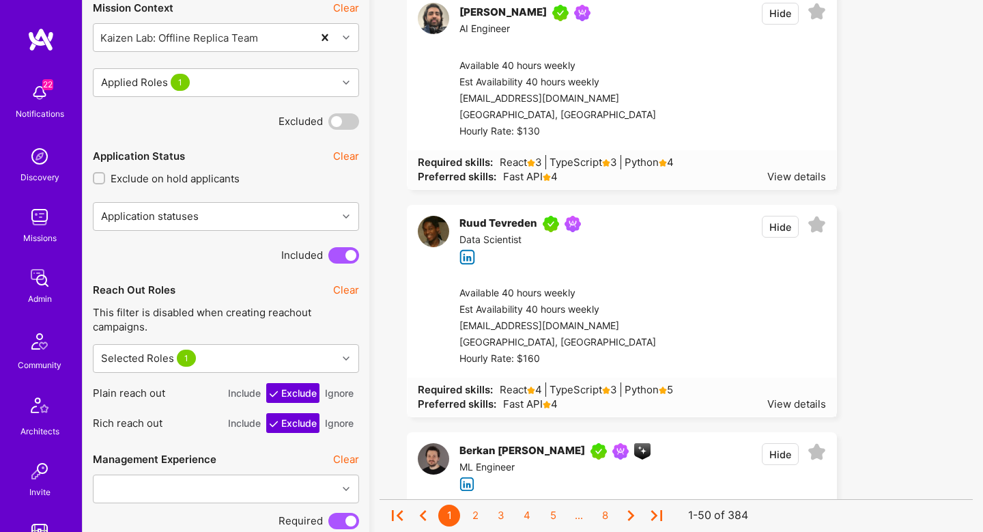
drag, startPoint x: 337, startPoint y: 386, endPoint x: 337, endPoint y: 417, distance: 30.7
click at [337, 387] on button "Ignore" at bounding box center [339, 393] width 34 height 20
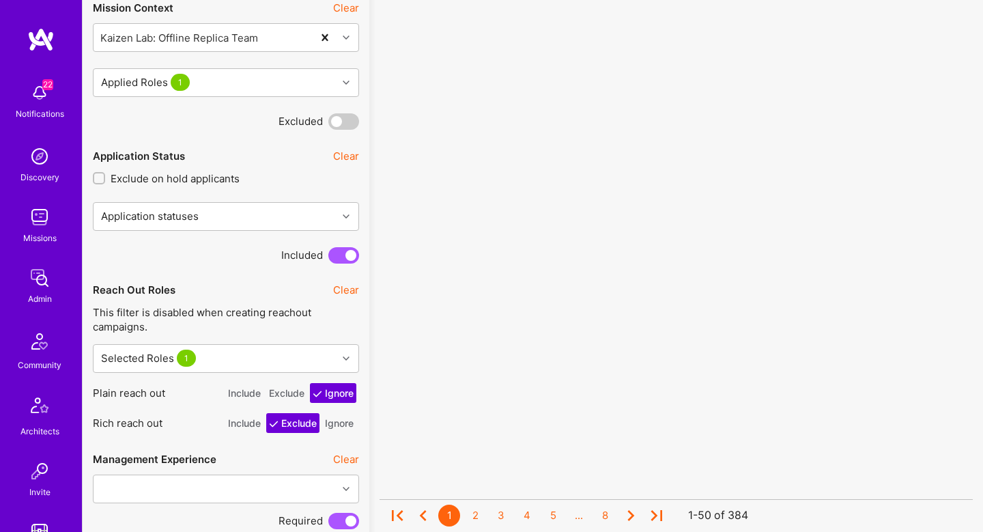
click at [337, 424] on button "Ignore" at bounding box center [339, 423] width 34 height 20
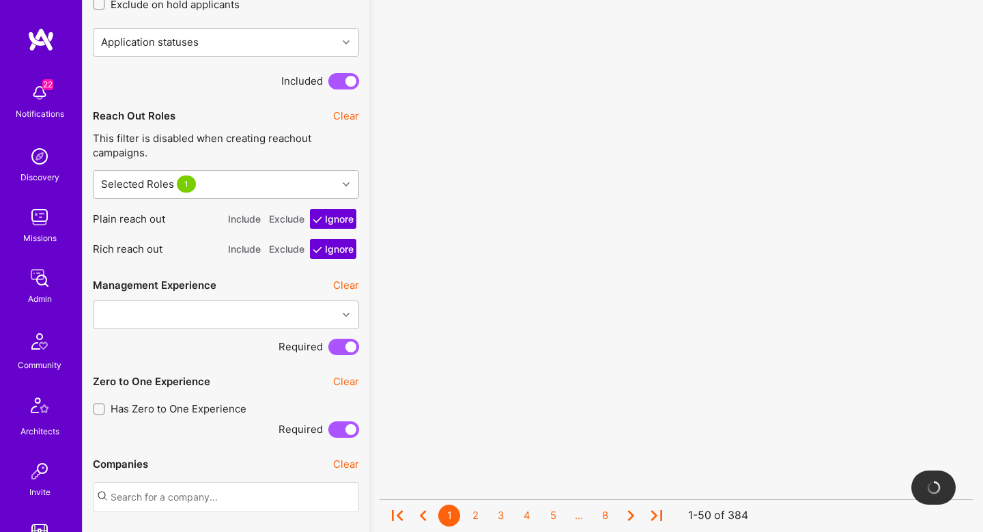
scroll to position [1023, 0]
click at [216, 171] on div "Selected Roles 1" at bounding box center [216, 182] width 244 height 27
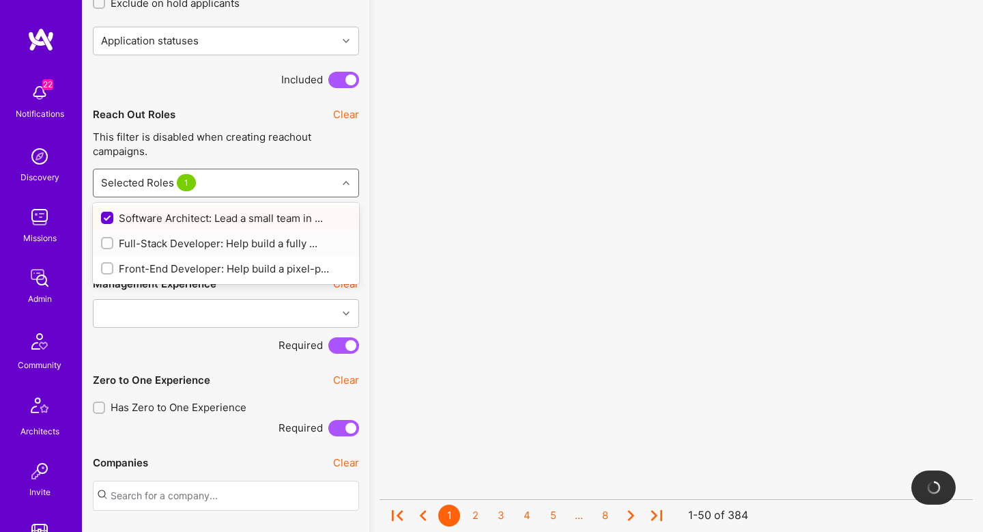
drag, startPoint x: 107, startPoint y: 245, endPoint x: 107, endPoint y: 263, distance: 17.8
click at [107, 245] on input "checkbox" at bounding box center [109, 244] width 10 height 10
checkbox input "true"
click at [107, 264] on input "checkbox" at bounding box center [109, 269] width 10 height 10
checkbox input "true"
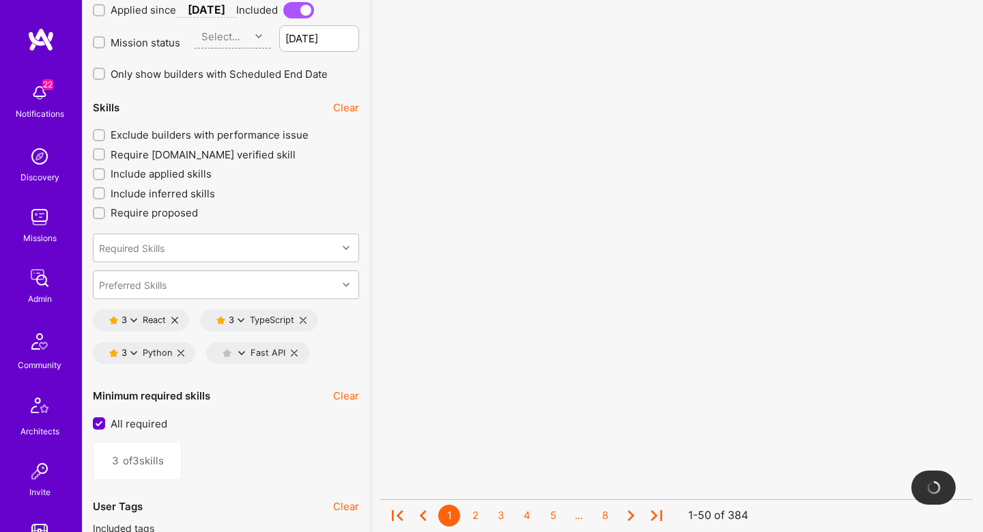
scroll to position [1910, 0]
click at [102, 422] on input "All required" at bounding box center [100, 425] width 12 height 12
checkbox input "false"
type input "1"
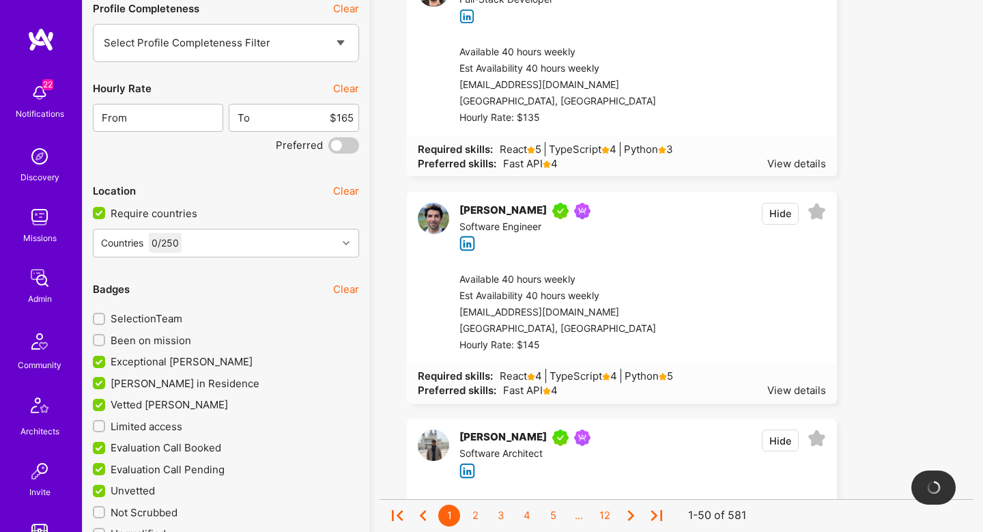
scroll to position [2687, 0]
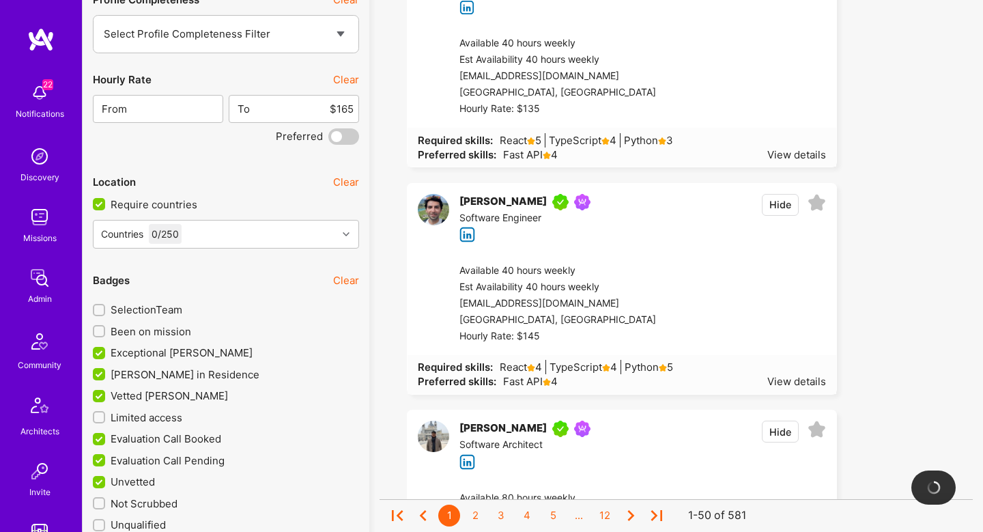
click at [99, 331] on input "Been on mission" at bounding box center [101, 332] width 10 height 10
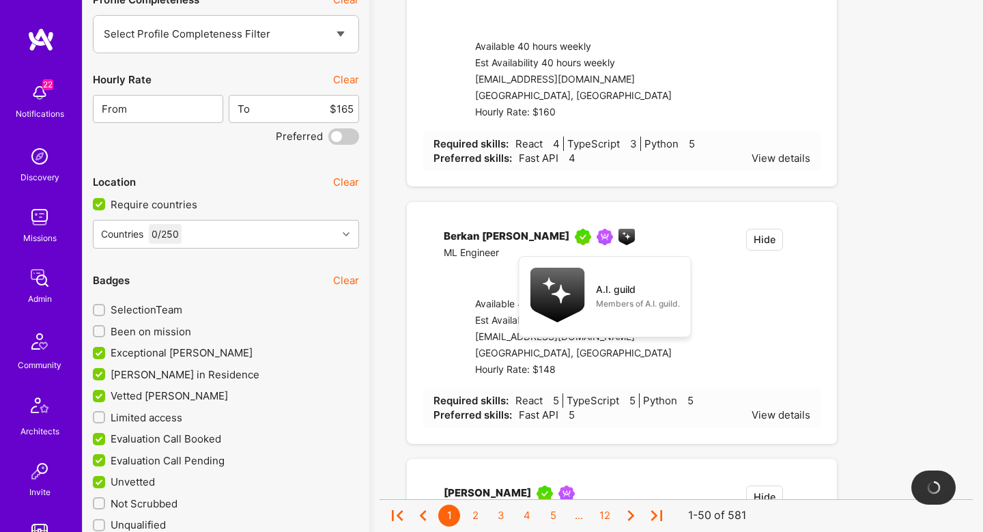
checkbox input "true"
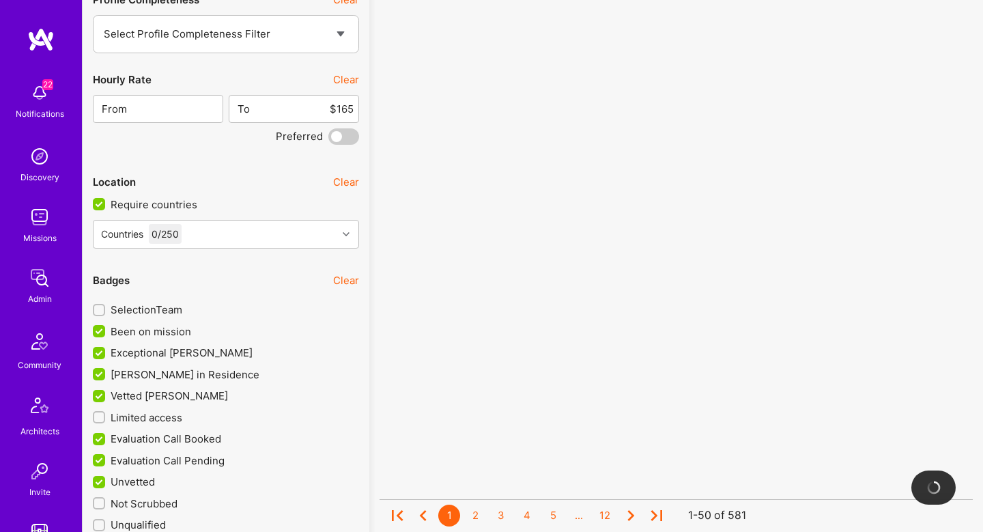
click at [99, 419] on input "Limited access" at bounding box center [101, 418] width 10 height 10
checkbox input "true"
click at [98, 357] on input "Exceptional A.Teamer" at bounding box center [100, 354] width 12 height 12
checkbox input "false"
click at [96, 376] on input "A.Teamer in Residence" at bounding box center [100, 375] width 12 height 12
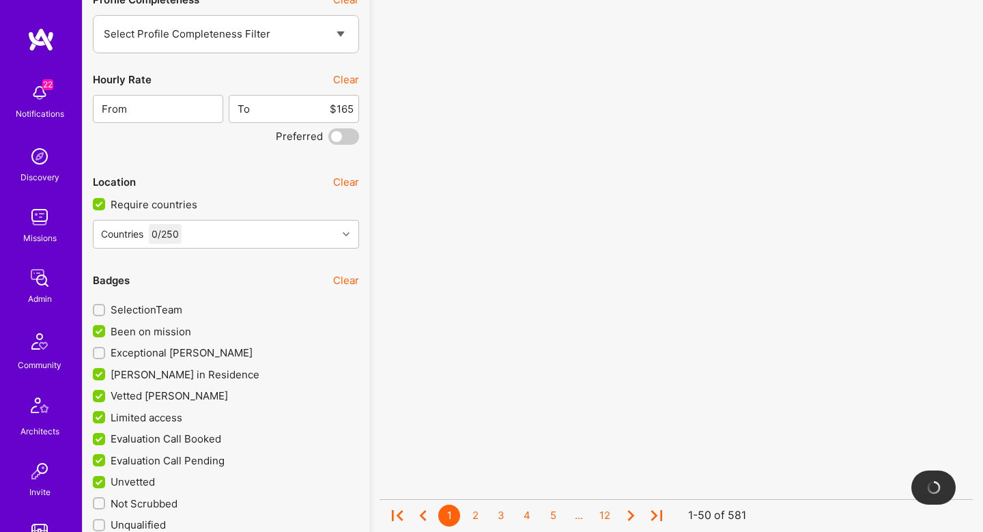
checkbox input "false"
click at [356, 290] on div "Badges Clear" at bounding box center [226, 280] width 266 height 31
click at [352, 282] on button "Clear" at bounding box center [346, 280] width 26 height 14
checkbox input "false"
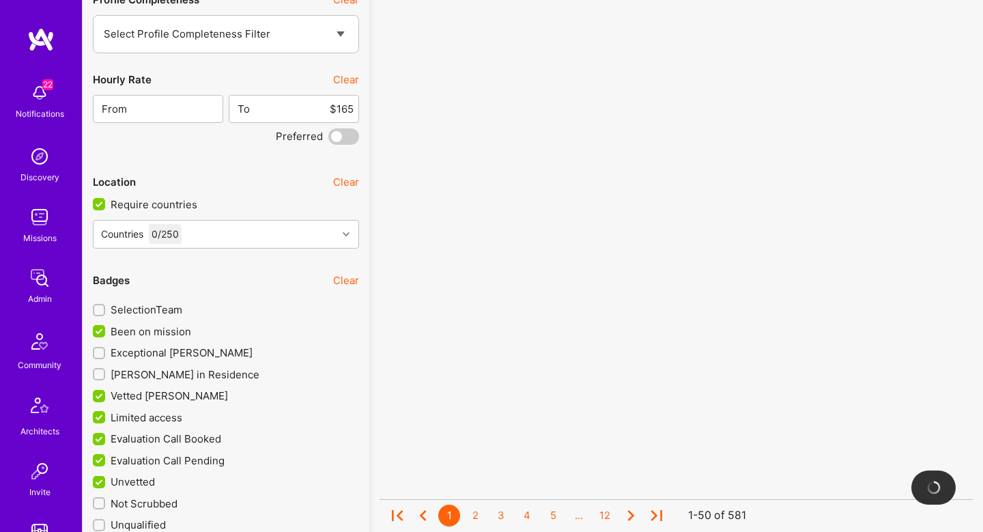
checkbox input "false"
click at [99, 327] on input "Been on mission" at bounding box center [101, 332] width 10 height 10
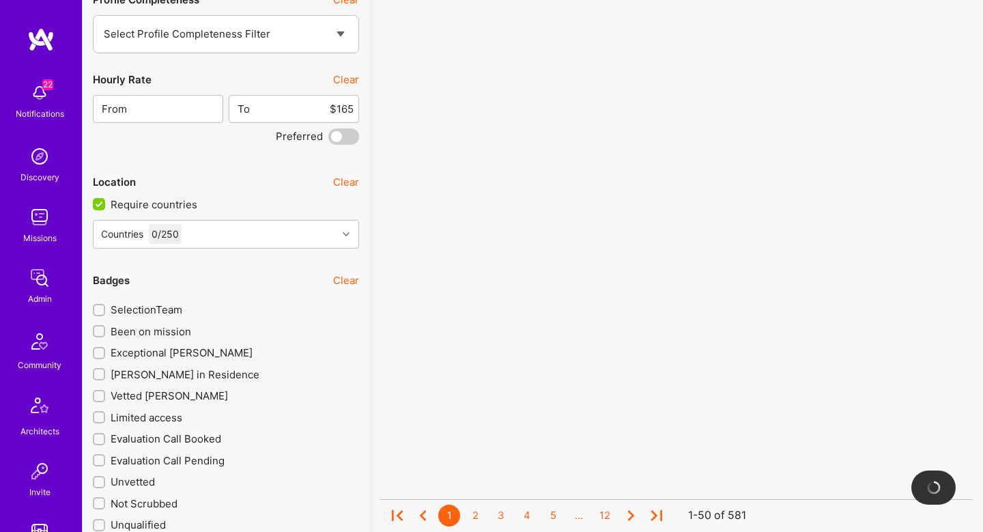
checkbox input "true"
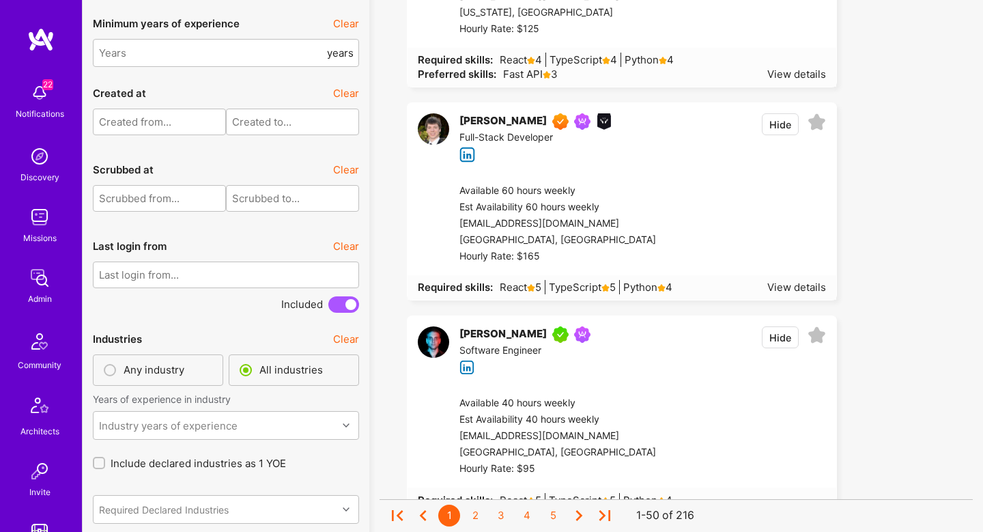
scroll to position [1779, 0]
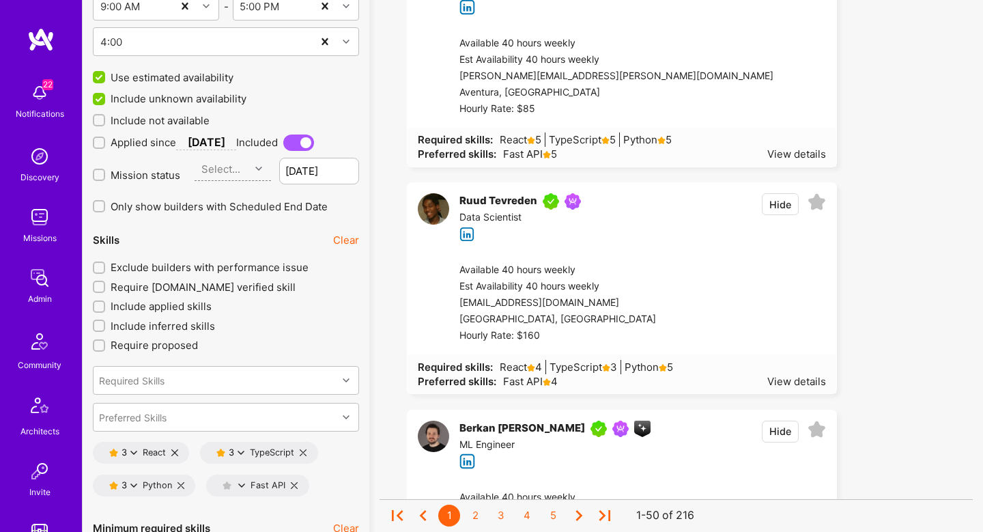
click at [116, 264] on span "Exclude builders with performance issue" at bounding box center [210, 267] width 198 height 14
click at [105, 264] on input "Exclude builders with performance issue" at bounding box center [101, 269] width 10 height 10
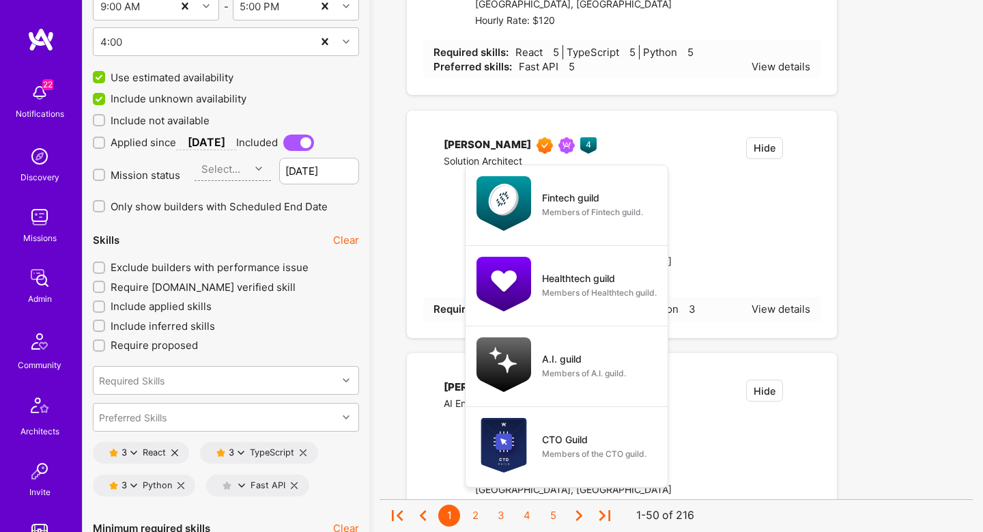
checkbox input "true"
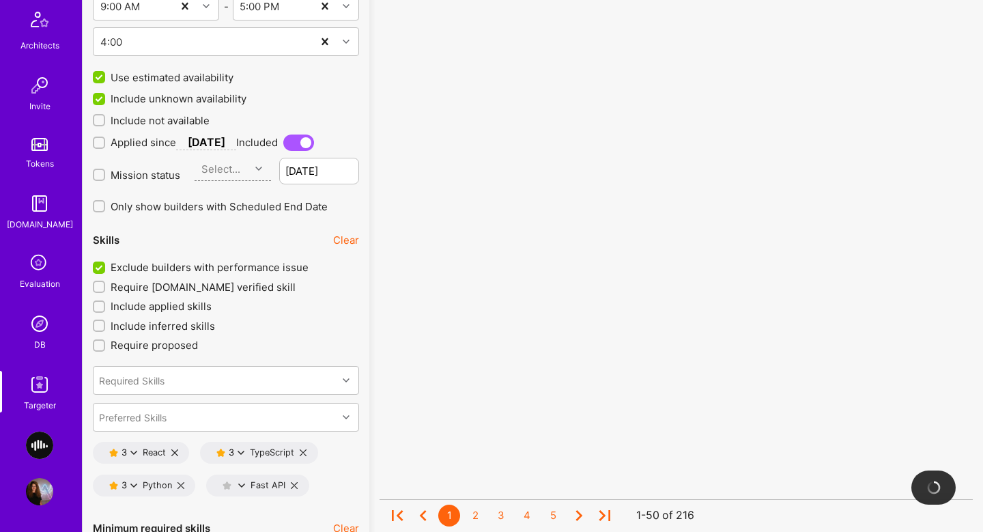
scroll to position [2151, 0]
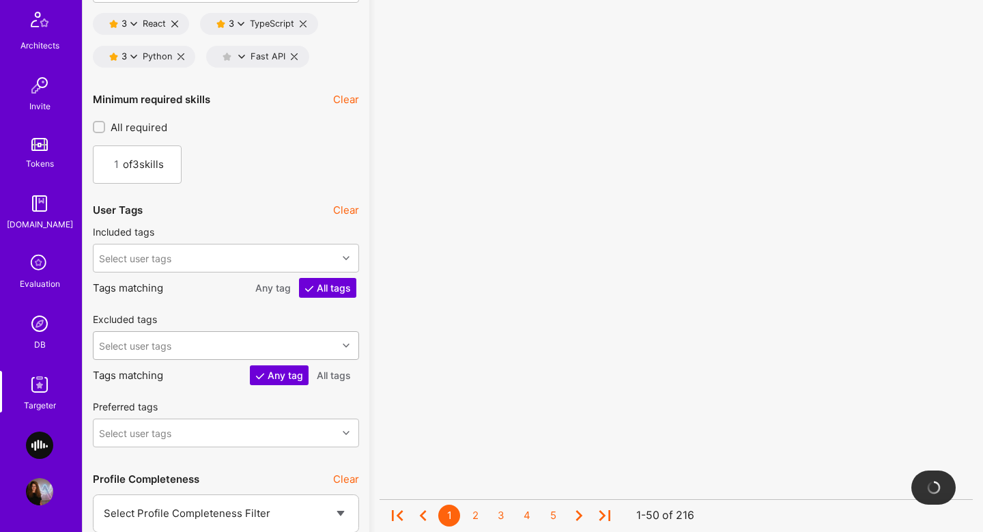
click at [139, 360] on div "Select user tags" at bounding box center [226, 345] width 266 height 29
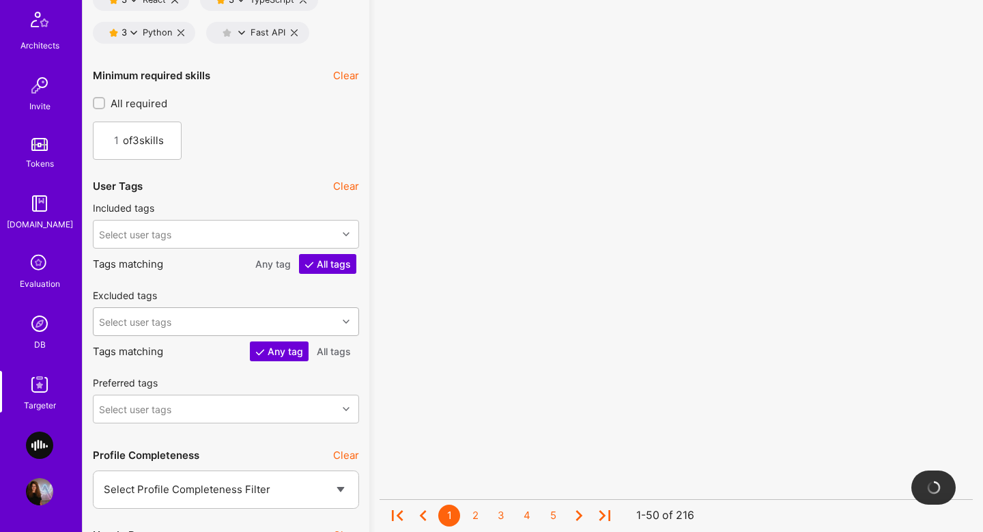
scroll to position [2250, 0]
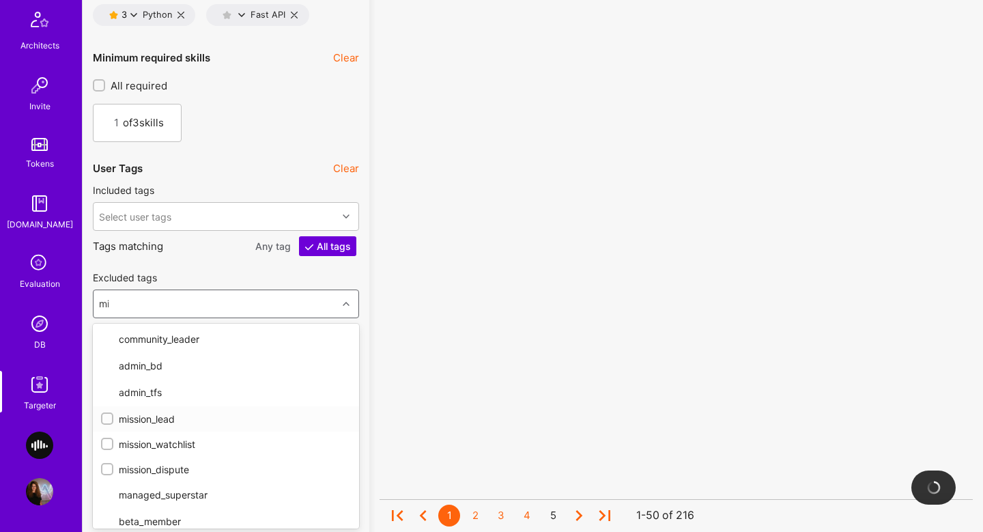
type input "miss"
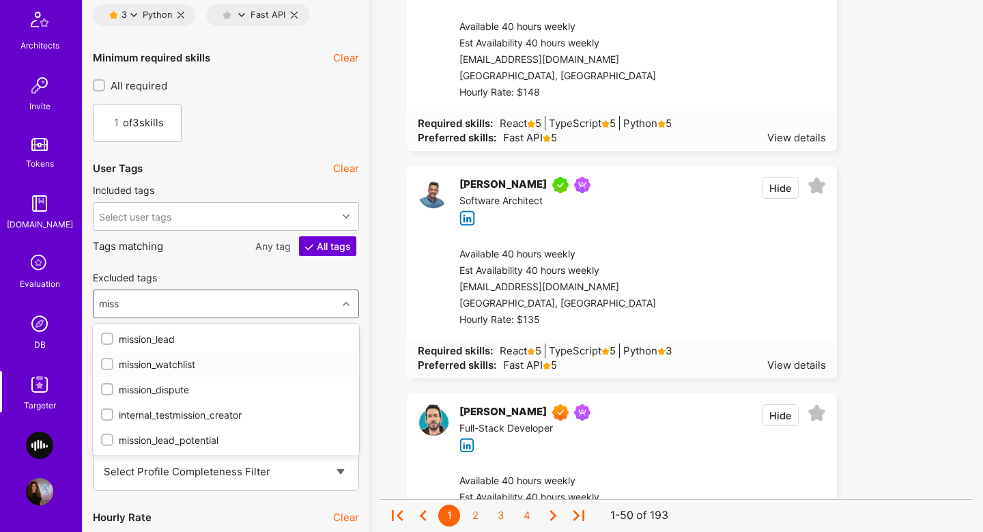
click at [143, 368] on div "mission_watchlist" at bounding box center [226, 364] width 250 height 14
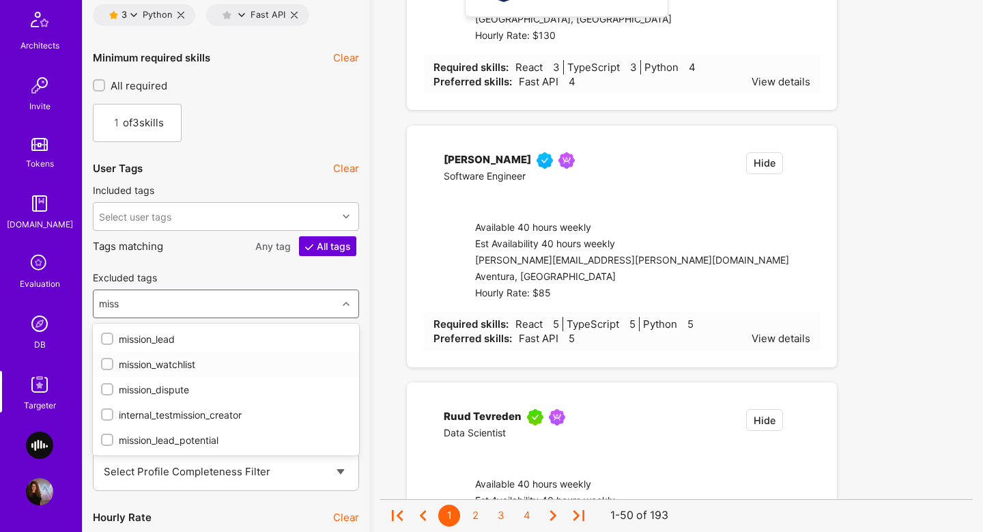
checkbox input "true"
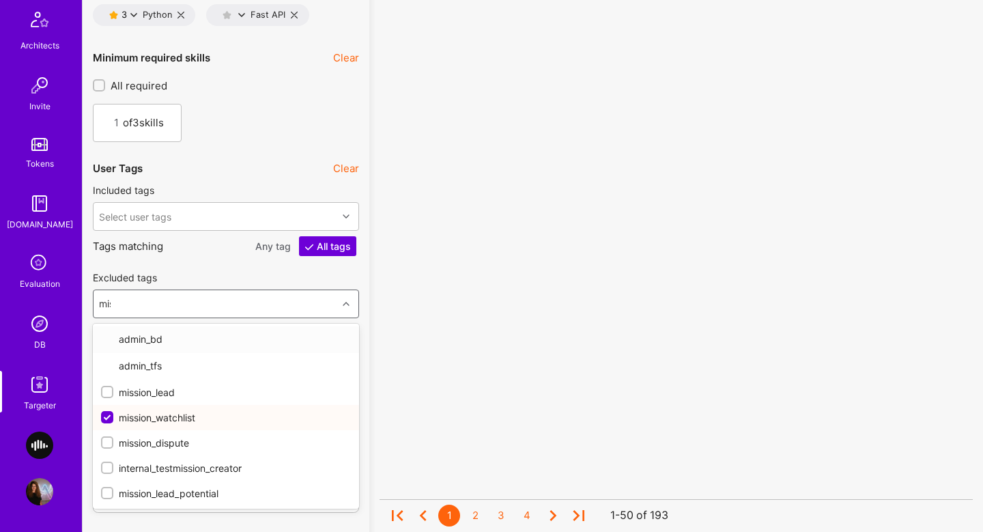
type input "miss"
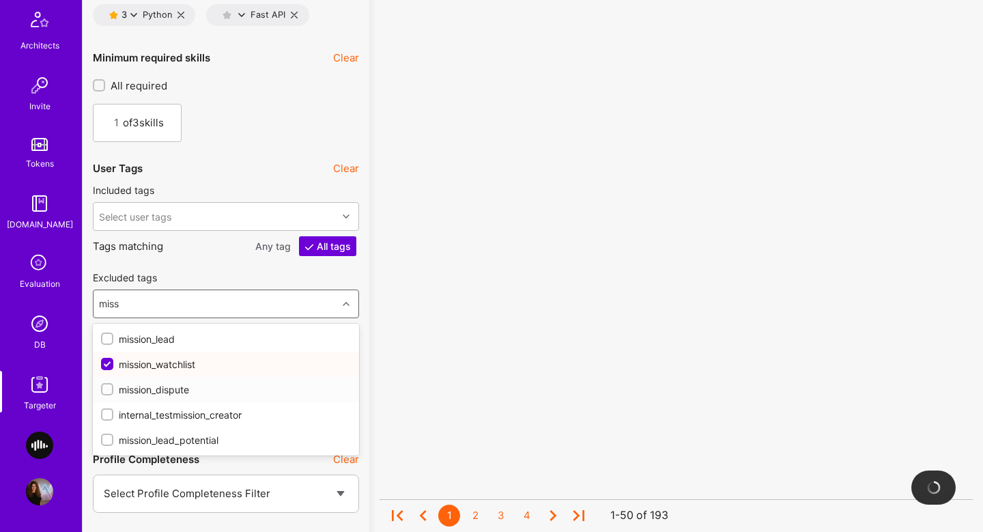
click at [129, 382] on div "mission_dispute" at bounding box center [226, 389] width 250 height 14
checkbox input "true"
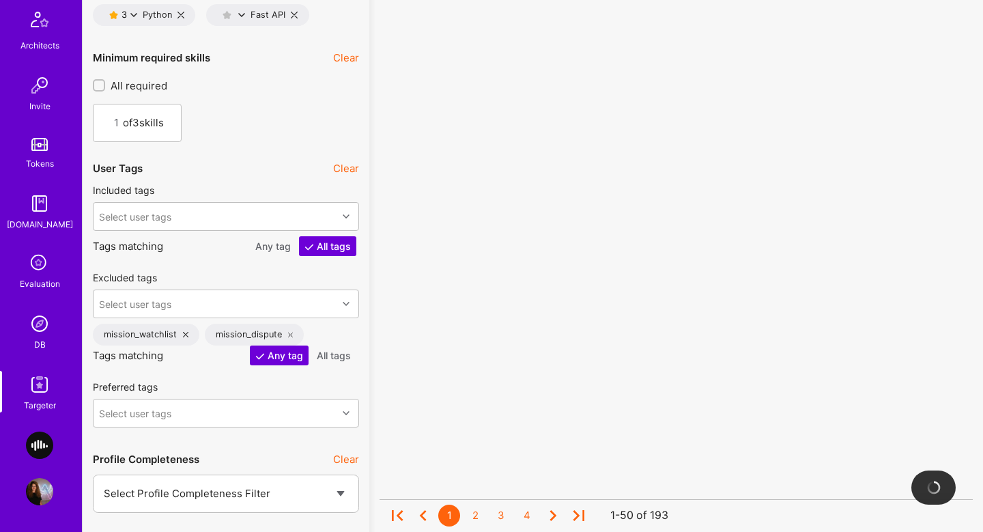
click at [378, 318] on div "No results found! Sorry, we didn't find any builders that fit your needs. Pleas…" at bounding box center [676, 182] width 614 height 4697
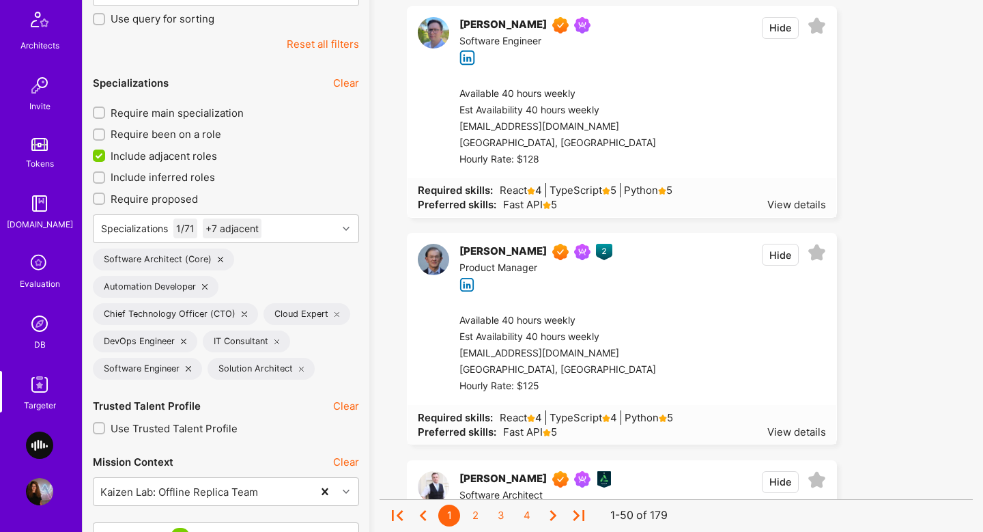
scroll to position [453, 0]
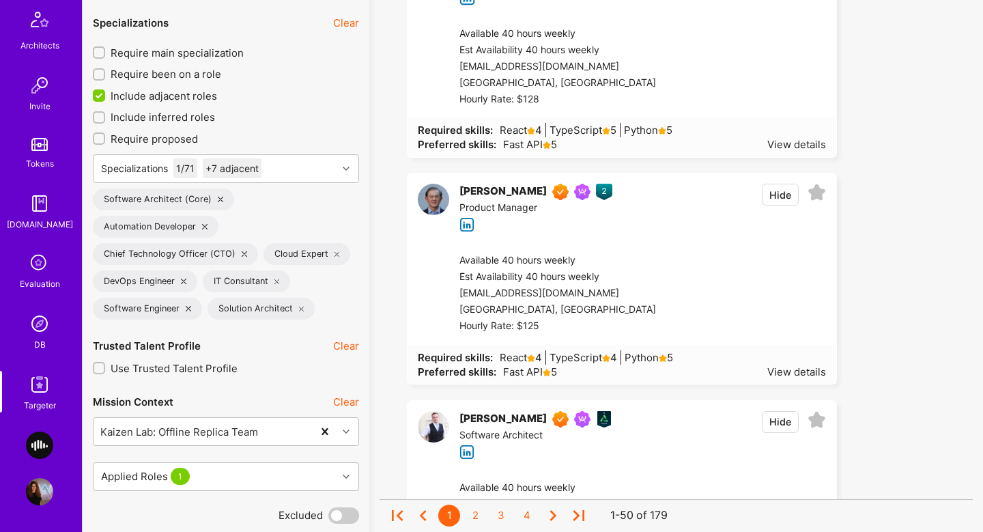
click at [205, 227] on icon at bounding box center [204, 226] width 5 height 5
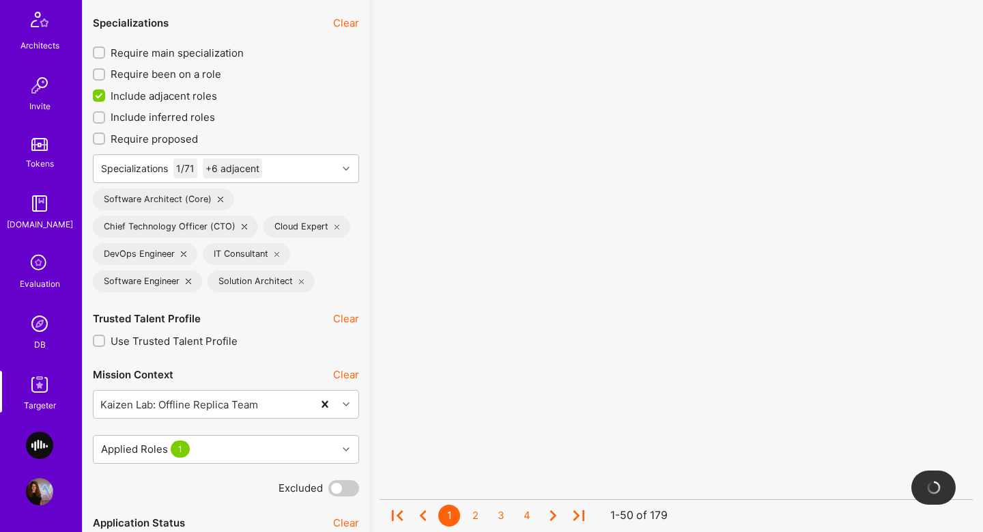
click at [335, 226] on icon at bounding box center [337, 226] width 5 height 5
click at [184, 252] on icon at bounding box center [183, 253] width 5 height 5
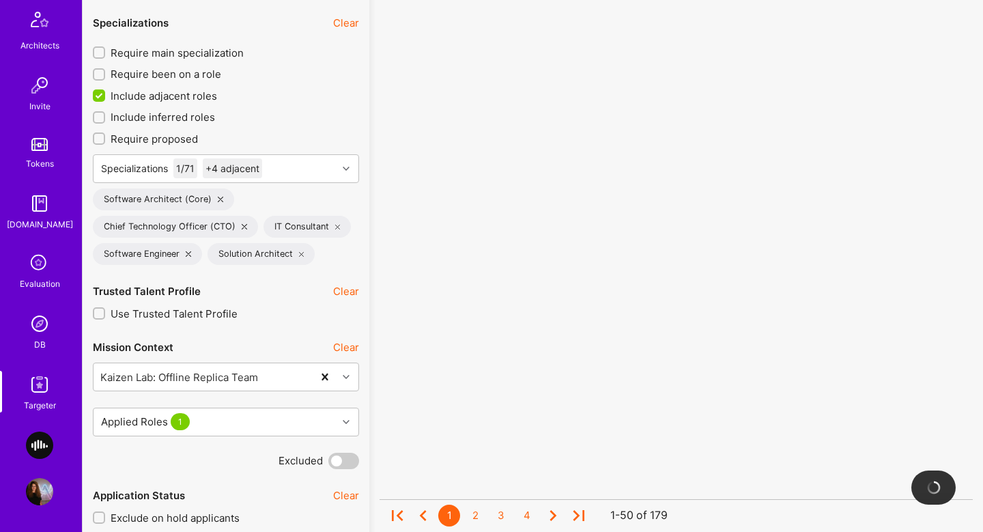
click at [335, 224] on icon at bounding box center [337, 226] width 5 height 5
click at [333, 170] on div "Specializations 1 / 71 +3 adjacent" at bounding box center [216, 168] width 244 height 27
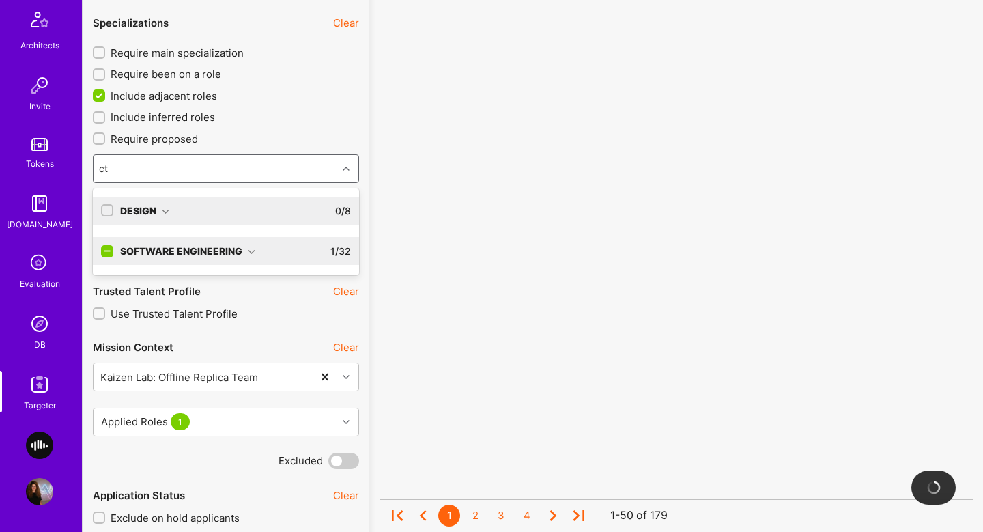
type input "cto"
click at [278, 245] on div "Software Engineering 1 / 32" at bounding box center [232, 251] width 238 height 28
click at [223, 284] on div "Chief Technology Officer (CTO)" at bounding box center [226, 279] width 250 height 14
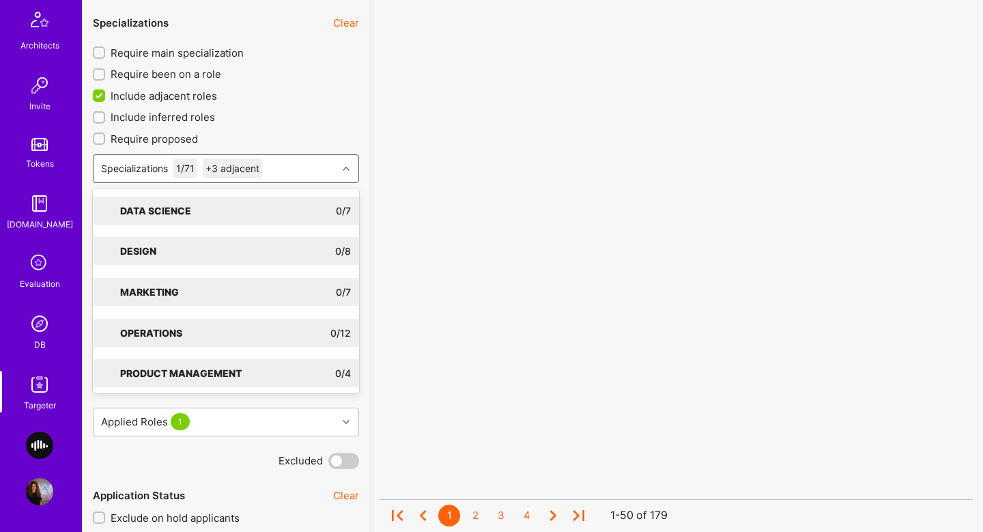
checkbox input "true"
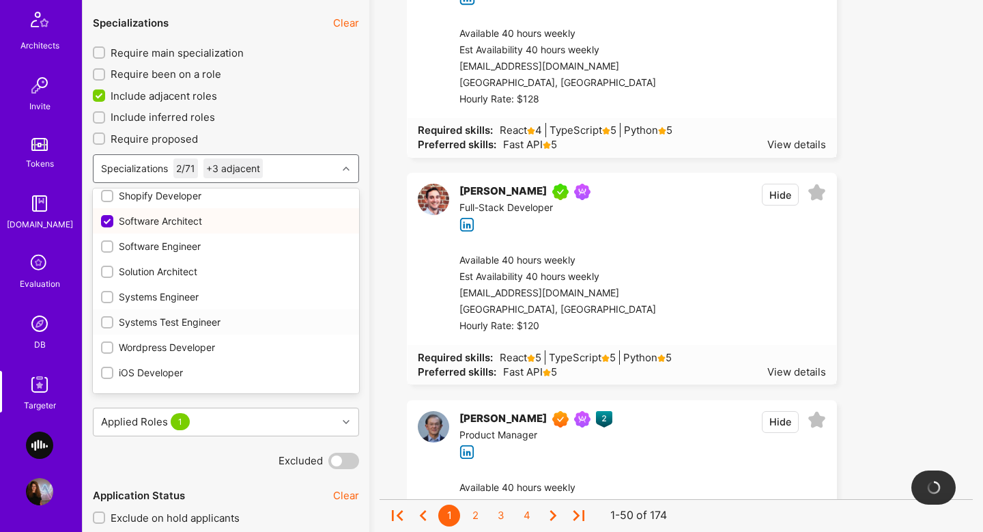
scroll to position [886, 0]
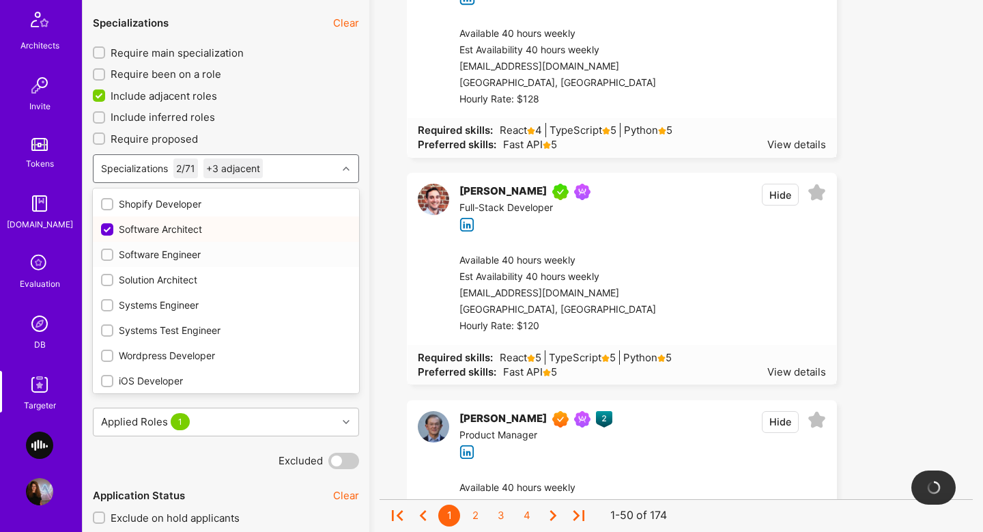
click at [108, 249] on div at bounding box center [107, 255] width 12 height 12
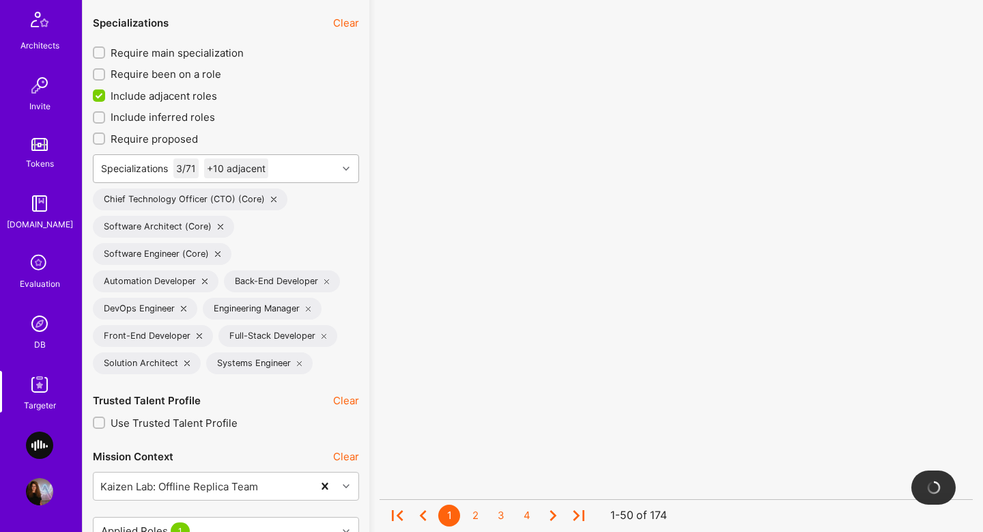
click at [290, 158] on div "Specializations 3 / 71 +10 adjacent" at bounding box center [216, 168] width 244 height 27
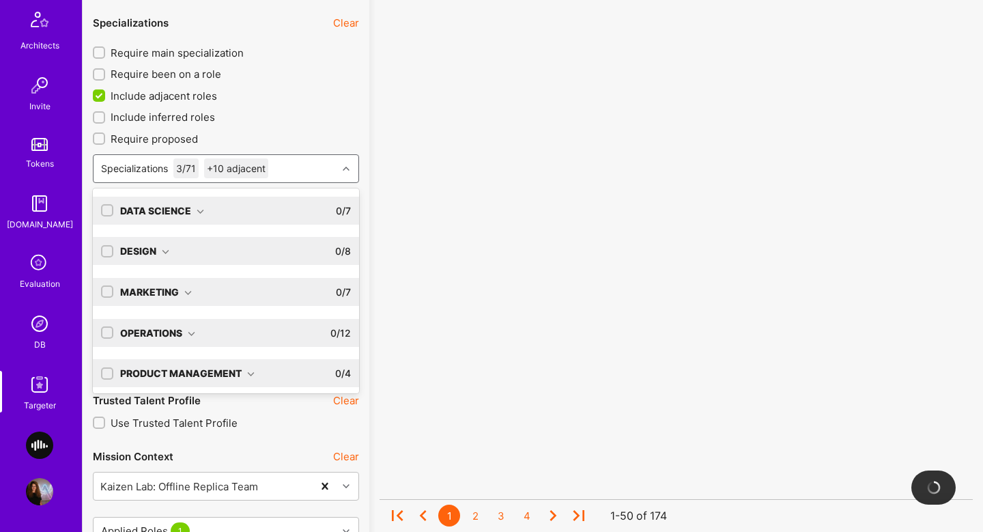
scroll to position [85, 0]
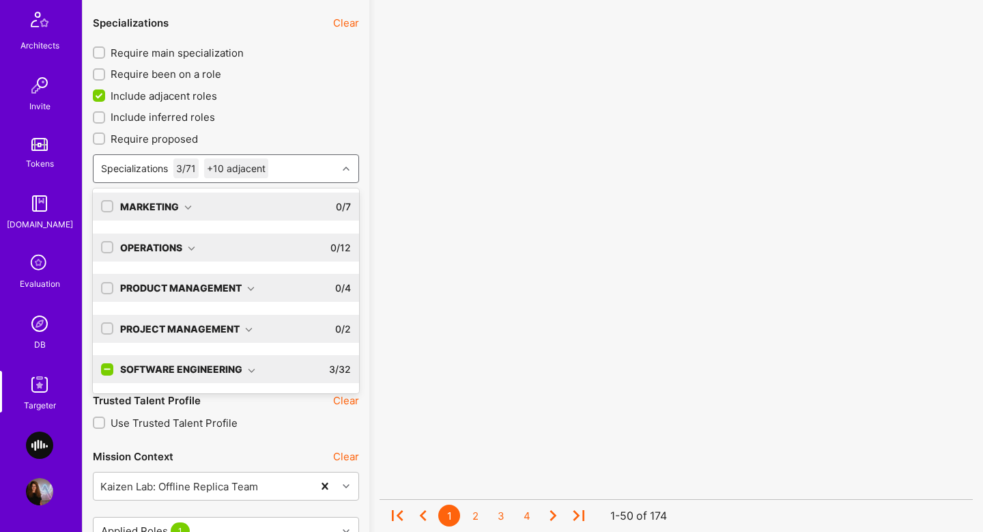
click at [229, 364] on div "Software Engineering" at bounding box center [187, 369] width 135 height 14
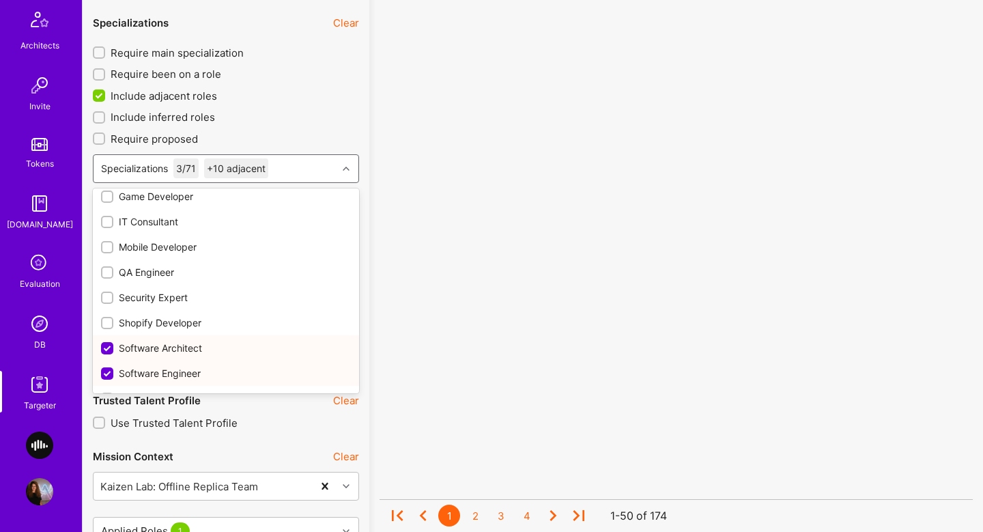
scroll to position [894, 0]
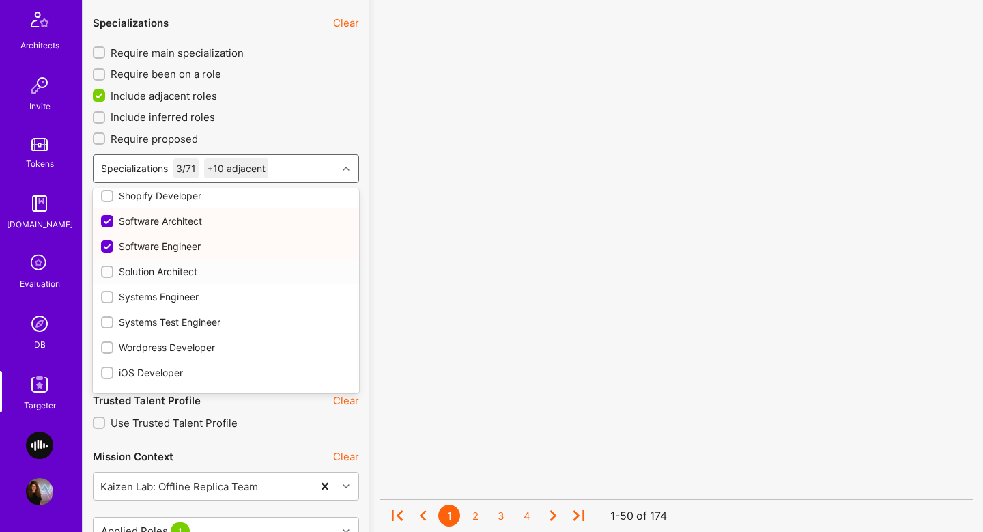
click at [131, 274] on div "Solution Architect" at bounding box center [226, 271] width 250 height 14
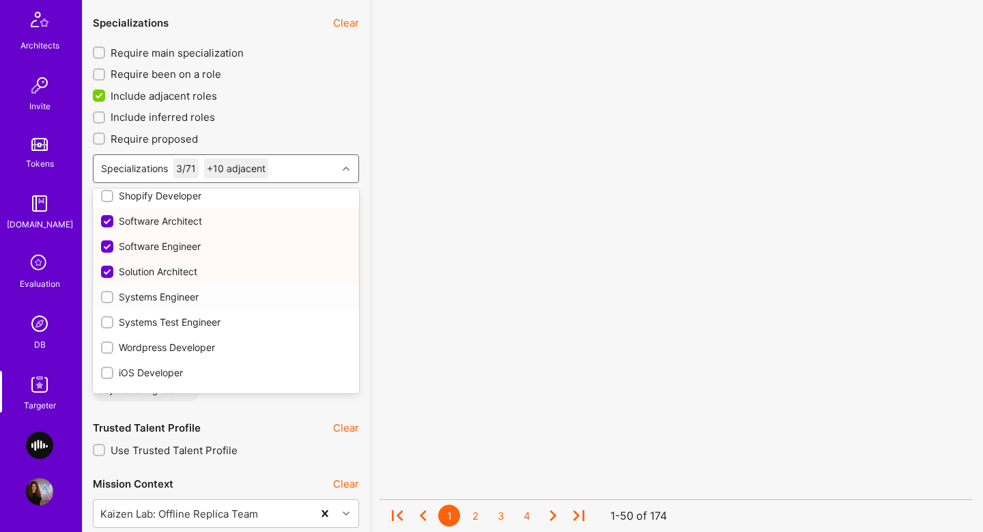
checkbox input "true"
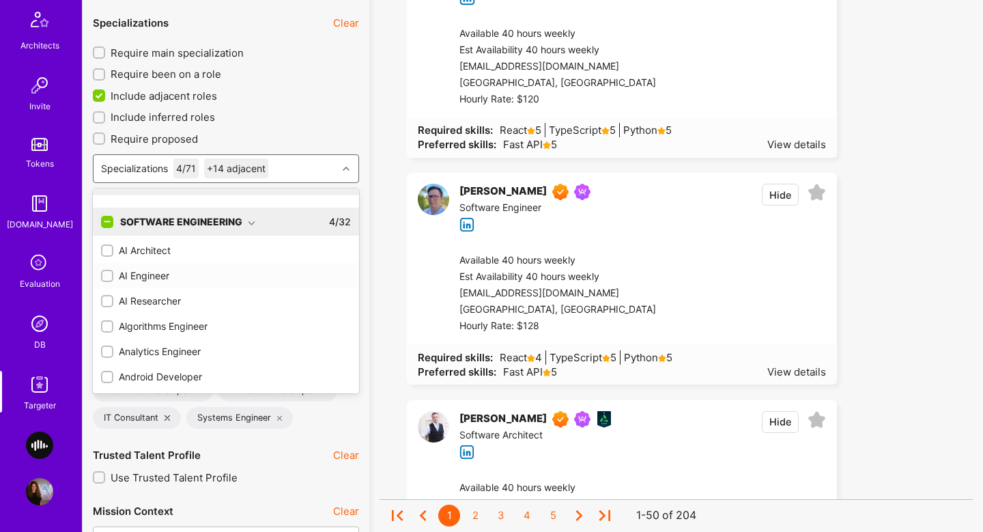
scroll to position [236, 0]
click at [131, 244] on div "AI Architect" at bounding box center [226, 247] width 250 height 14
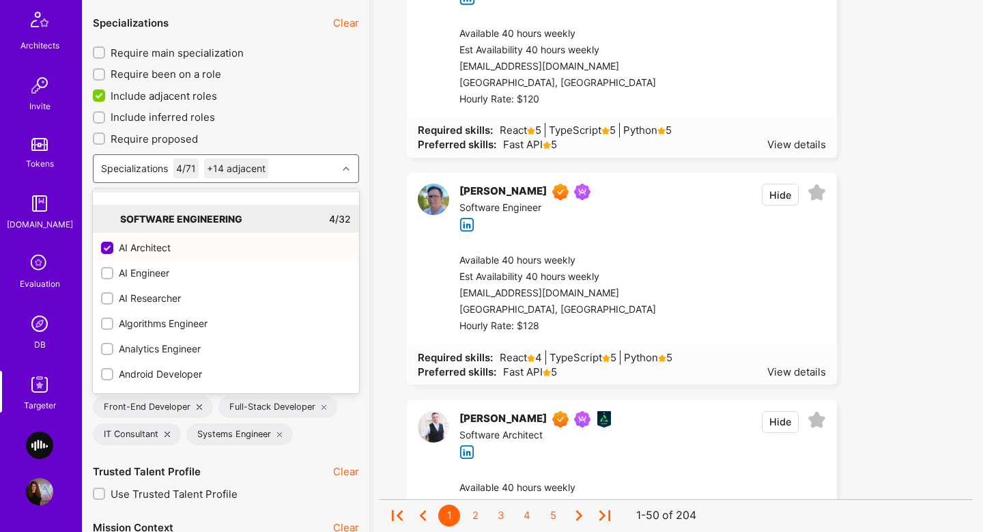
checkbox input "false"
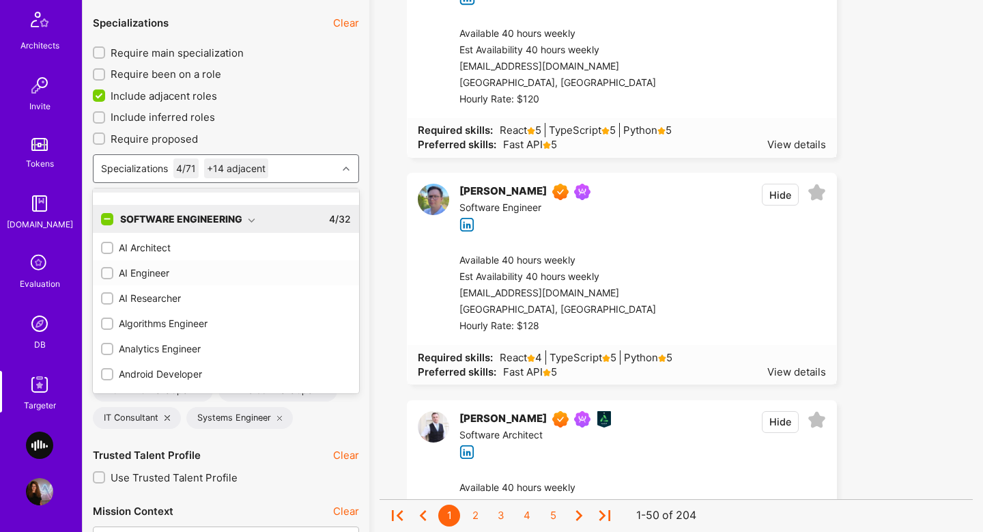
drag, startPoint x: 135, startPoint y: 268, endPoint x: 144, endPoint y: 270, distance: 9.0
click at [135, 268] on div "AI Engineer" at bounding box center [226, 273] width 250 height 14
checkbox input "true"
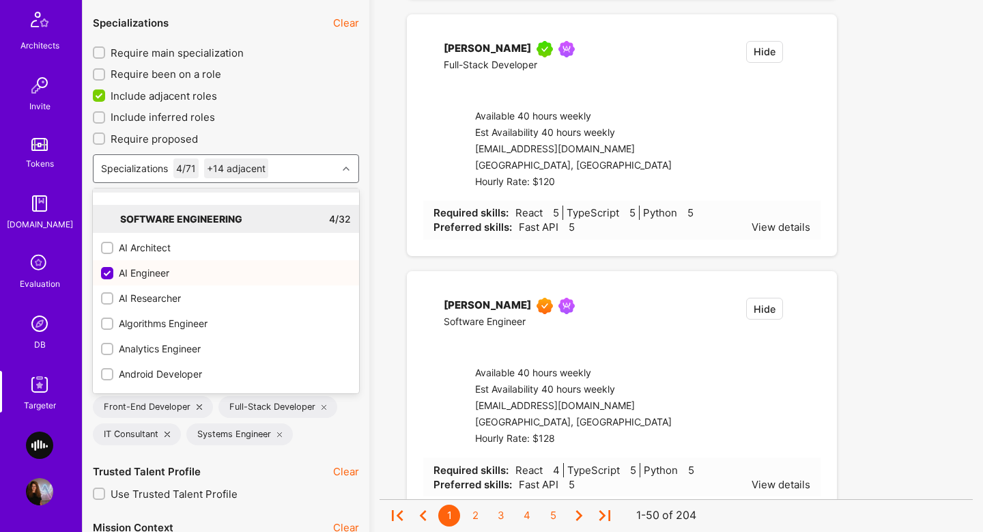
checkbox input "true"
checkbox input "false"
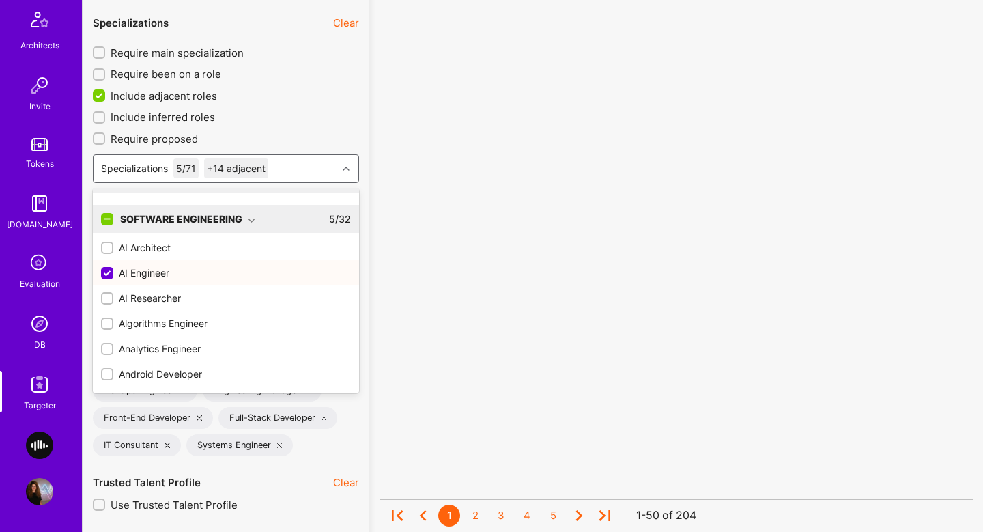
checkbox input "false"
checkbox input "true"
click at [106, 251] on input "checkbox" at bounding box center [109, 249] width 10 height 10
checkbox input "true"
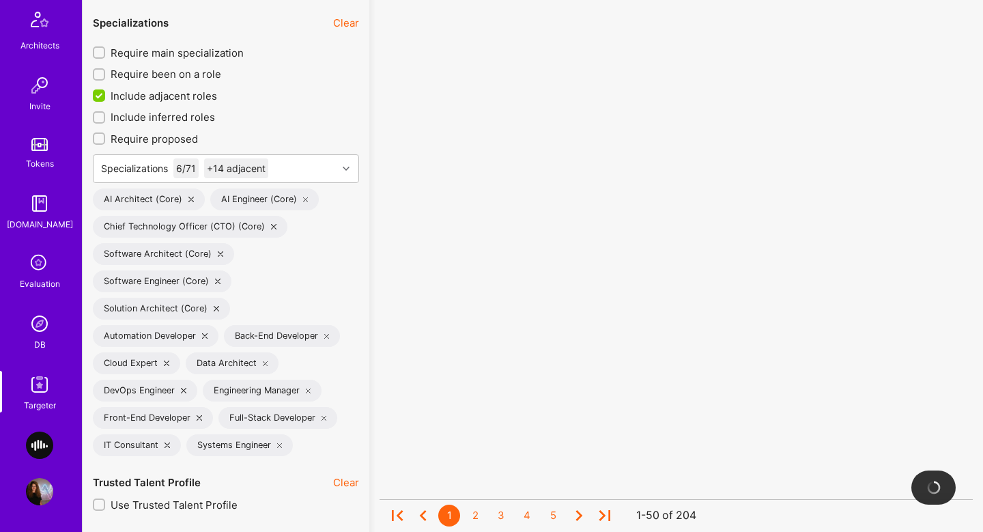
click at [126, 90] on span "Include adjacent roles" at bounding box center [164, 96] width 107 height 14
click at [107, 90] on input "Include adjacent roles" at bounding box center [100, 96] width 12 height 12
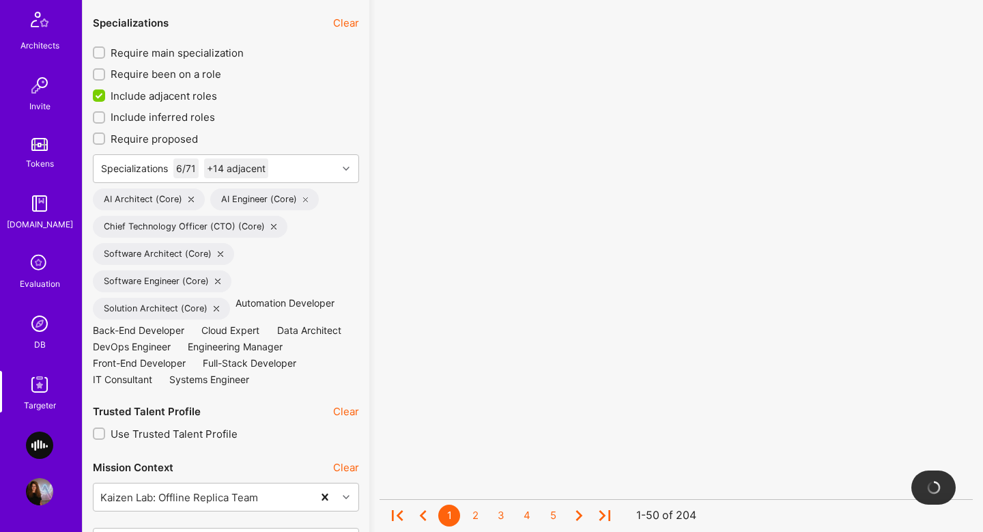
checkbox input "false"
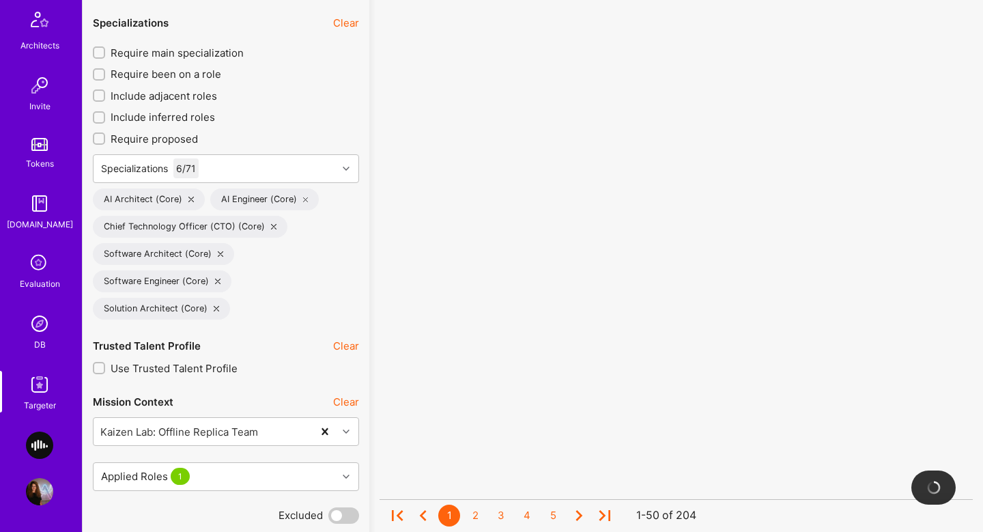
scroll to position [1, 0]
click at [150, 50] on span "Require main specialization" at bounding box center [177, 53] width 133 height 14
click at [105, 50] on input "Require main specialization" at bounding box center [101, 53] width 10 height 10
checkbox input "true"
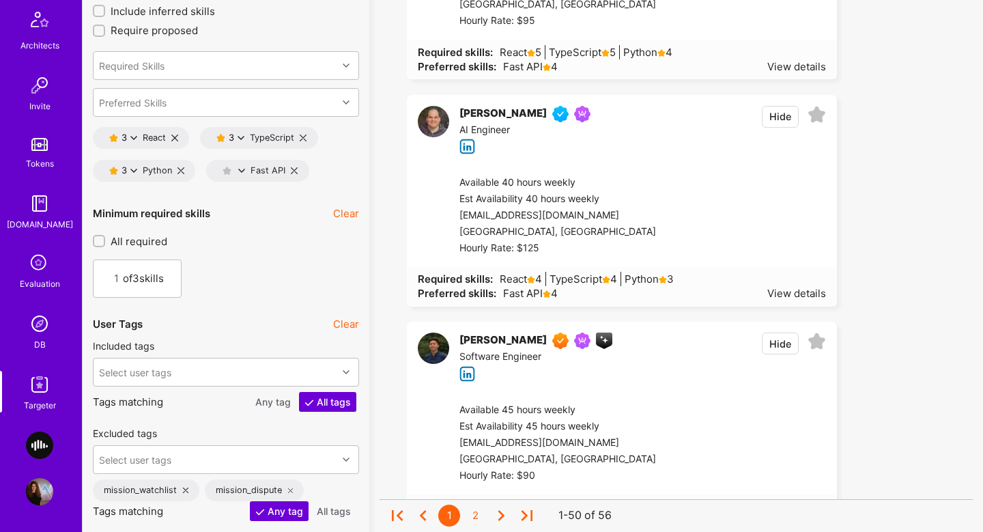
scroll to position [2074, 0]
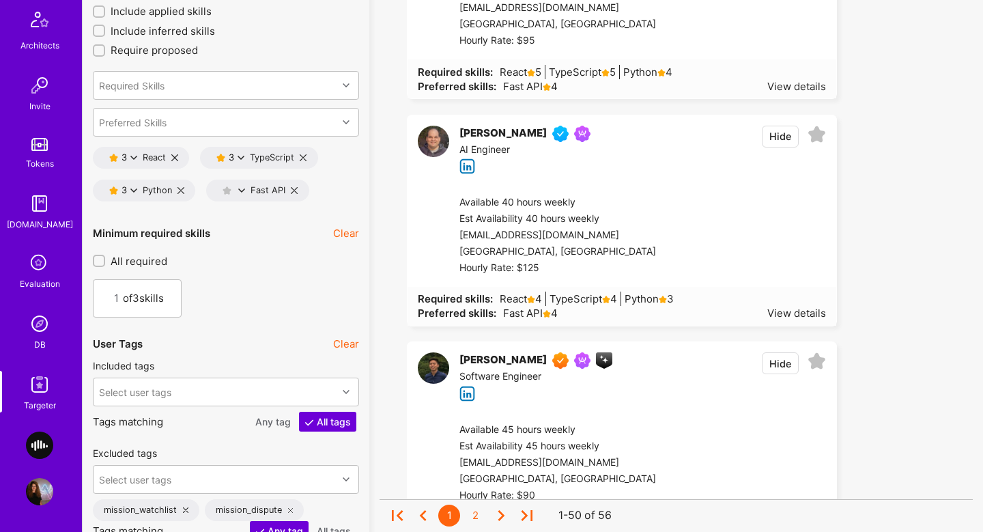
click at [778, 137] on button "Hide" at bounding box center [780, 137] width 37 height 22
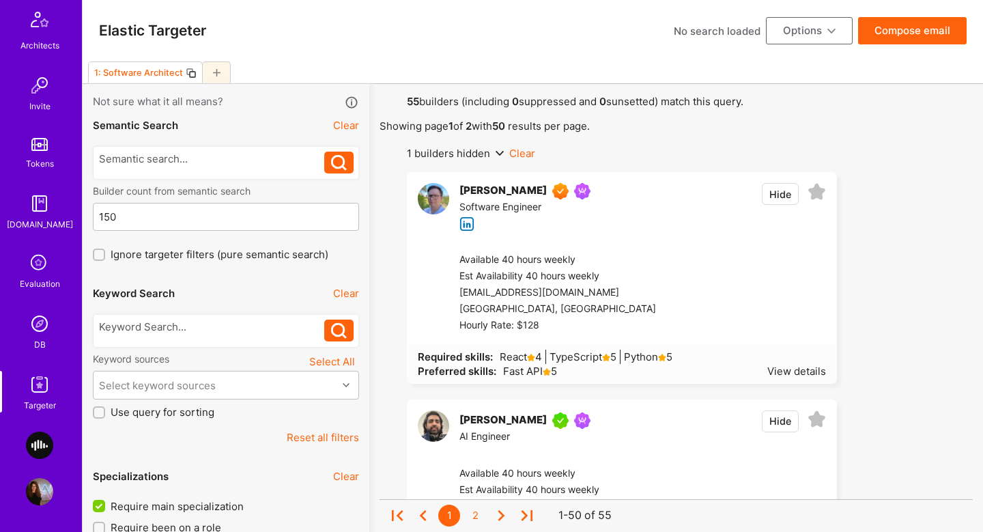
click at [921, 36] on button "Compose email" at bounding box center [912, 30] width 109 height 27
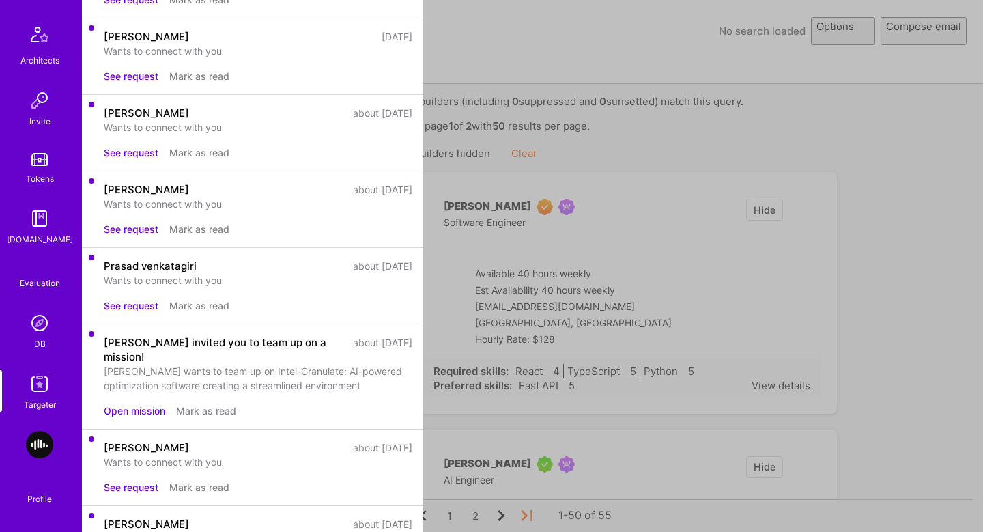
select select "rich-reachout"
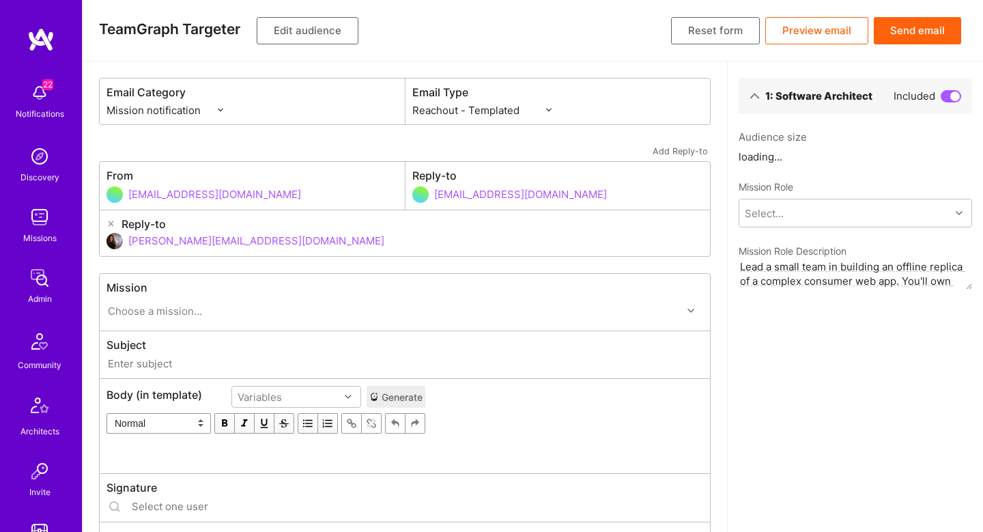
type input "A.Team // Kaizen Lab: Offline Replica Team"
type input "shahar@a.team"
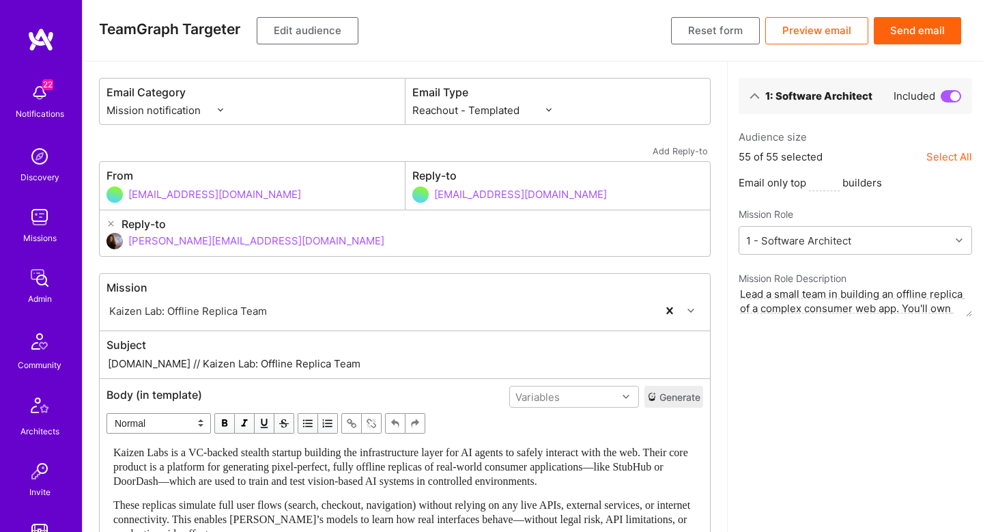
click at [664, 400] on button "Generate" at bounding box center [674, 397] width 59 height 22
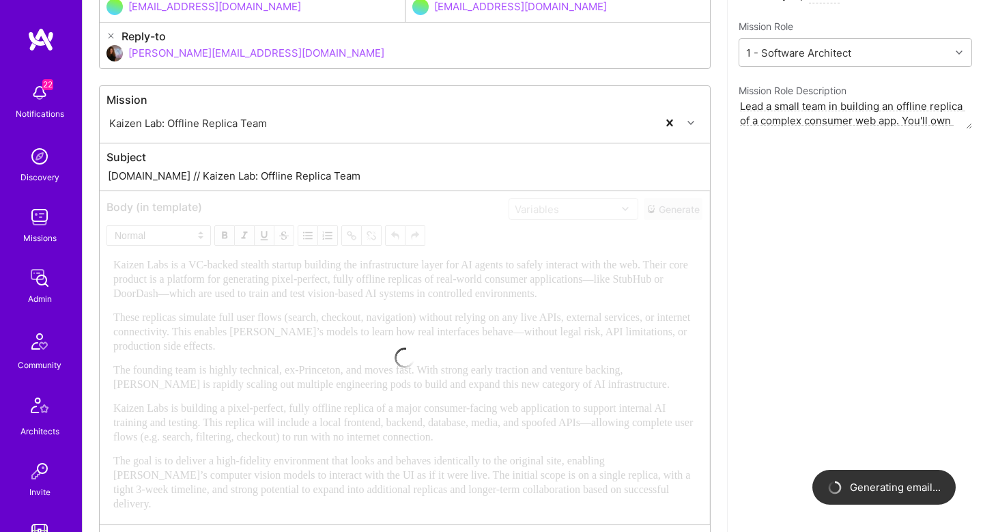
scroll to position [189, 0]
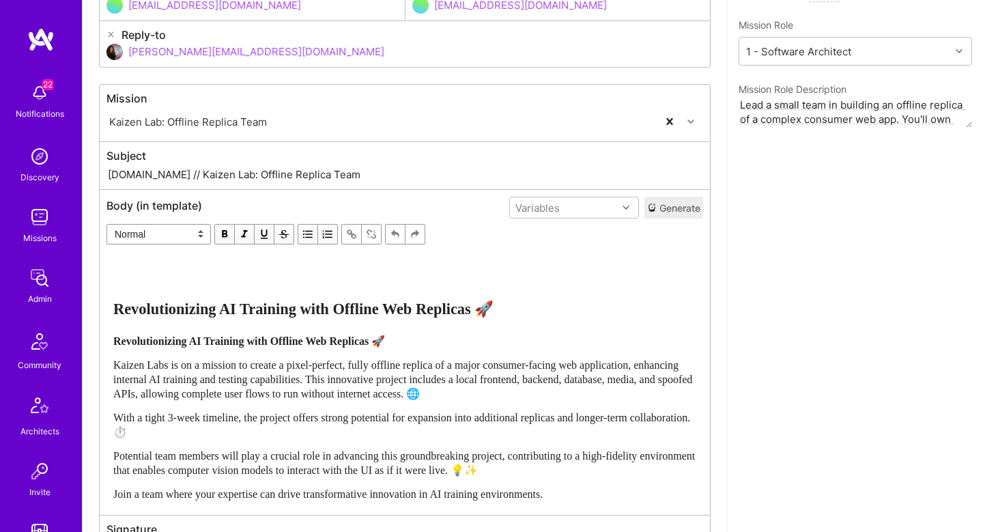
click at [275, 407] on div "Revolutionizing AI Training with Offline Web Replicas 🚀 Revolutionizing AI Trai…" at bounding box center [404, 378] width 583 height 245
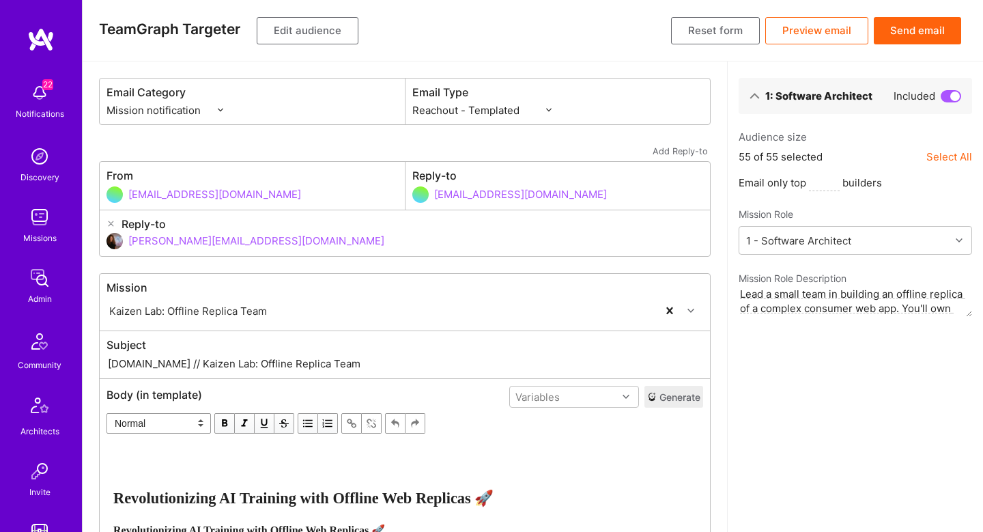
click at [499, 194] on input "formation@a.team" at bounding box center [569, 194] width 270 height 35
click at [423, 190] on div at bounding box center [420, 194] width 16 height 16
click at [642, 188] on input "formation@a.team" at bounding box center [569, 194] width 270 height 35
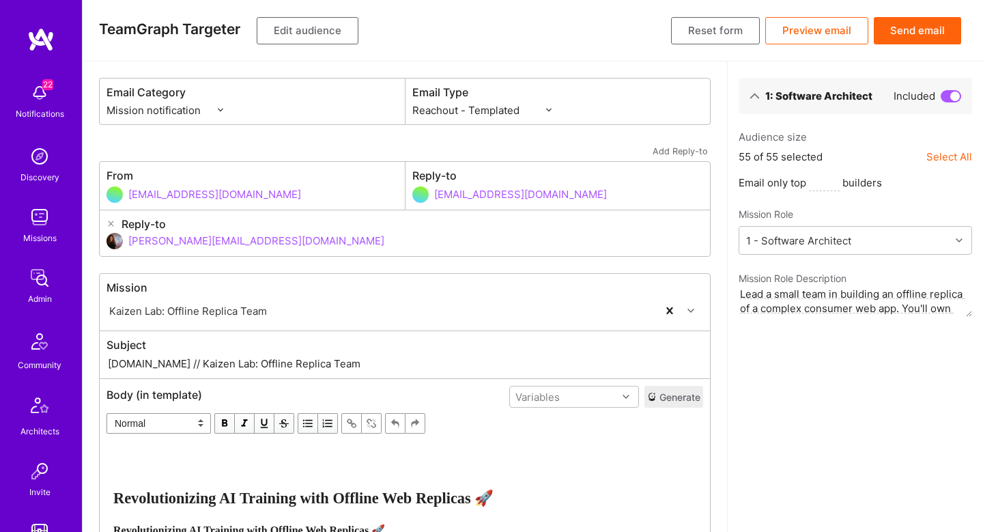
click at [495, 79] on div "Email Type Custom - Templated Custom - Plain Reachout - Templated Reachout - Te…" at bounding box center [558, 102] width 305 height 46
click at [495, 113] on select "Custom - Templated Custom - Plain Reachout - Templated Reachout - Templated (v2…" at bounding box center [481, 110] width 139 height 14
select select "rich-reachout-v2"
drag, startPoint x: 209, startPoint y: 363, endPoint x: 393, endPoint y: 356, distance: 184.5
click at [393, 356] on input "A.Team // Kaizen Lab: Offline Replica Team" at bounding box center [405, 364] width 597 height 16
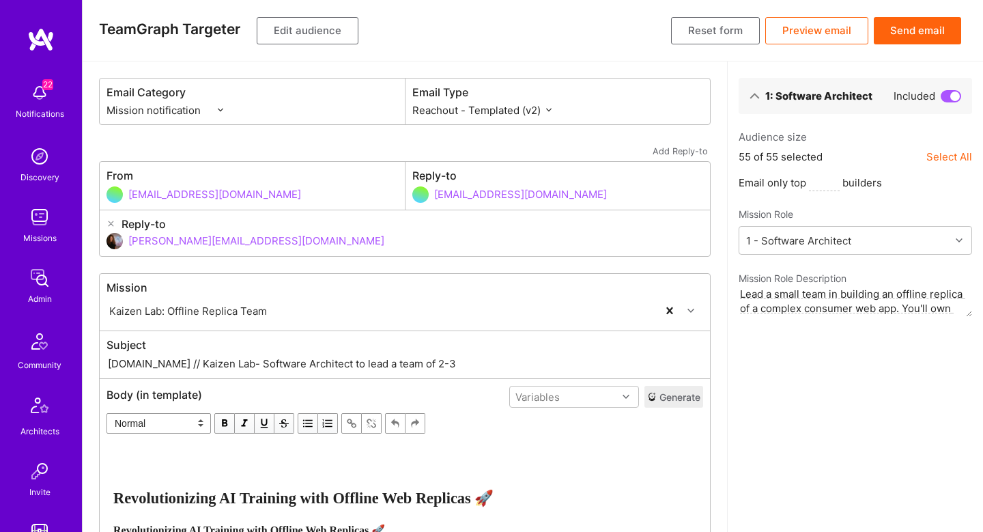
type input "A.Team // Kaizen Lab- Software Architect to lead a team of 2-3"
click at [930, 35] on button "Send email" at bounding box center [917, 30] width 87 height 27
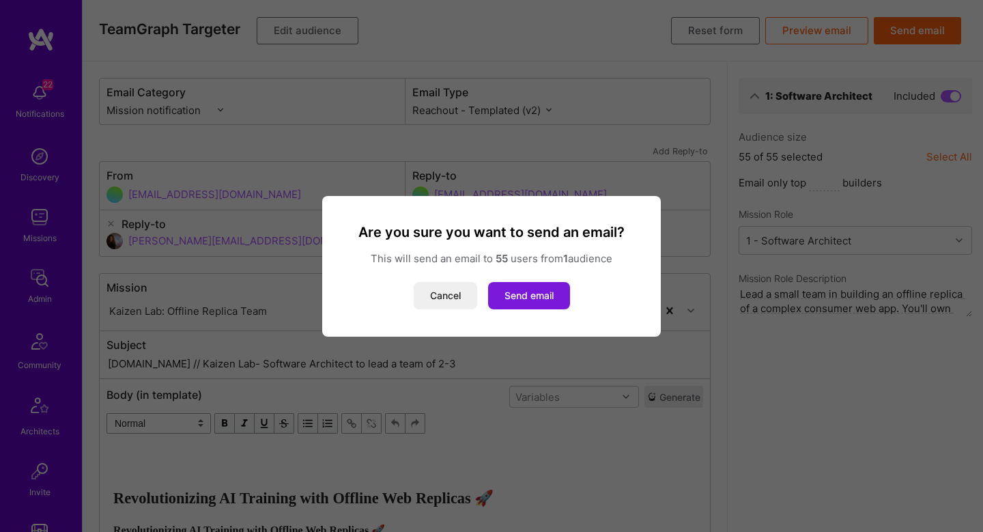
click at [523, 295] on button "Send email" at bounding box center [529, 295] width 82 height 27
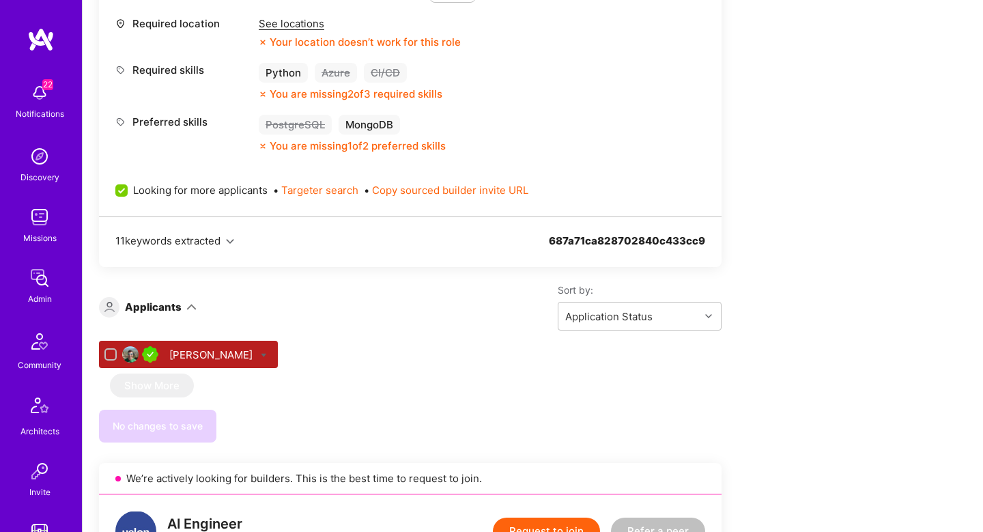
scroll to position [1608, 0]
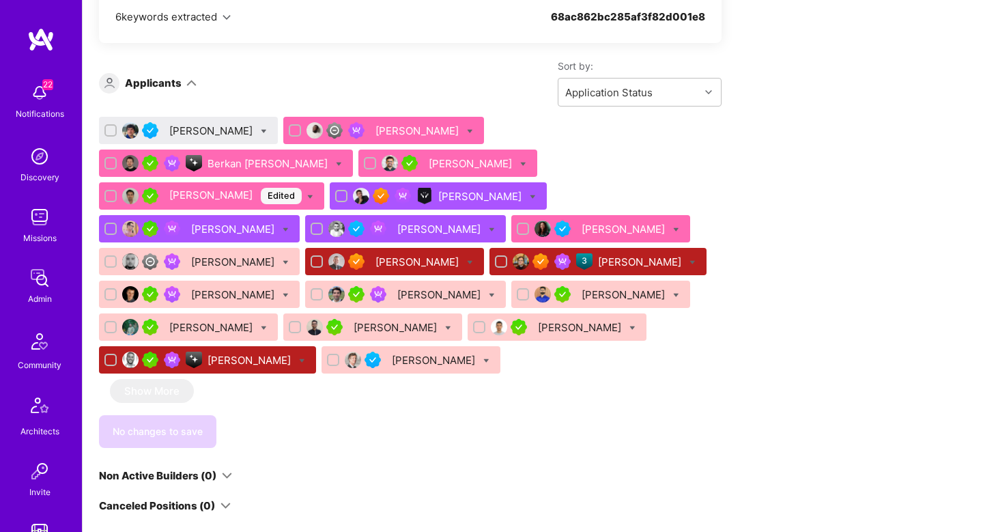
scroll to position [410, 0]
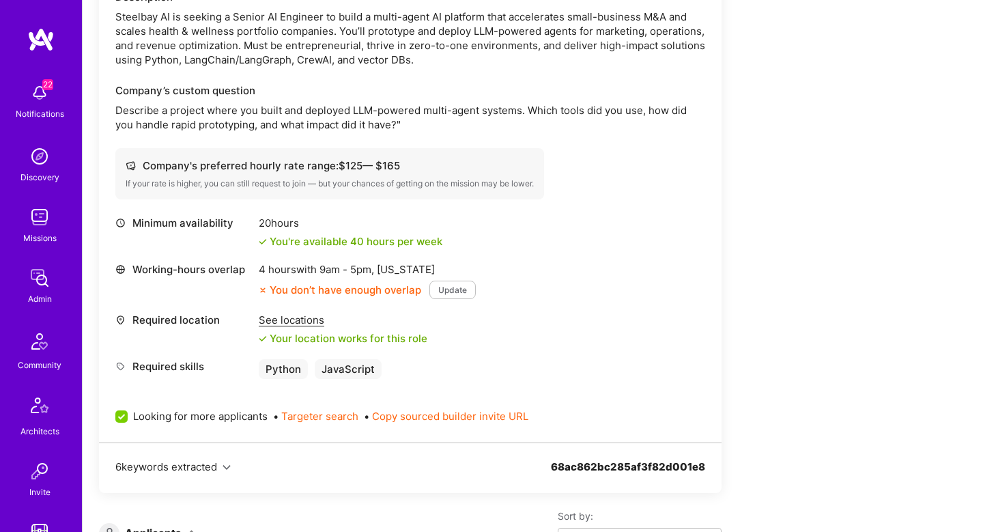
drag, startPoint x: 401, startPoint y: 164, endPoint x: 352, endPoint y: 173, distance: 50.1
click at [352, 173] on div "Company's preferred hourly rate range: $ 125 — $ 165 If your rate is higher, yo…" at bounding box center [329, 173] width 429 height 51
drag, startPoint x: 335, startPoint y: 165, endPoint x: 406, endPoint y: 164, distance: 70.3
click at [406, 164] on div "Company's preferred hourly rate range: $ 125 — $ 165" at bounding box center [330, 165] width 408 height 14
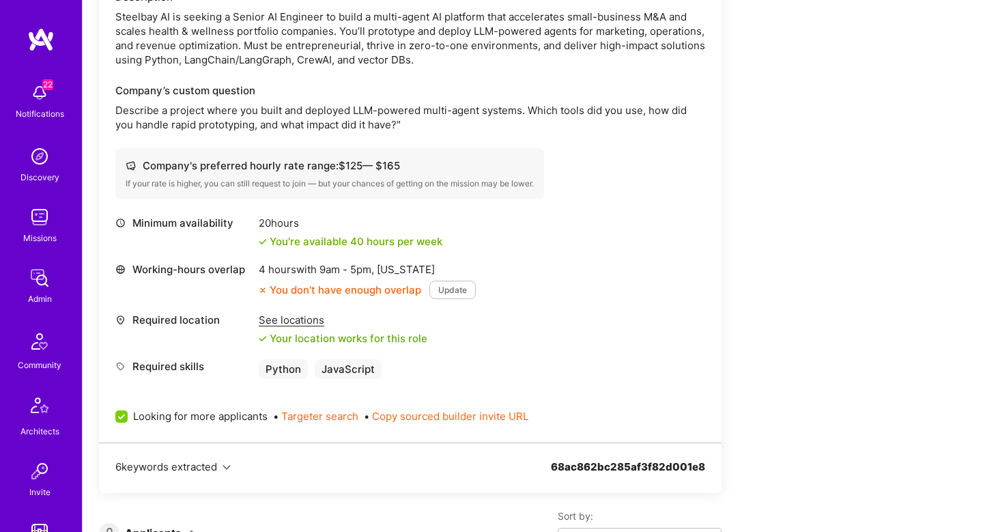
click at [408, 164] on div "Company's preferred hourly rate range: $ 125 — $ 165" at bounding box center [330, 165] width 408 height 14
click at [406, 170] on div "Company's preferred hourly rate range: $ 125 — $ 165" at bounding box center [330, 165] width 408 height 14
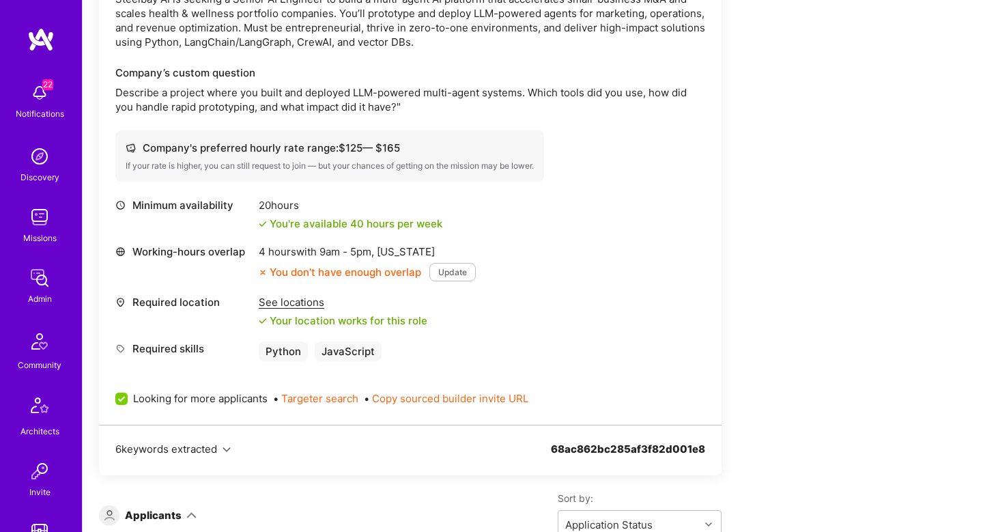
scroll to position [779, 0]
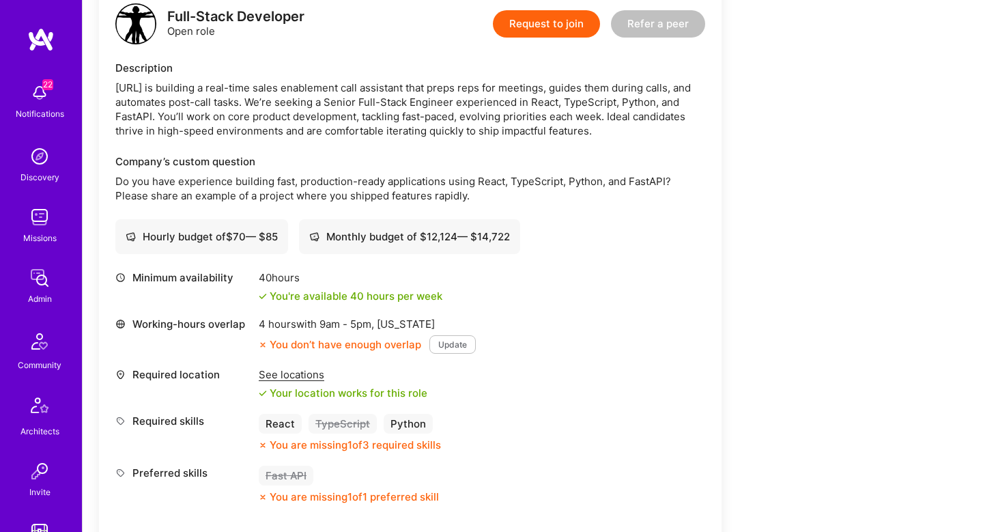
scroll to position [355, 0]
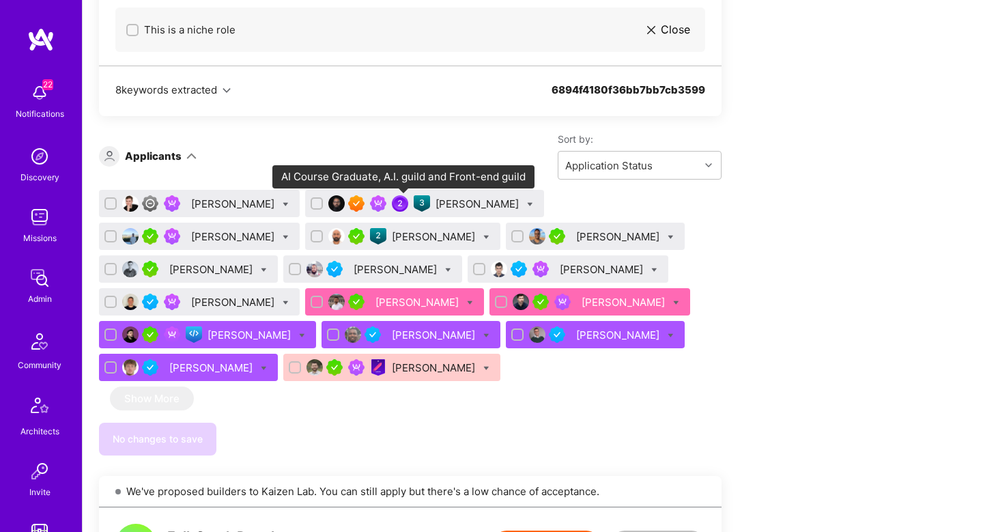
scroll to position [869, 0]
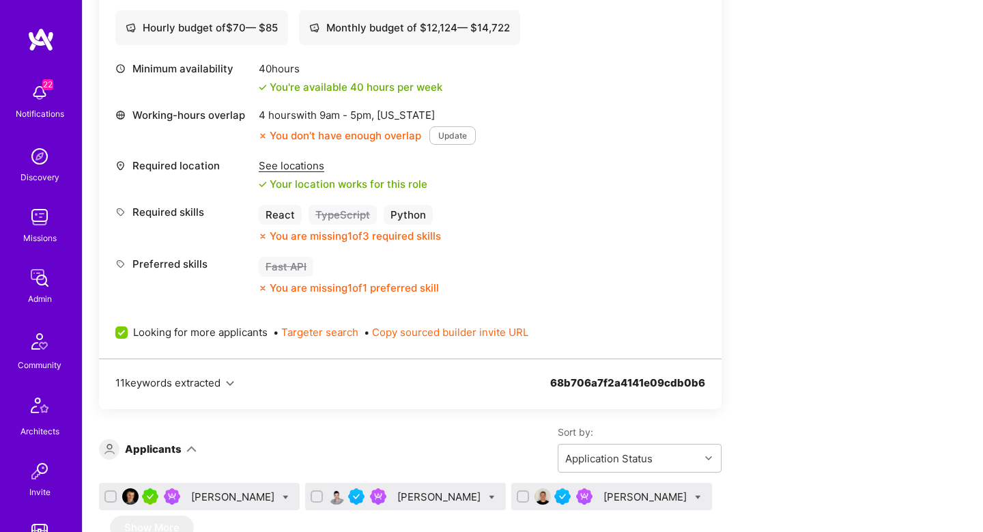
scroll to position [336, 0]
